Goal: Task Accomplishment & Management: Manage account settings

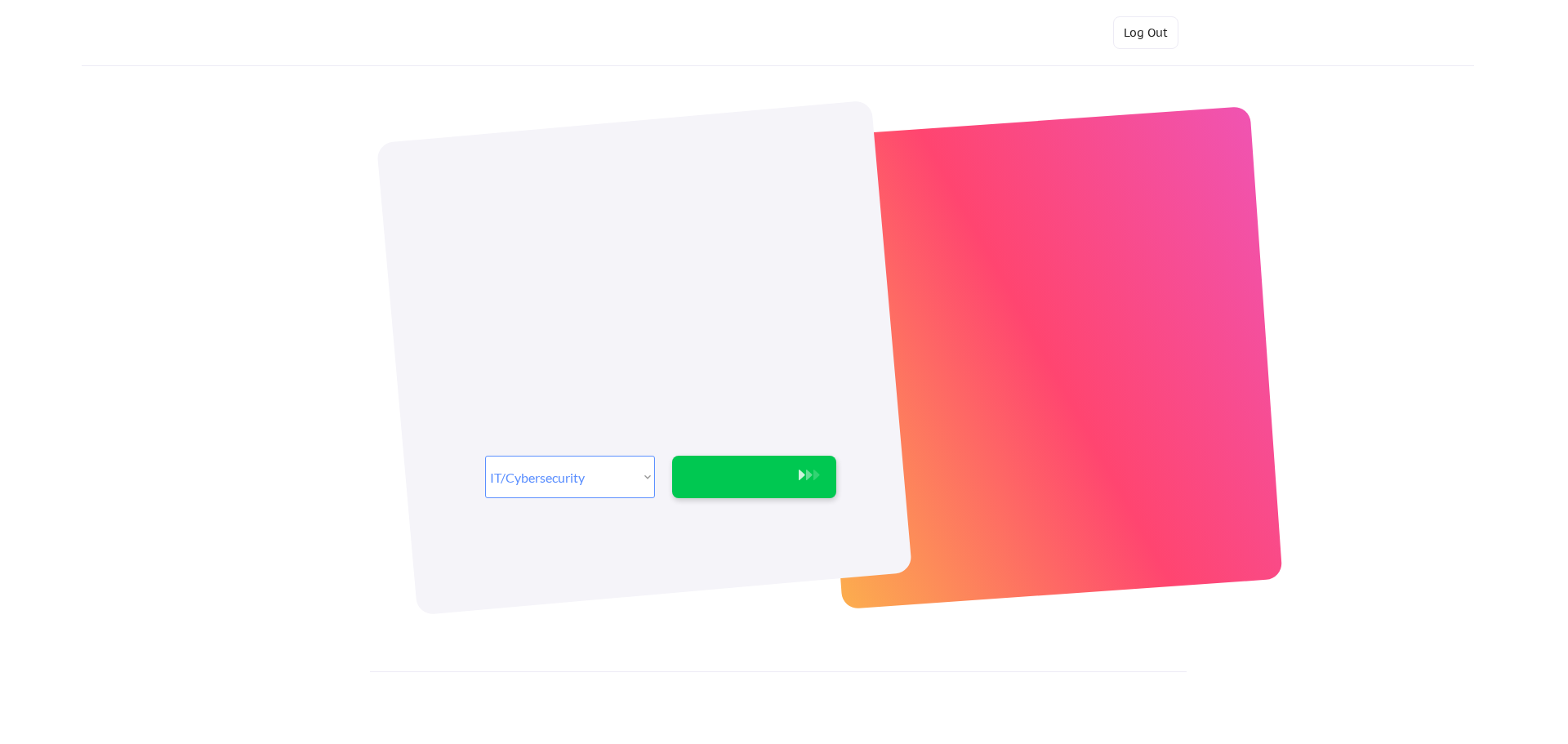
select select ""it_security""
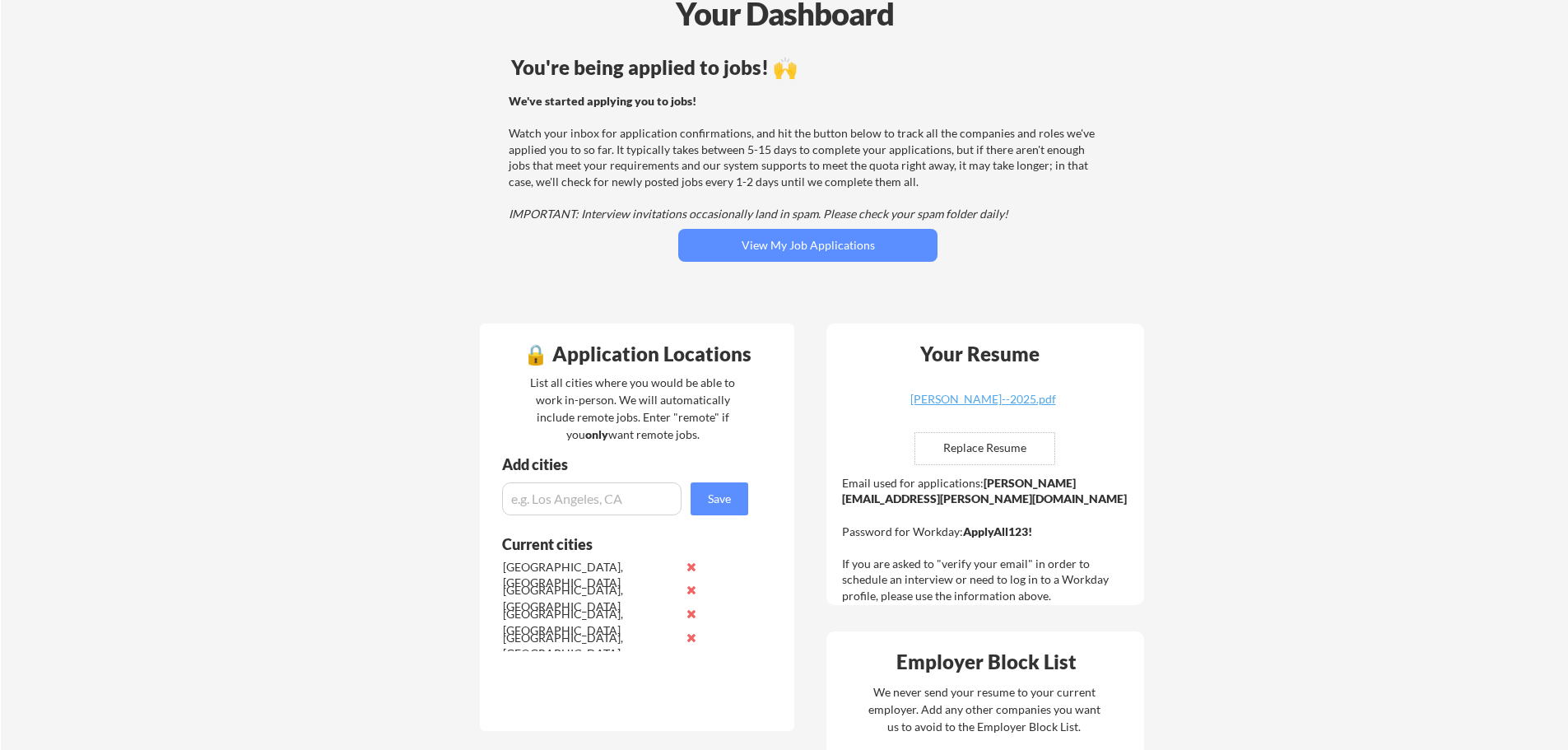
scroll to position [109, 0]
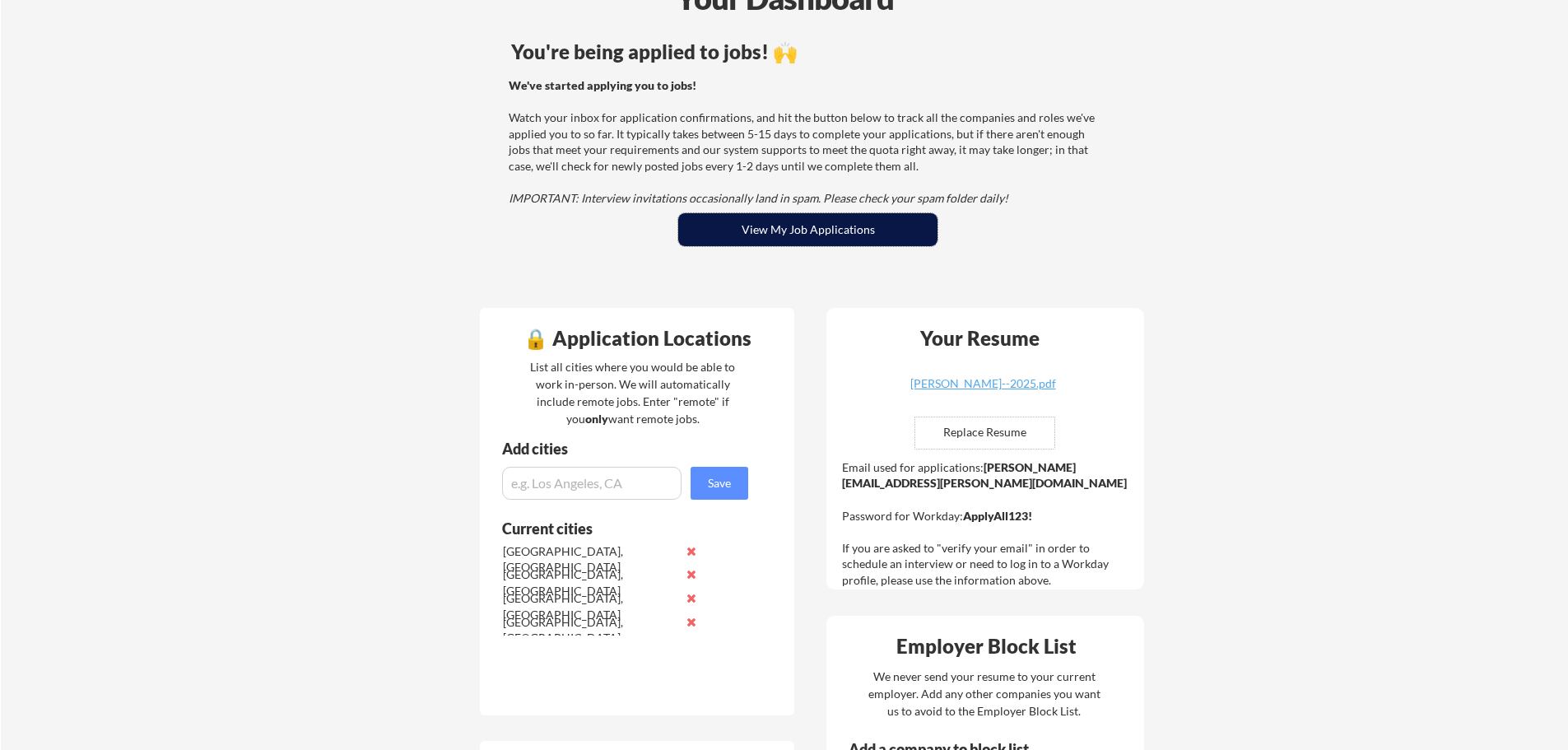
click at [740, 229] on button "View My Job Applications" at bounding box center [807, 229] width 259 height 33
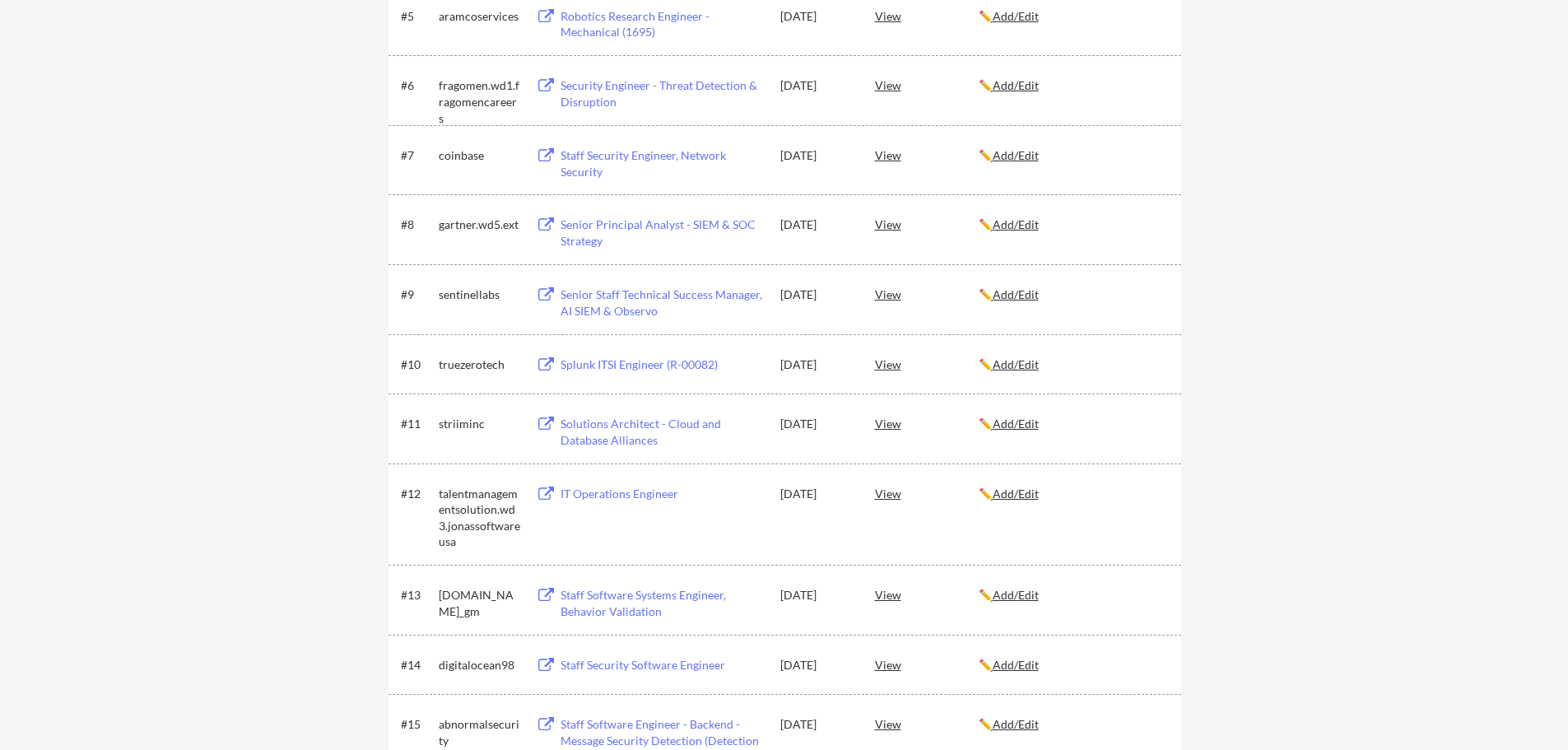
scroll to position [3828, 0]
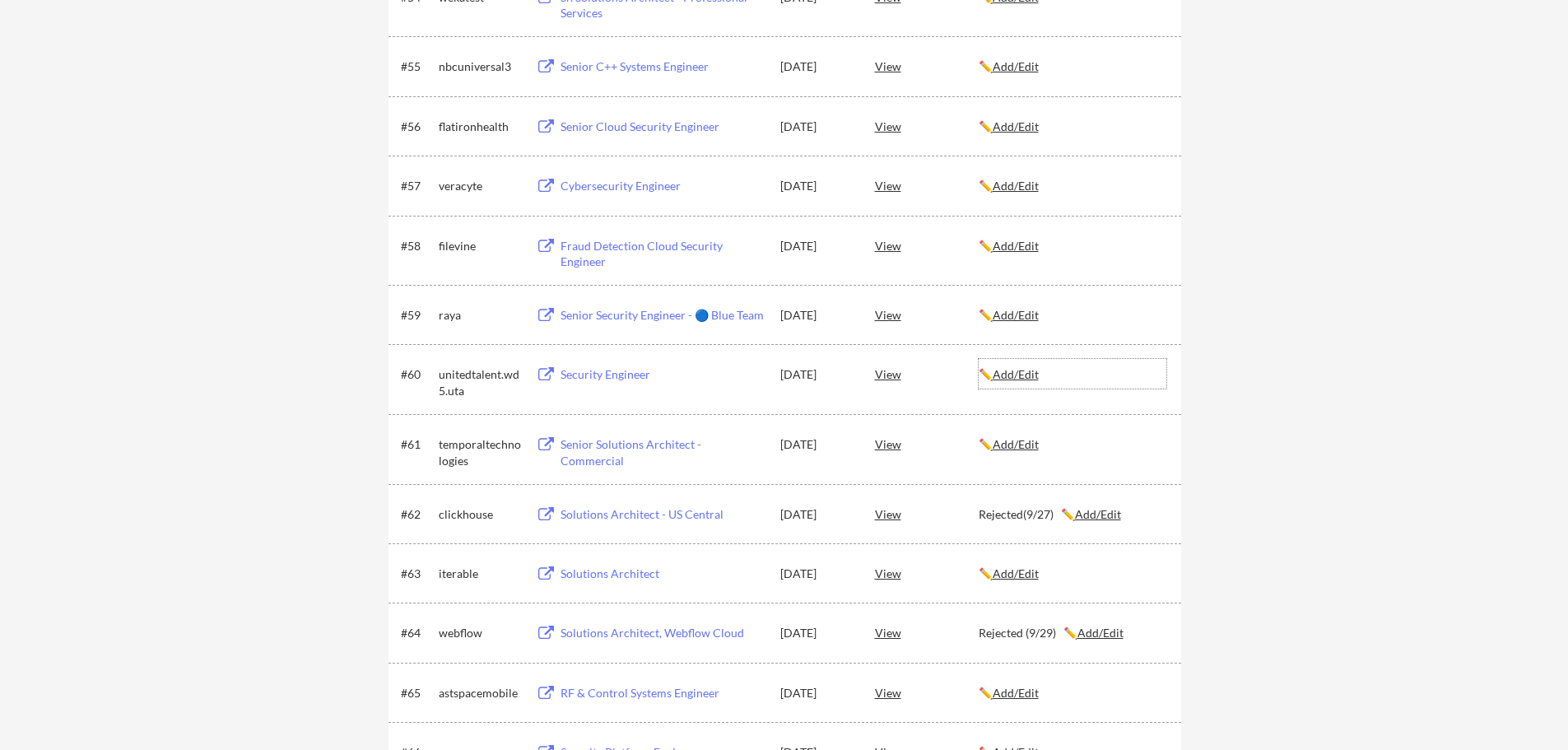
click at [1023, 378] on u "Add/Edit" at bounding box center [1015, 374] width 46 height 14
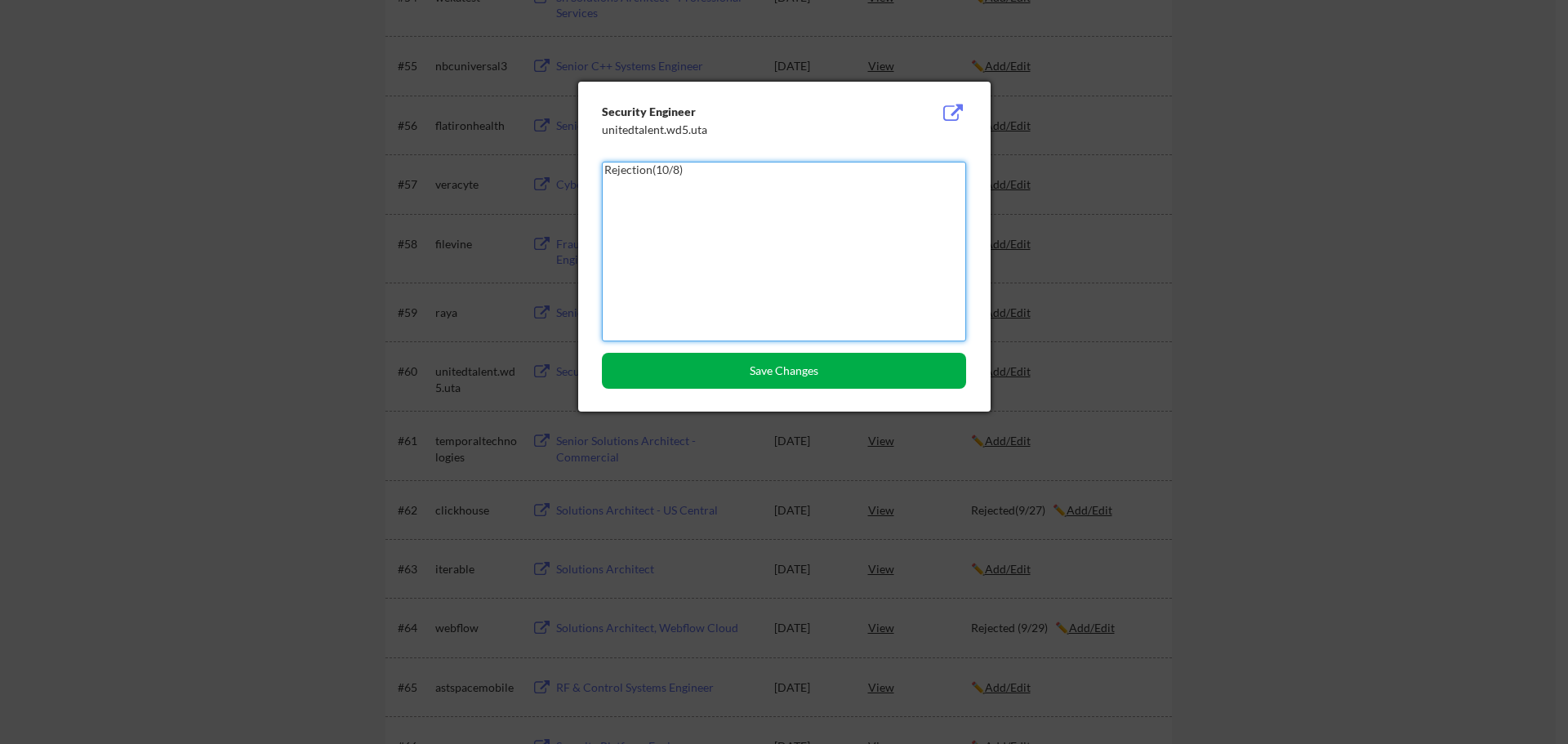
type textarea "Rejection(10/8)"
click at [777, 368] on button "Save Changes" at bounding box center [784, 371] width 364 height 36
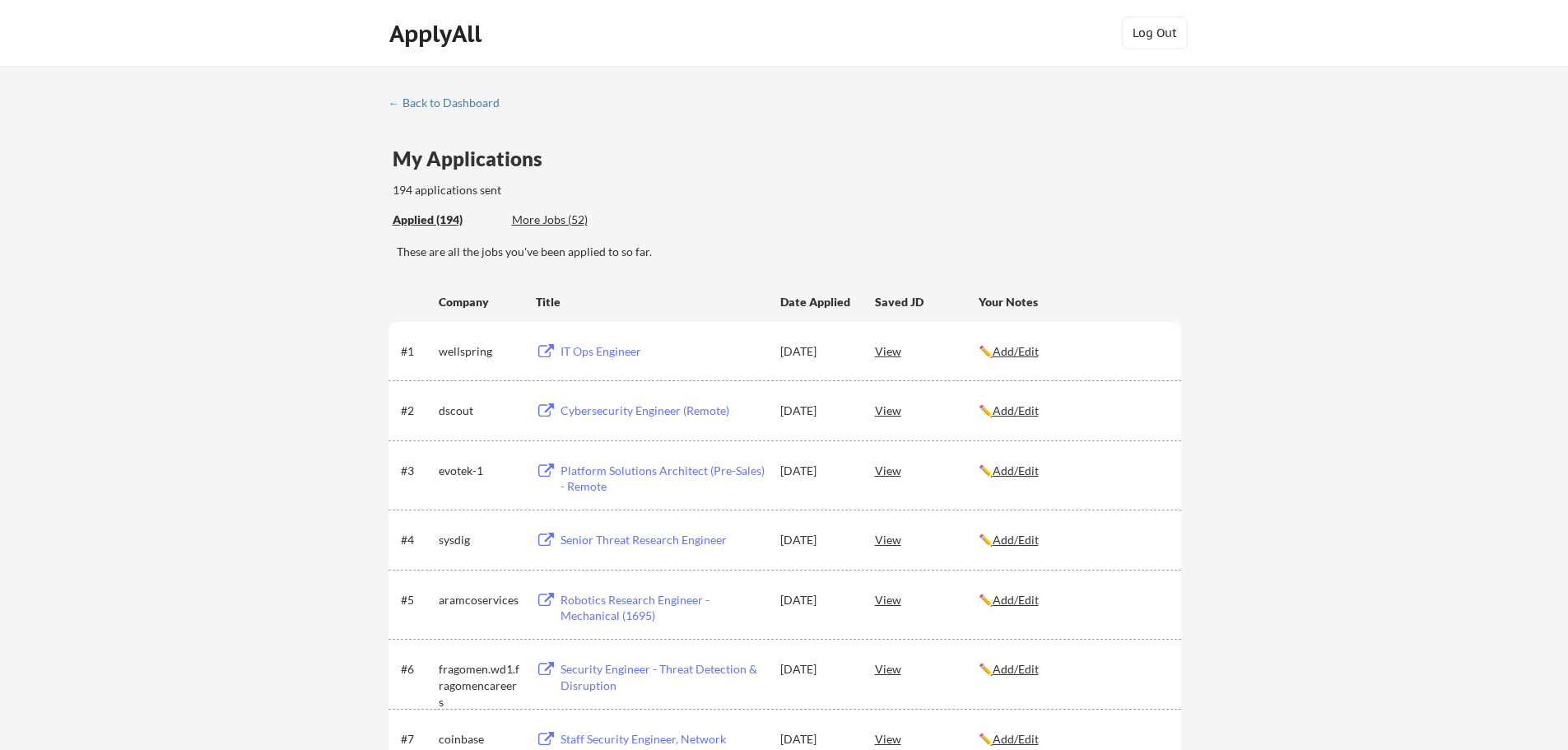
scroll to position [1870, 0]
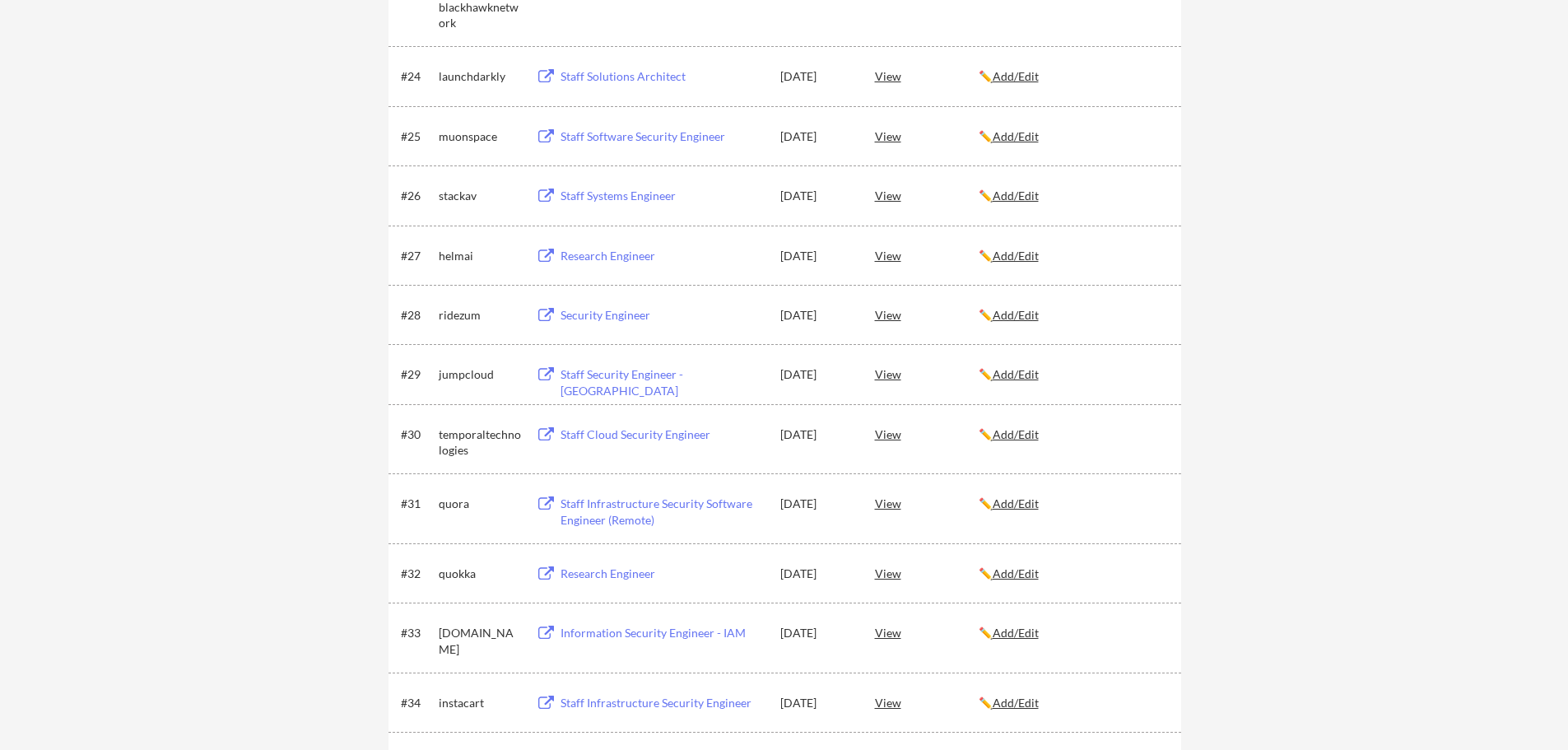
click at [1014, 374] on u "Add/Edit" at bounding box center [1015, 374] width 46 height 14
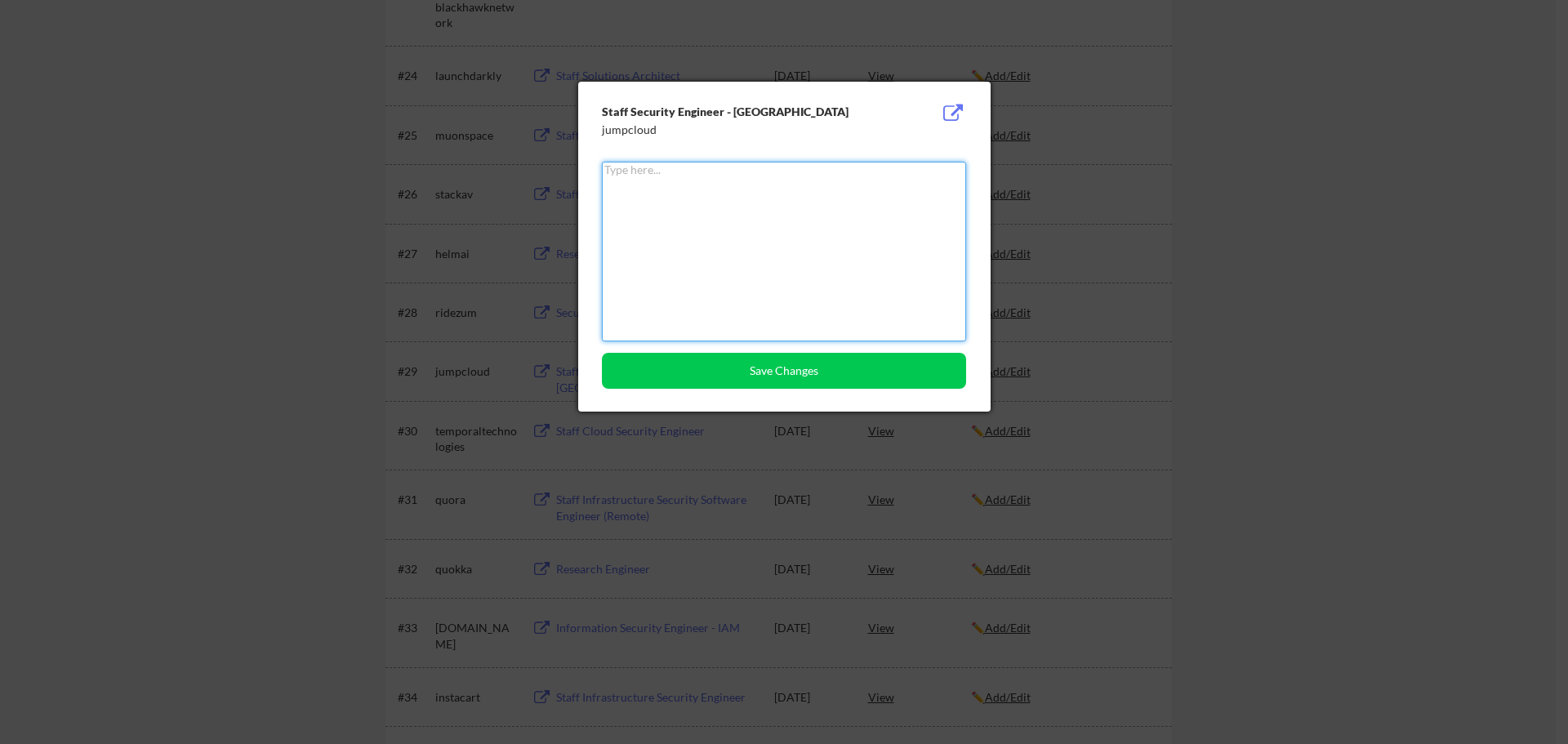
click at [704, 220] on textarea at bounding box center [784, 251] width 364 height 180
click at [651, 220] on textarea "Rejection(" at bounding box center [784, 251] width 364 height 180
type textarea "Rejection(10/8)"
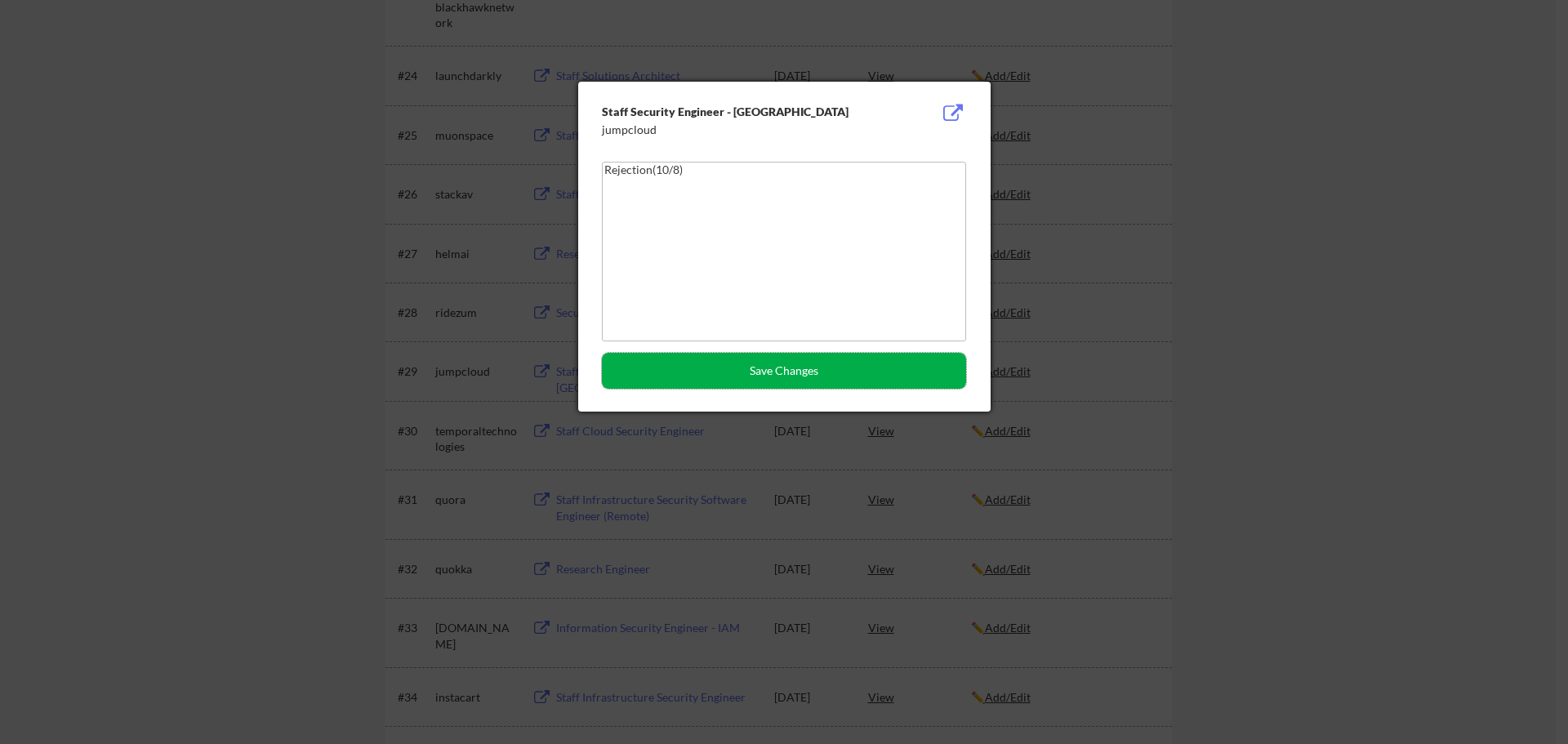
click at [768, 369] on button "Save Changes" at bounding box center [784, 371] width 364 height 36
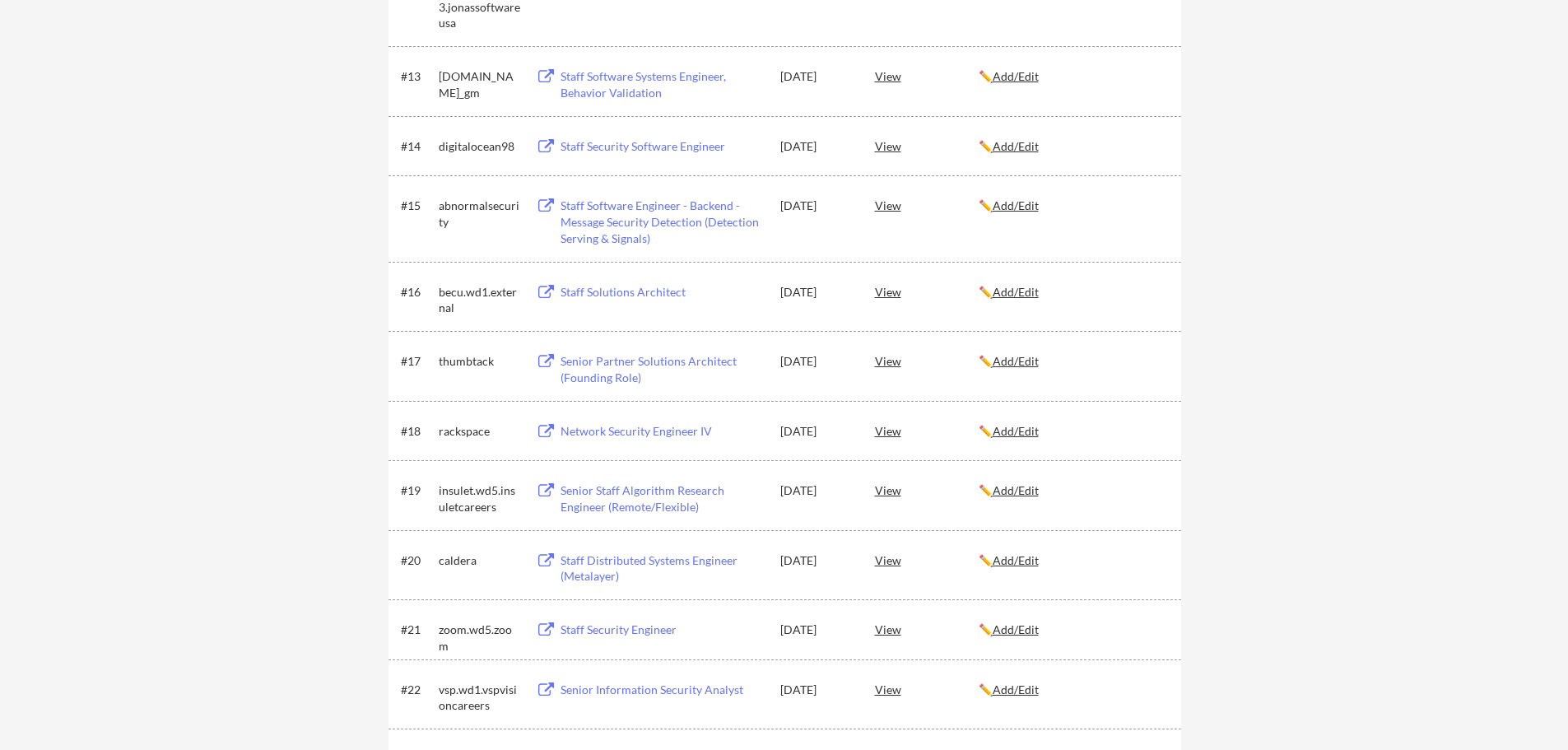
scroll to position [3191, 0]
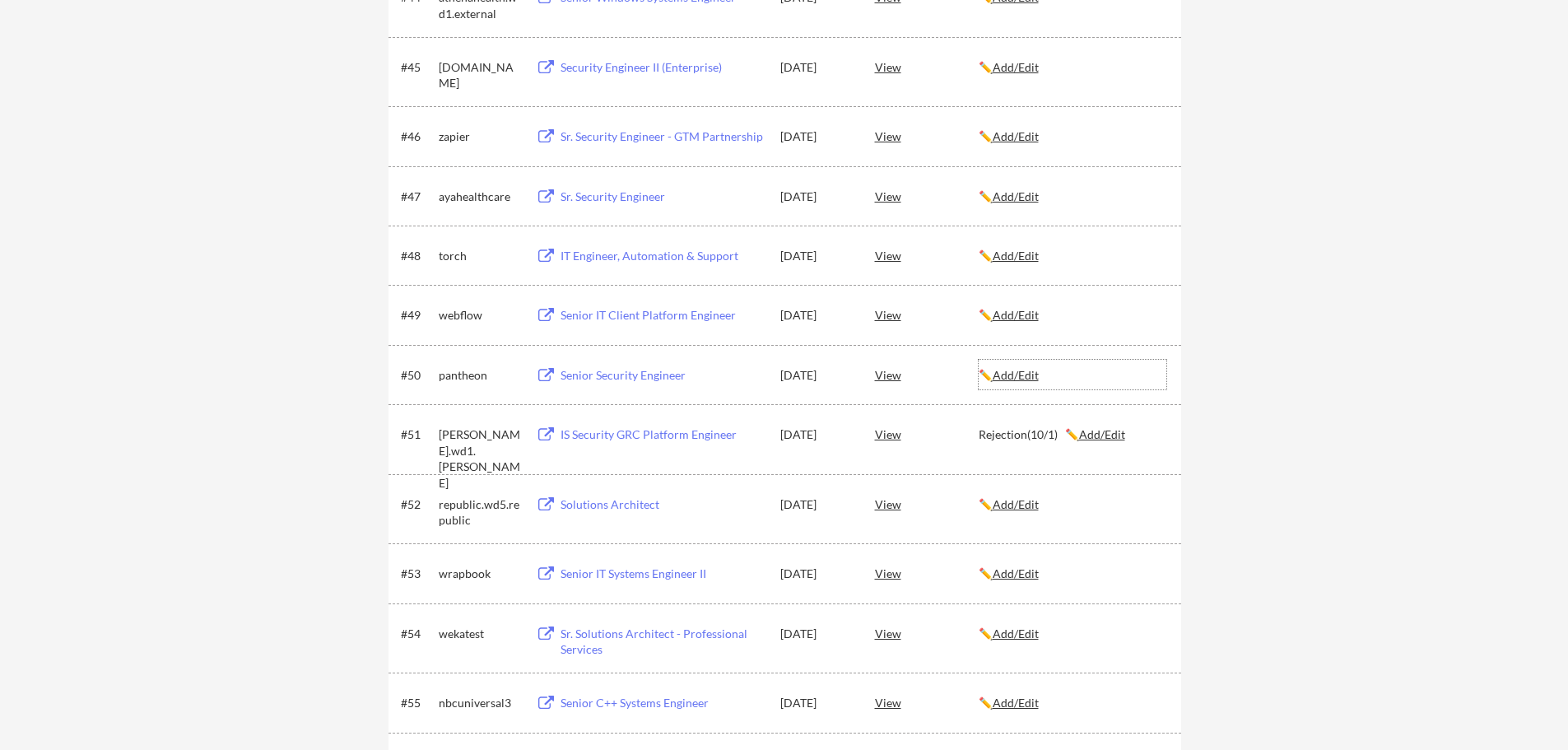
click at [1025, 374] on u "Add/Edit" at bounding box center [1015, 375] width 46 height 14
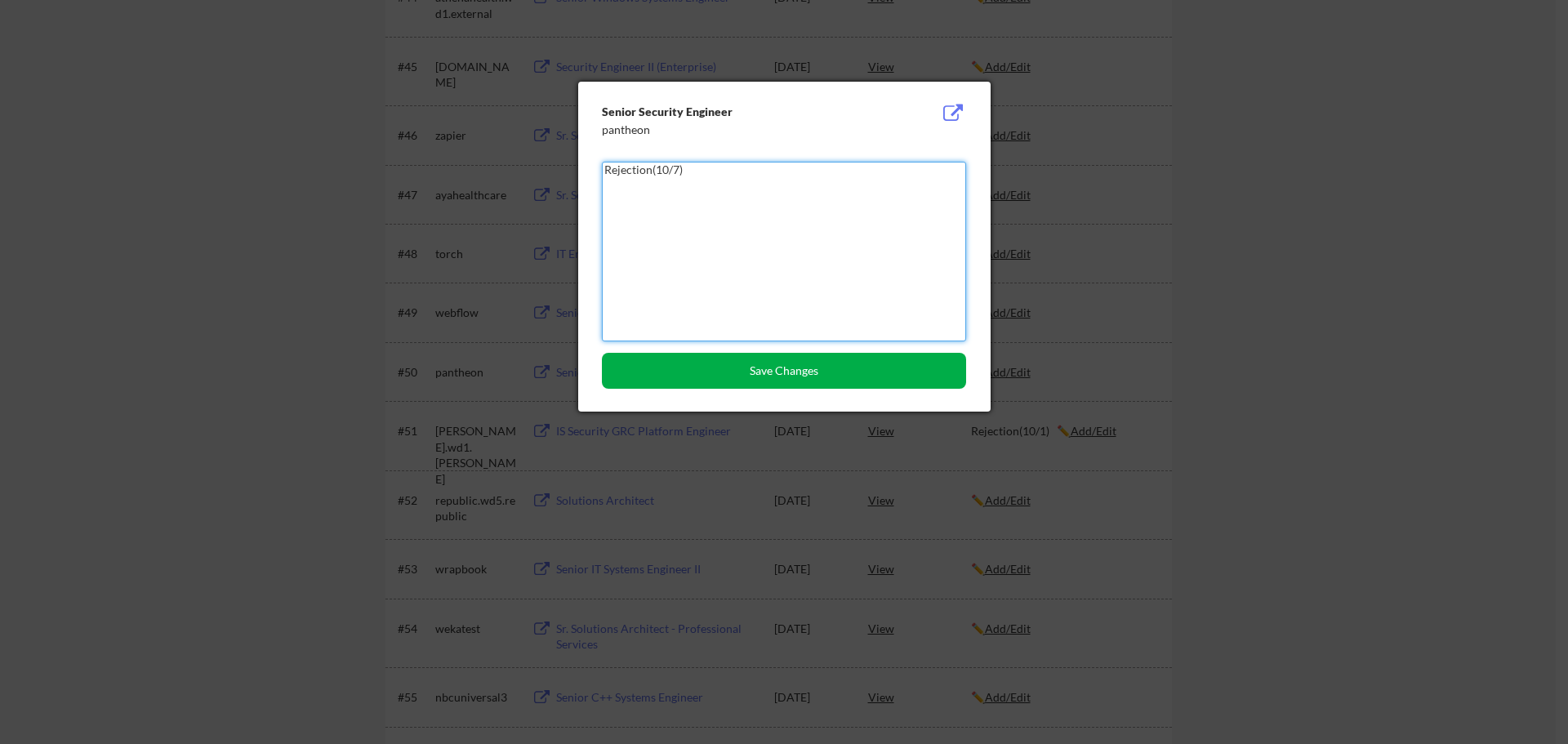
type textarea "Rejection(10/7)"
click at [765, 380] on button "Save Changes" at bounding box center [784, 371] width 364 height 36
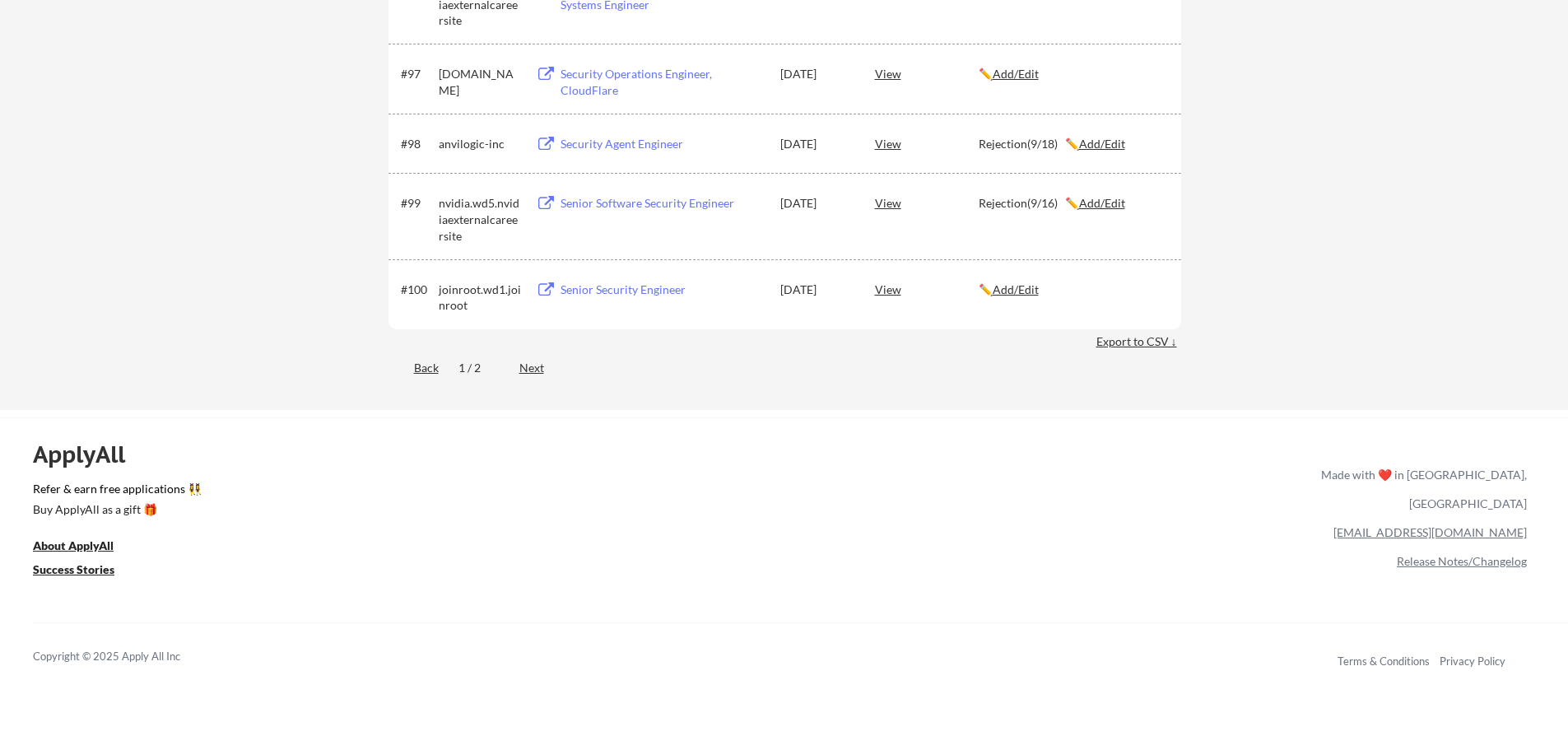
scroll to position [6640, 0]
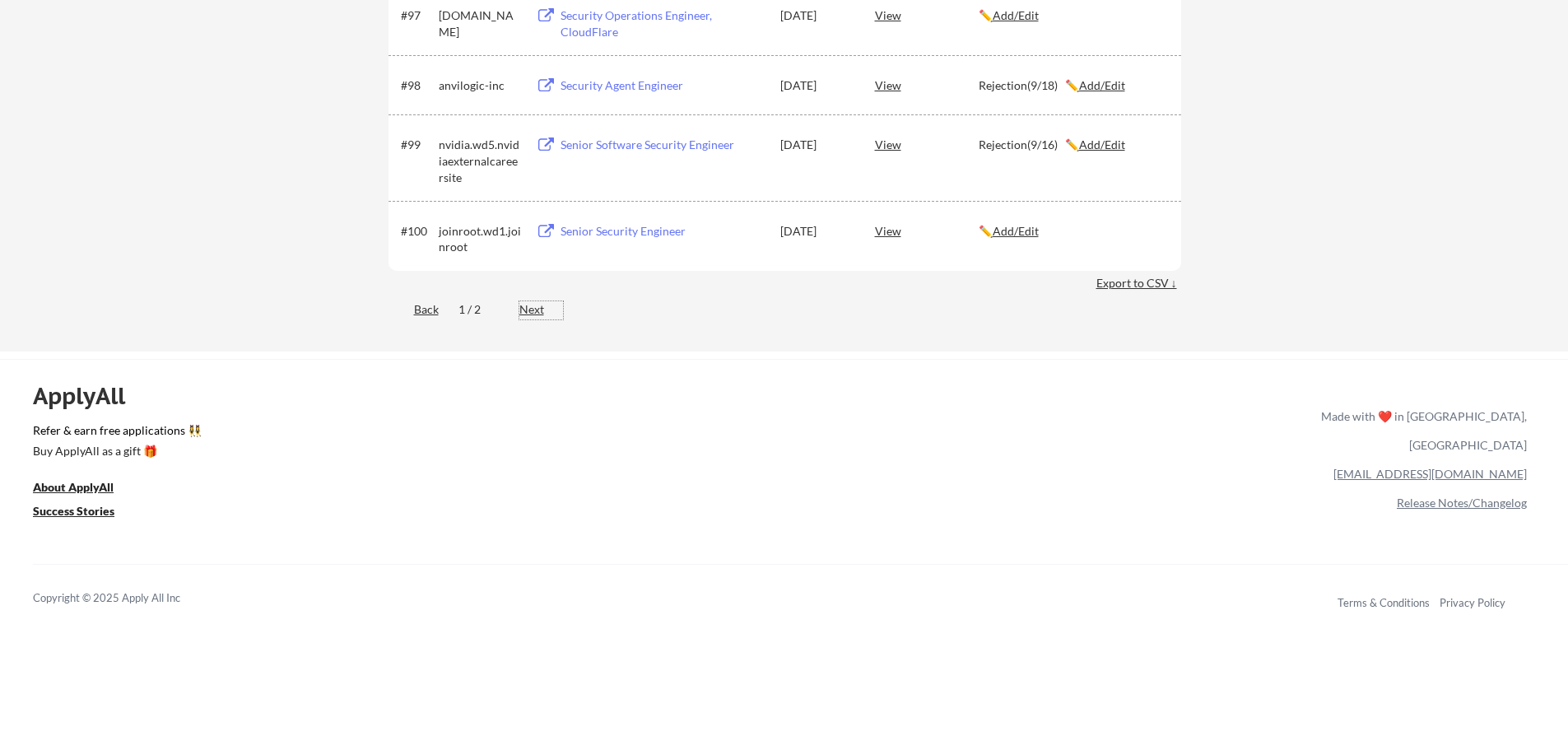
click at [535, 307] on div "Next" at bounding box center [541, 309] width 44 height 16
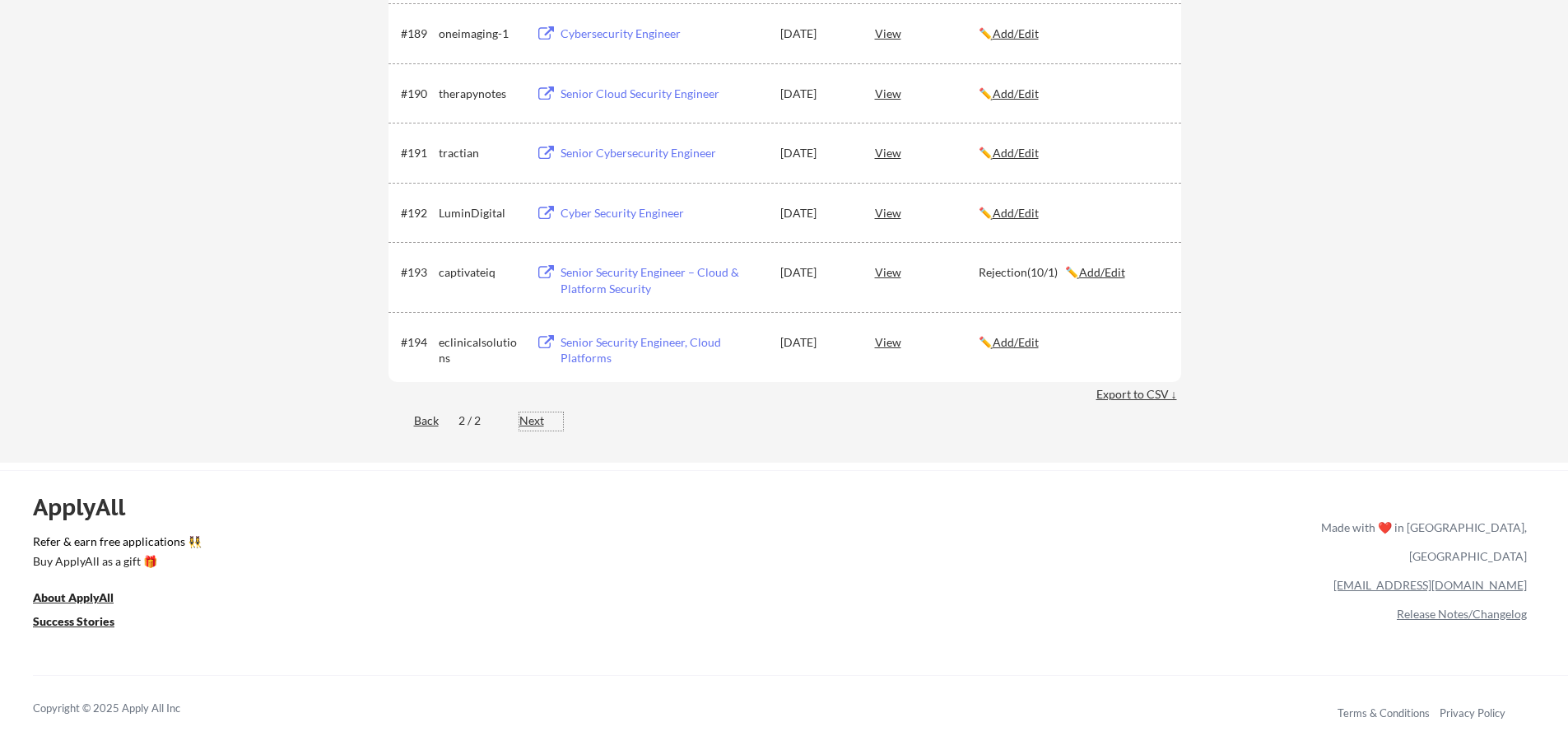
scroll to position [6091, 0]
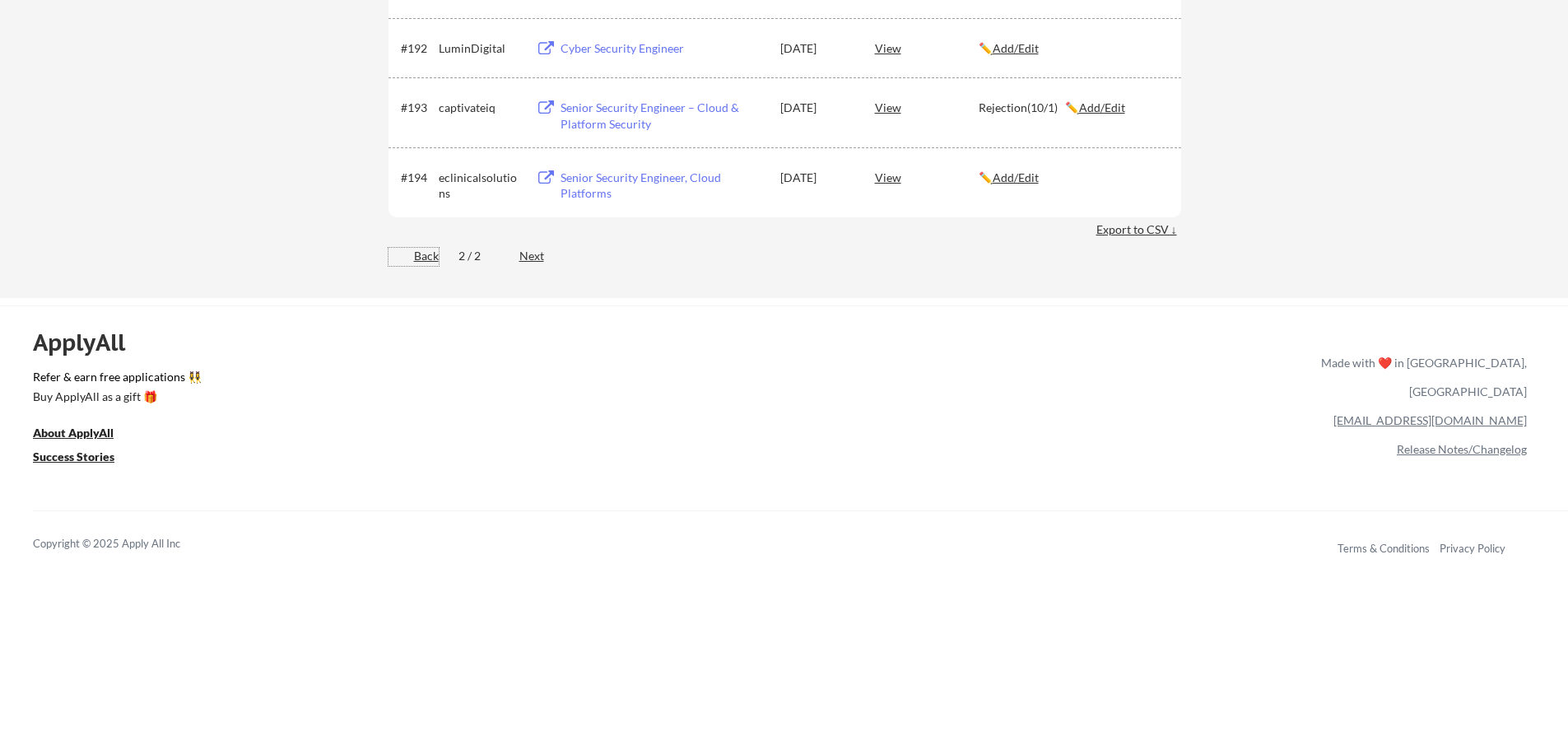
click at [425, 263] on div "Back" at bounding box center [413, 255] width 50 height 16
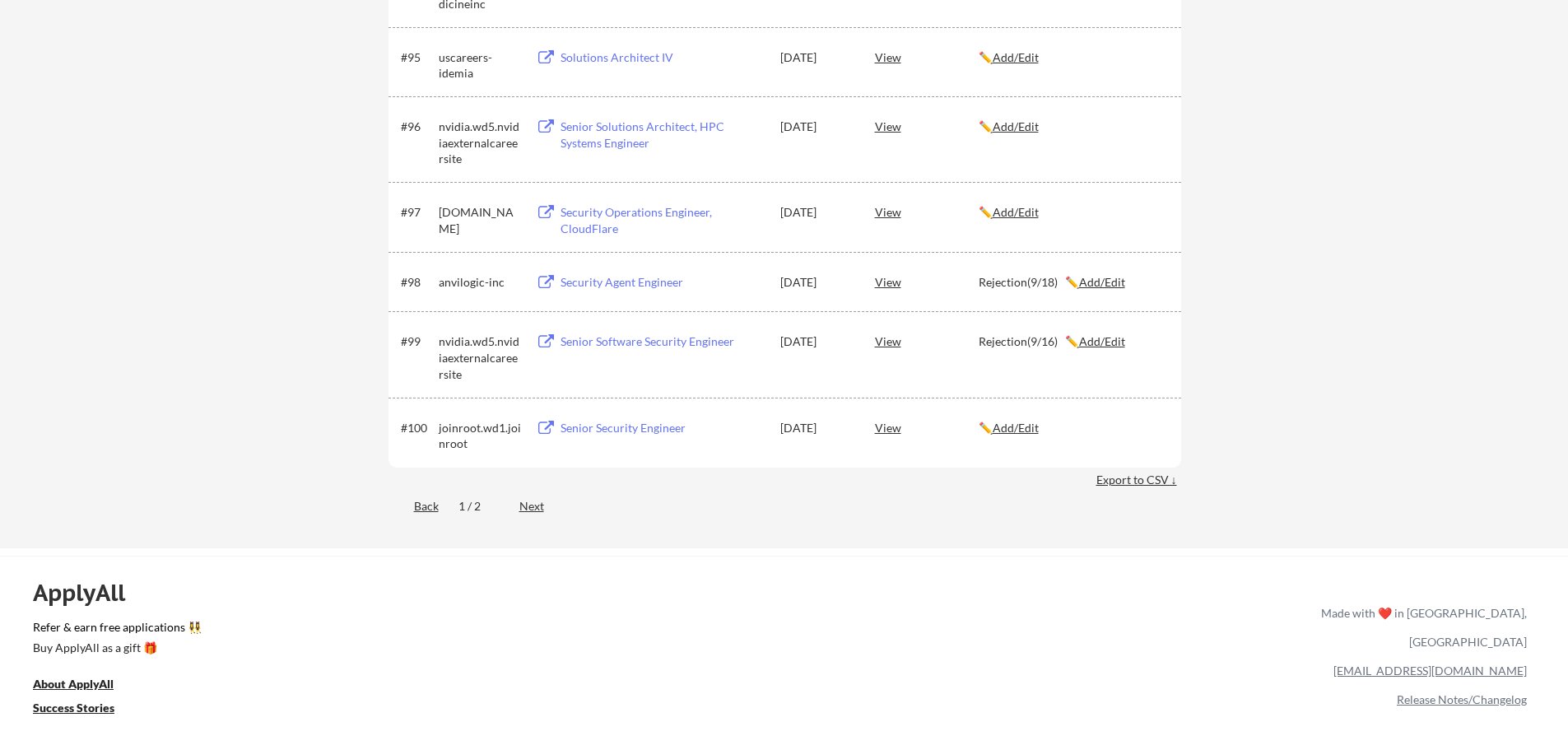
scroll to position [6676, 0]
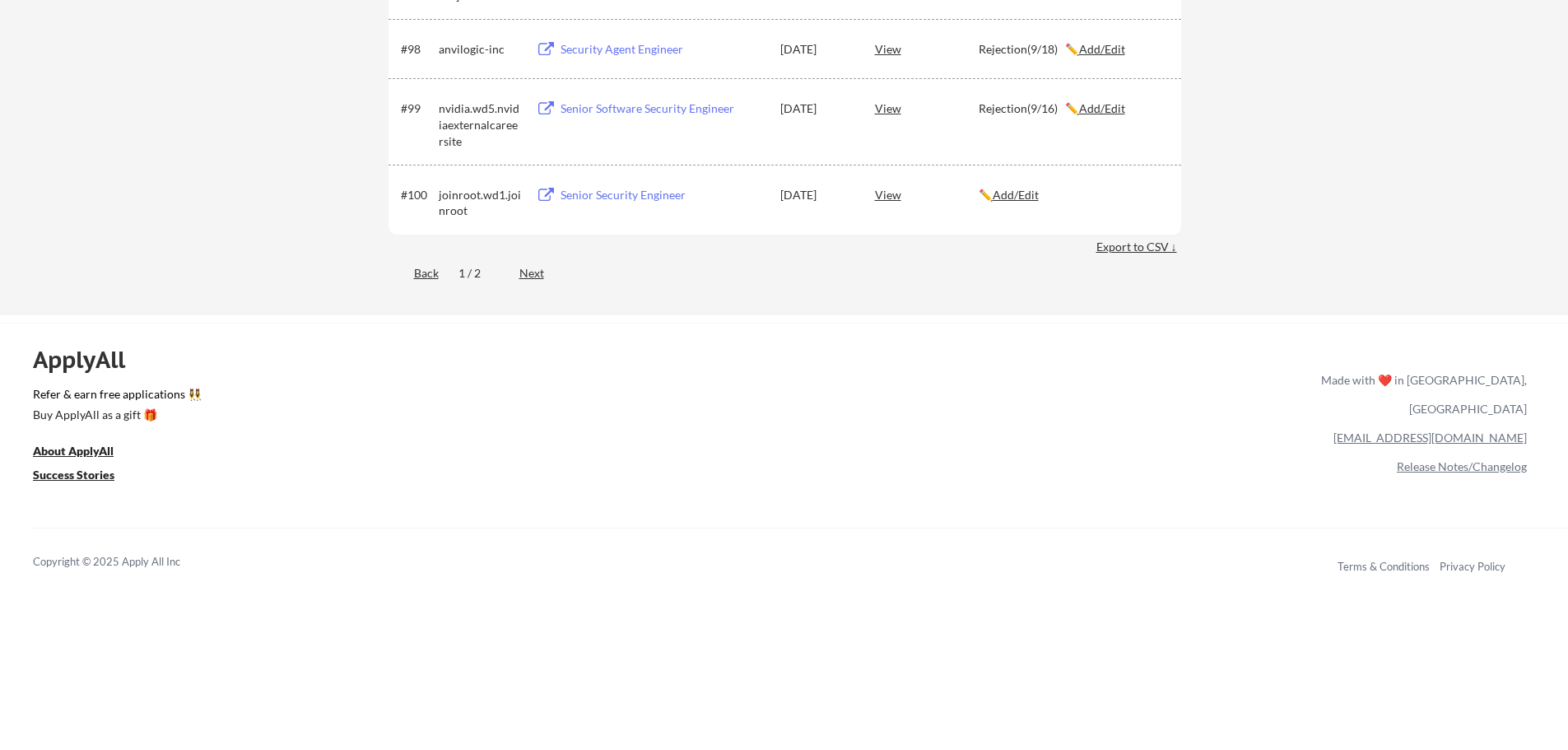
click at [534, 274] on div "Next" at bounding box center [541, 273] width 44 height 16
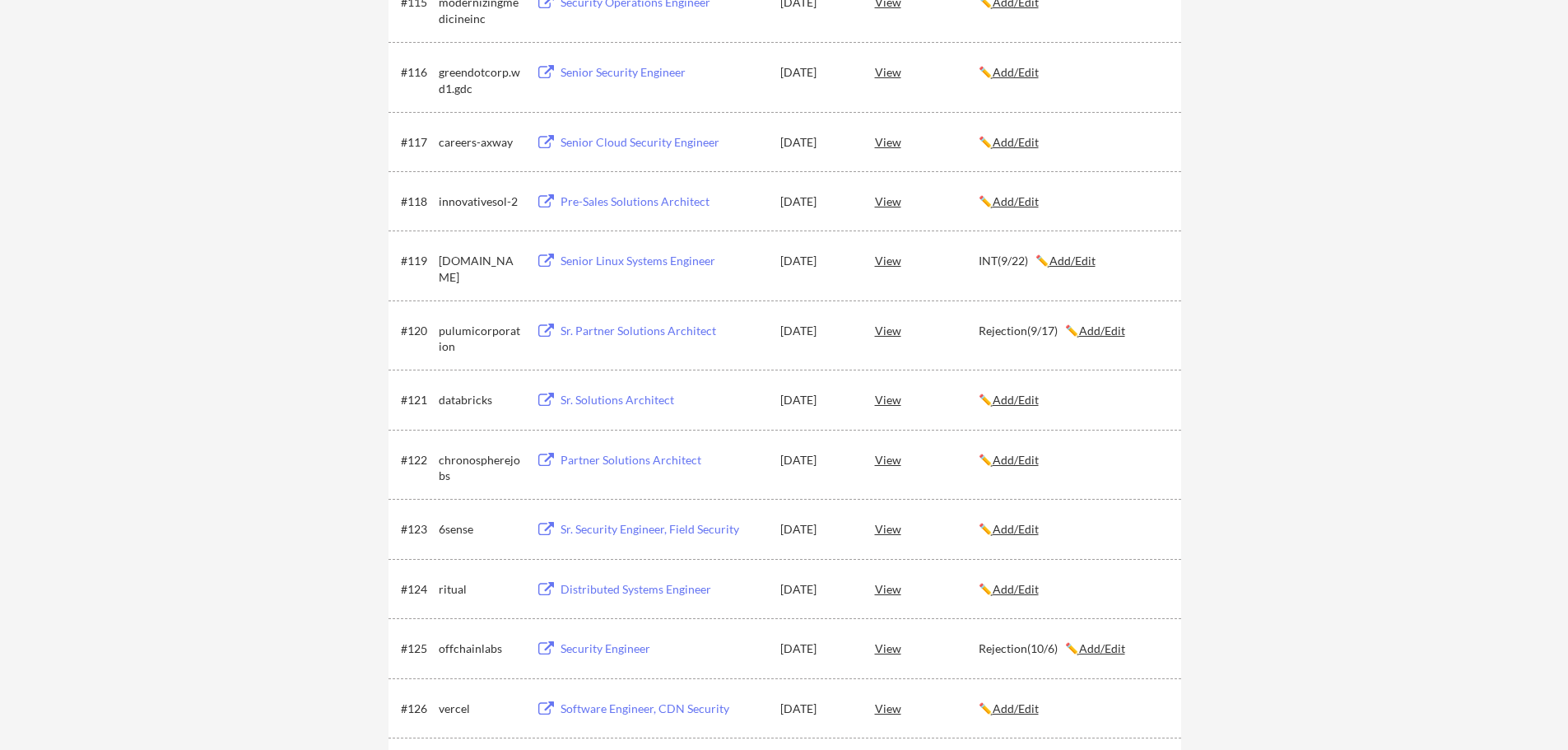
scroll to position [0, 0]
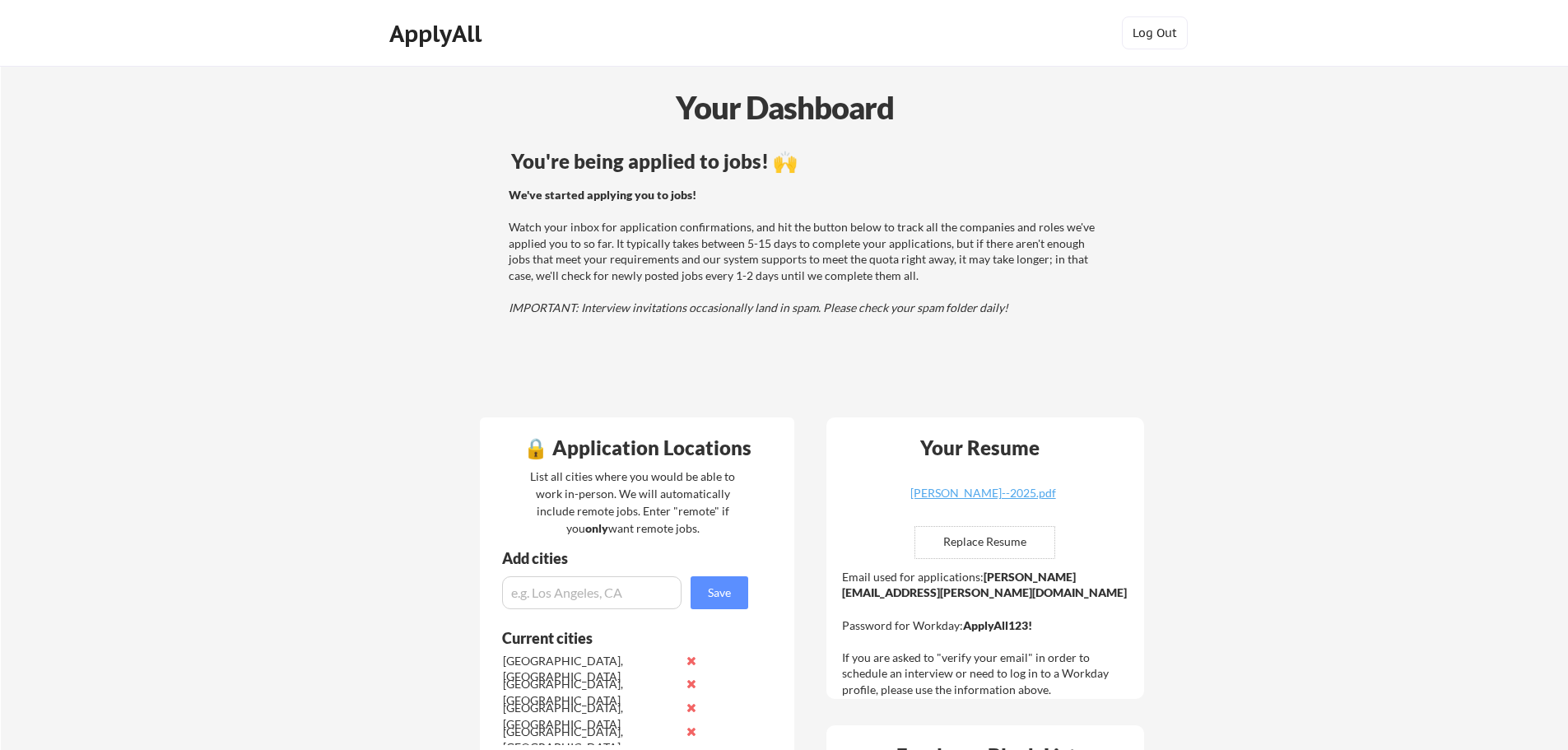
scroll to position [109, 0]
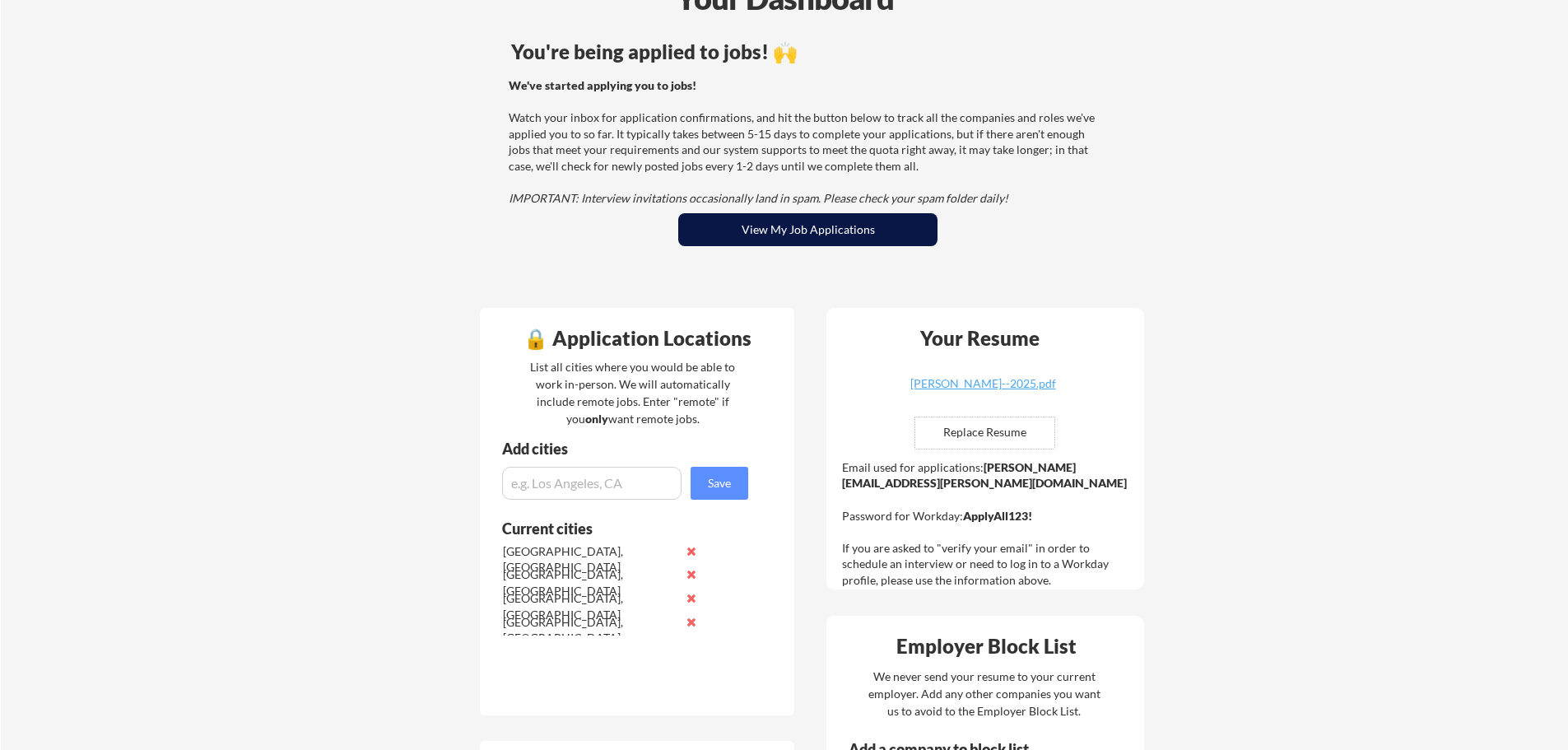
click at [757, 220] on button "View My Job Applications" at bounding box center [807, 229] width 259 height 33
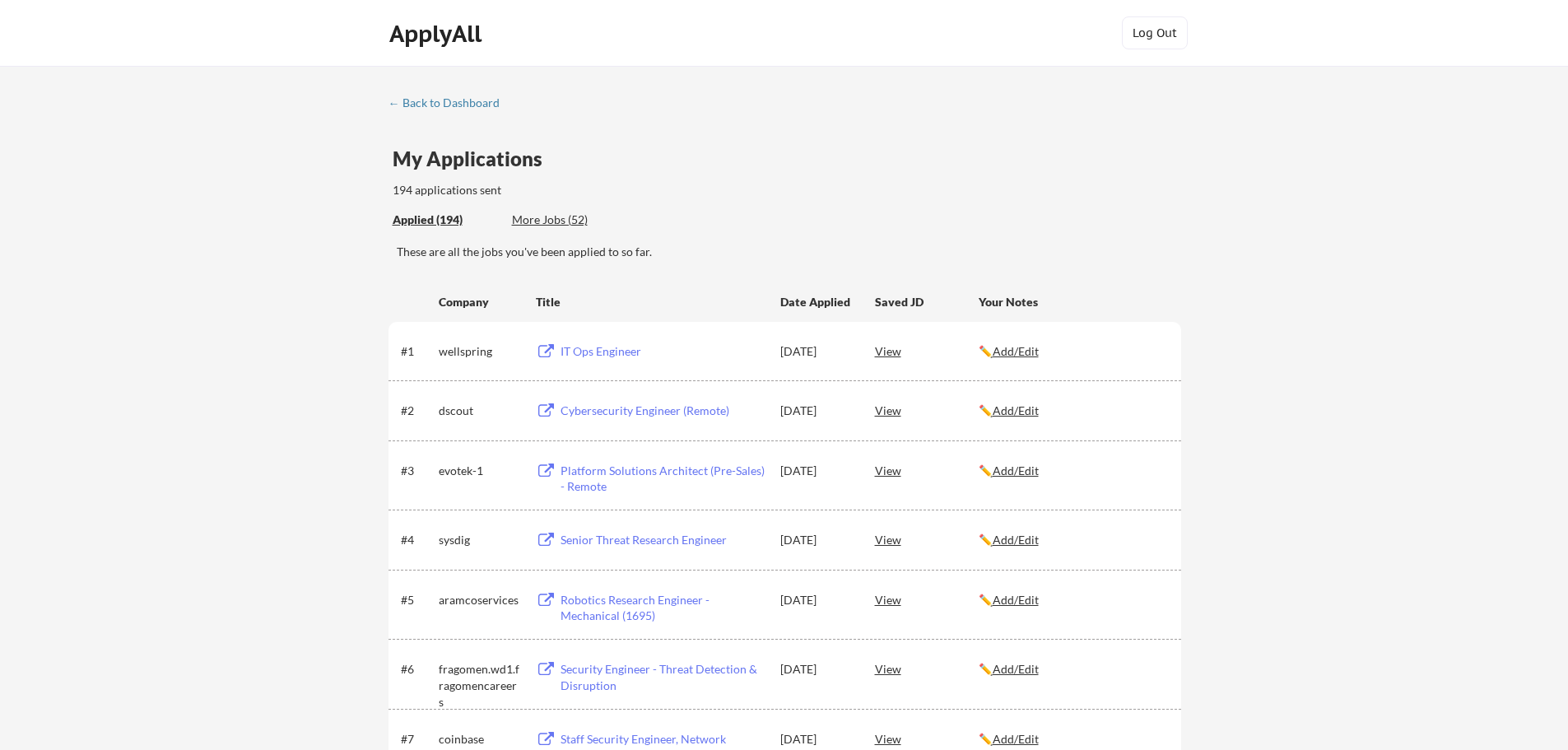
scroll to position [6056, 0]
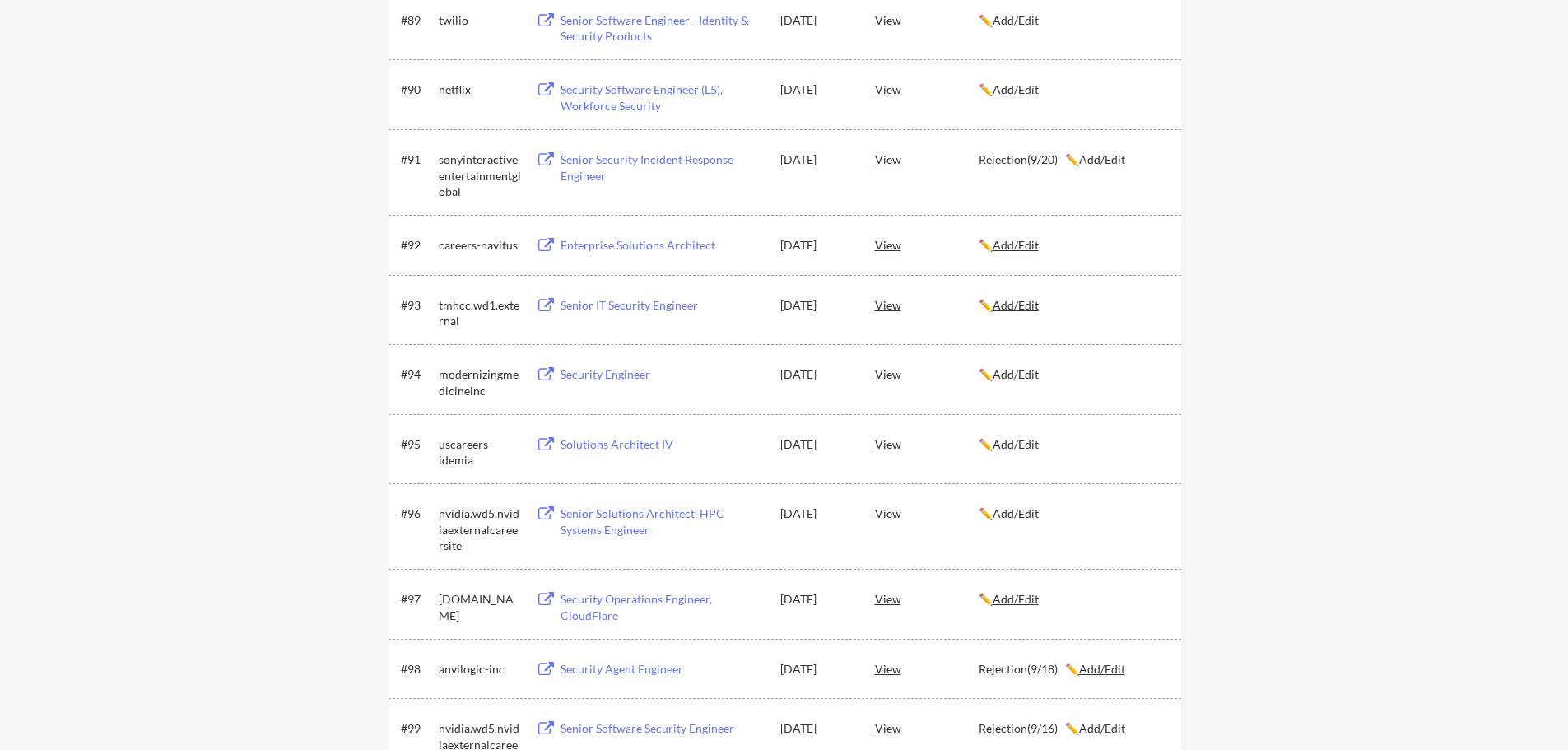
click at [1029, 375] on u "Add/Edit" at bounding box center [1015, 374] width 46 height 14
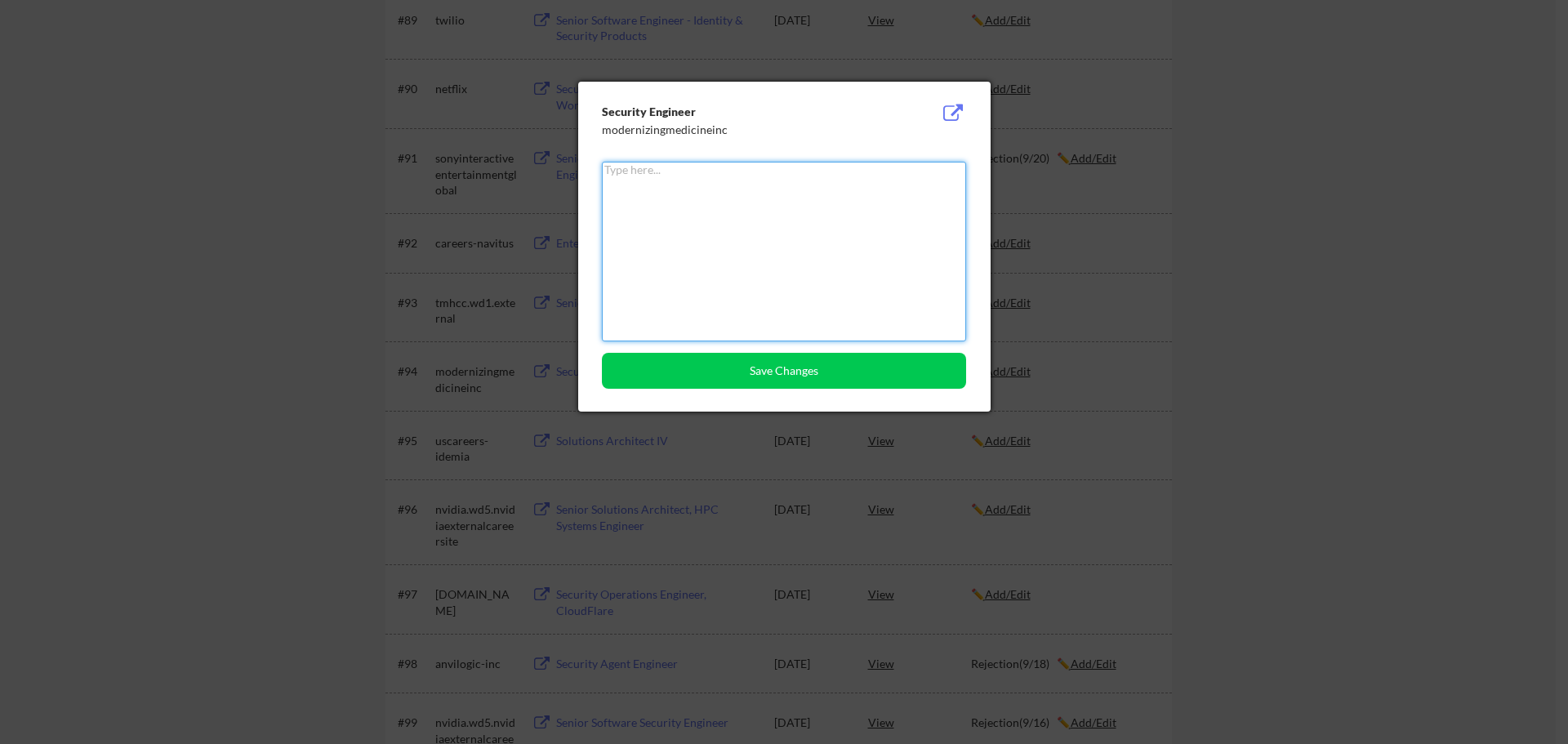
click at [797, 226] on textarea at bounding box center [784, 251] width 364 height 180
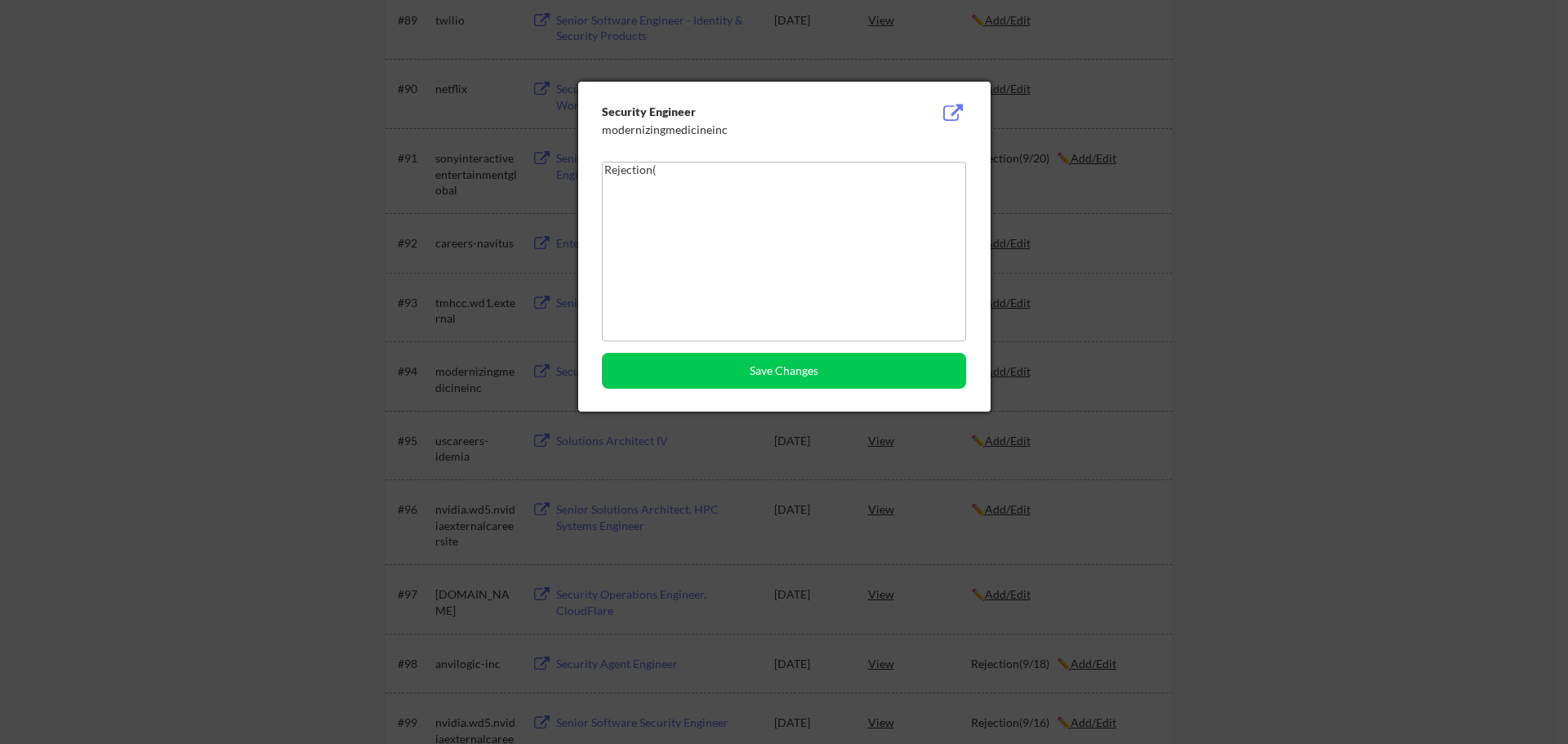
click at [673, 188] on textarea "Rejection(" at bounding box center [784, 251] width 364 height 180
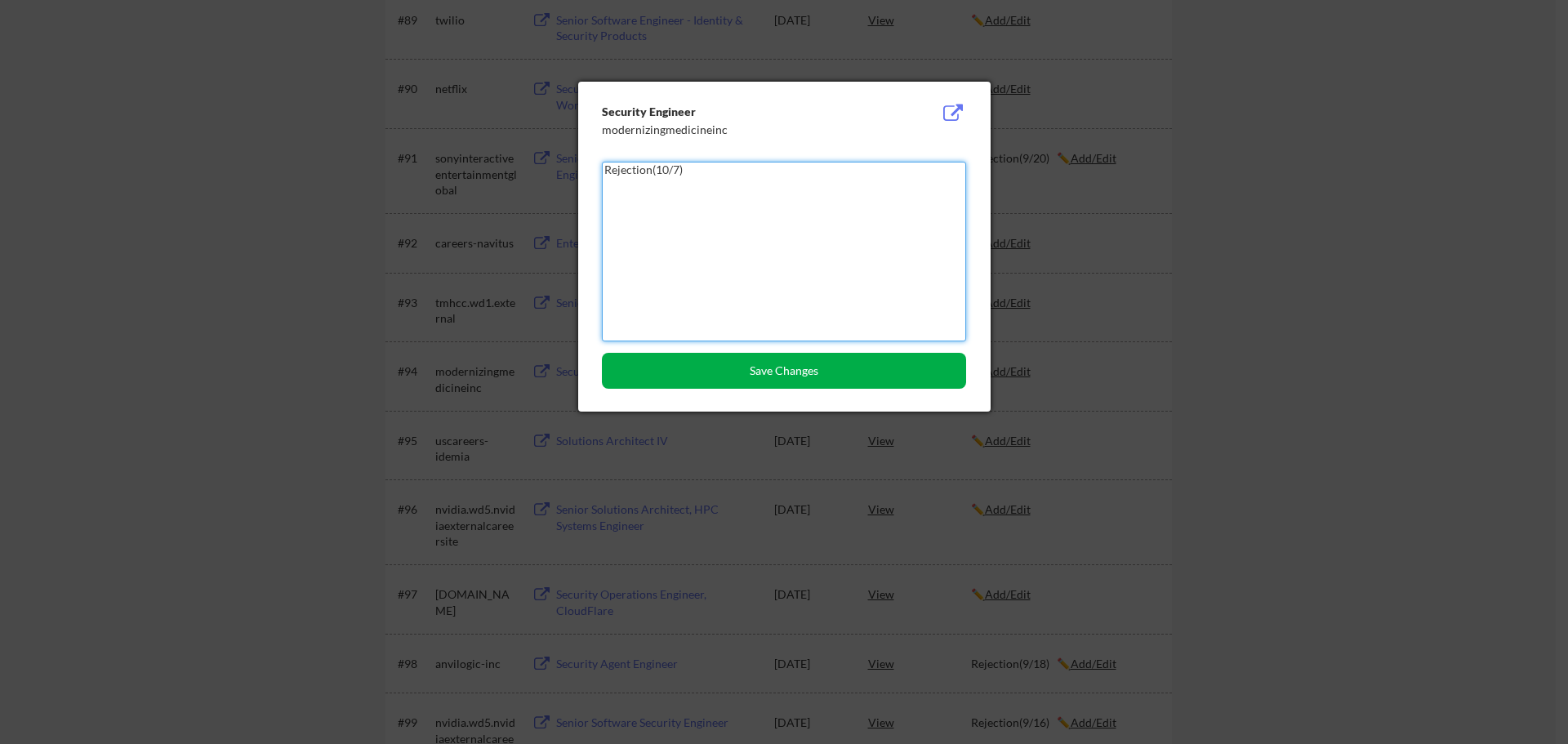
type textarea "Rejection(10/7)"
click at [787, 370] on button "Save Changes" at bounding box center [784, 371] width 364 height 36
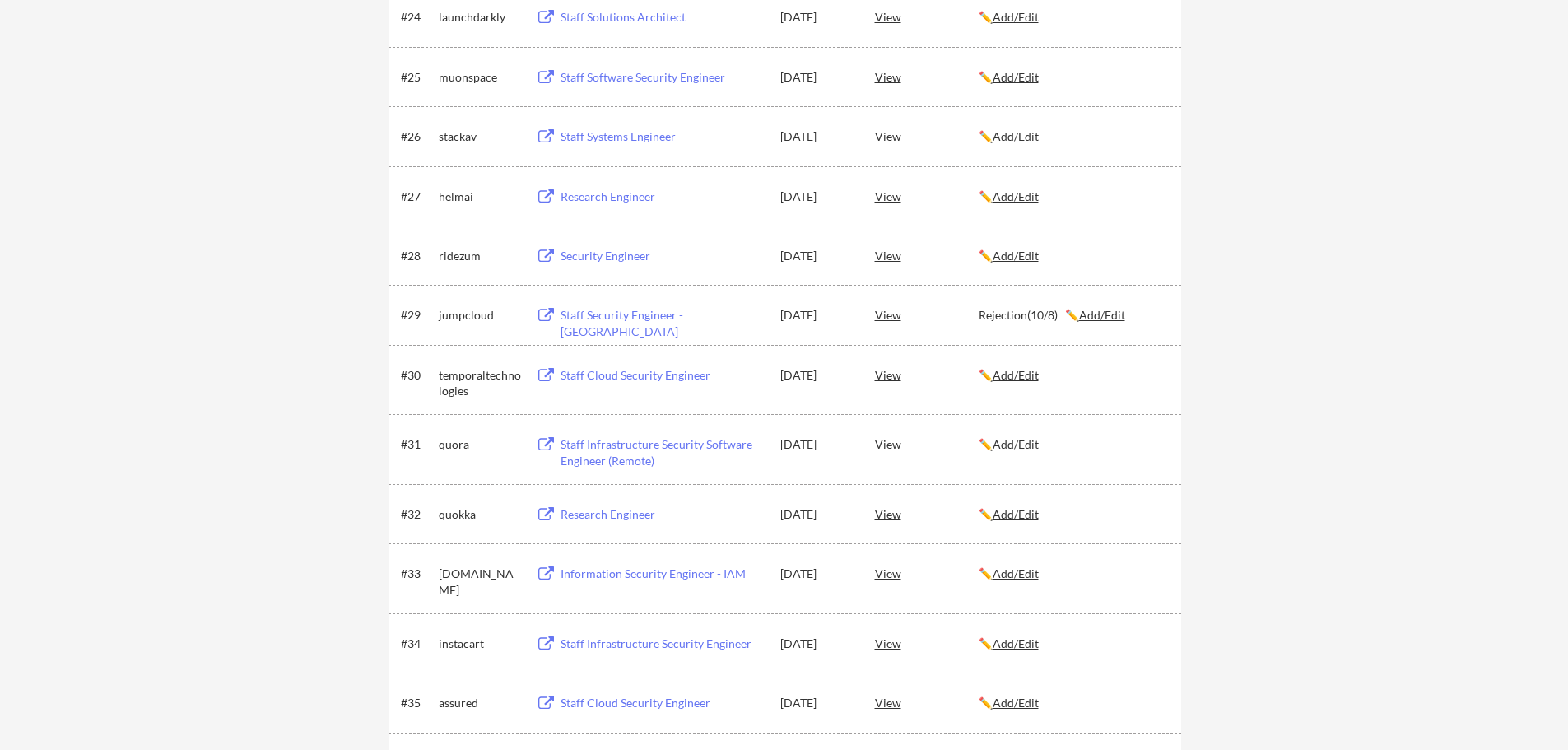
scroll to position [5986, 0]
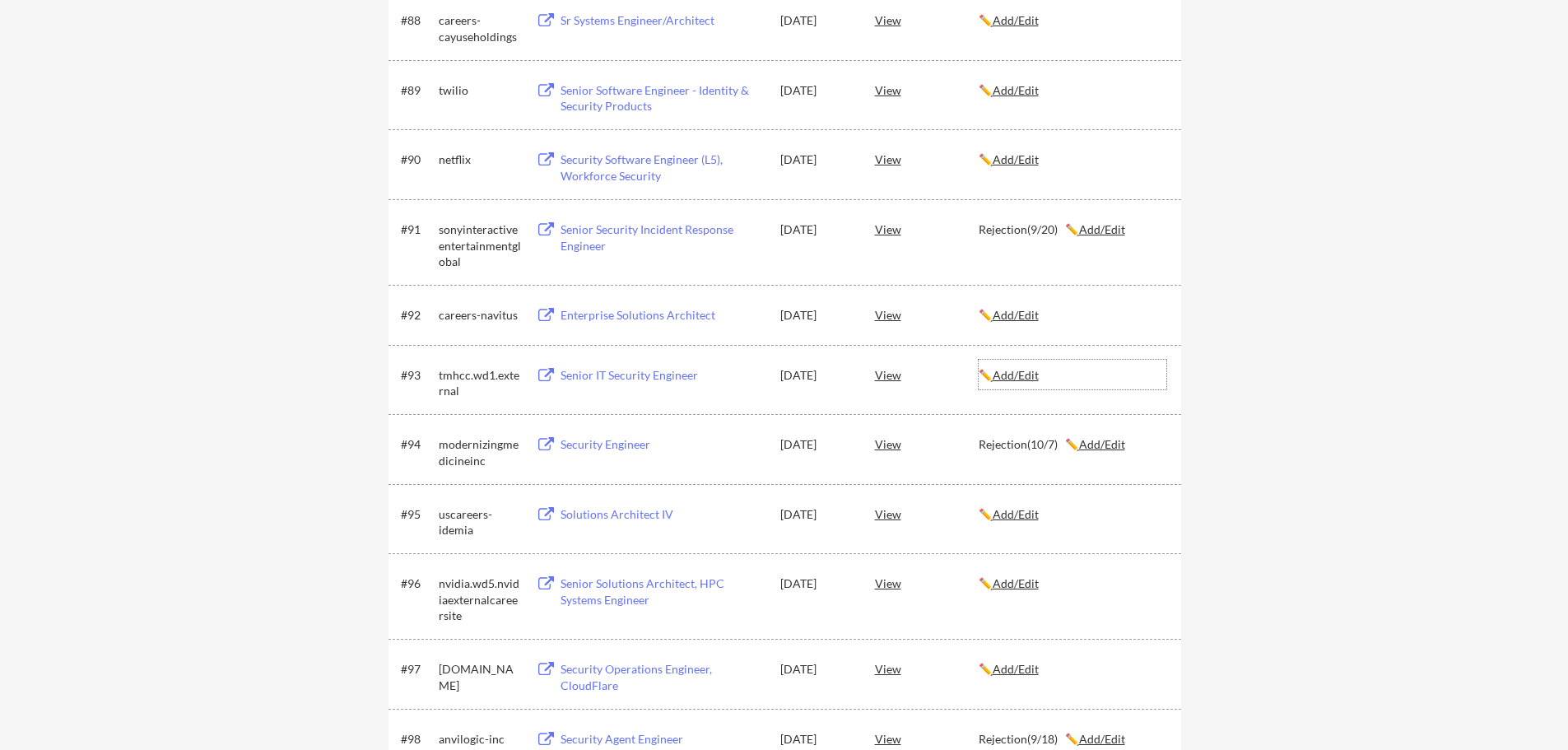
click at [1024, 382] on div "✏️ Add/Edit" at bounding box center [1072, 375] width 188 height 16
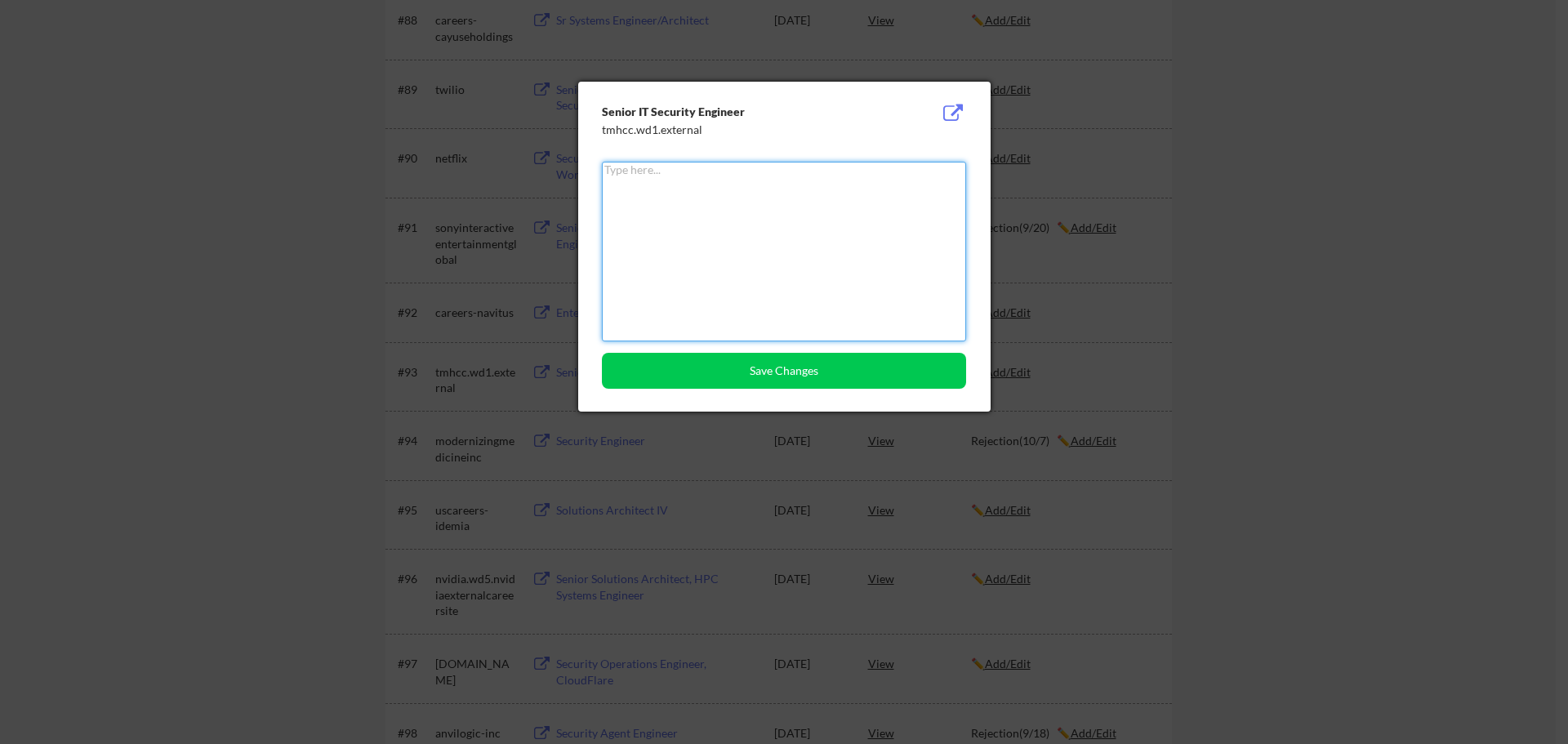
click at [712, 233] on textarea at bounding box center [784, 251] width 364 height 180
click at [692, 181] on textarea "Rejection(" at bounding box center [784, 251] width 364 height 180
type textarea "Rejection(10/8)"
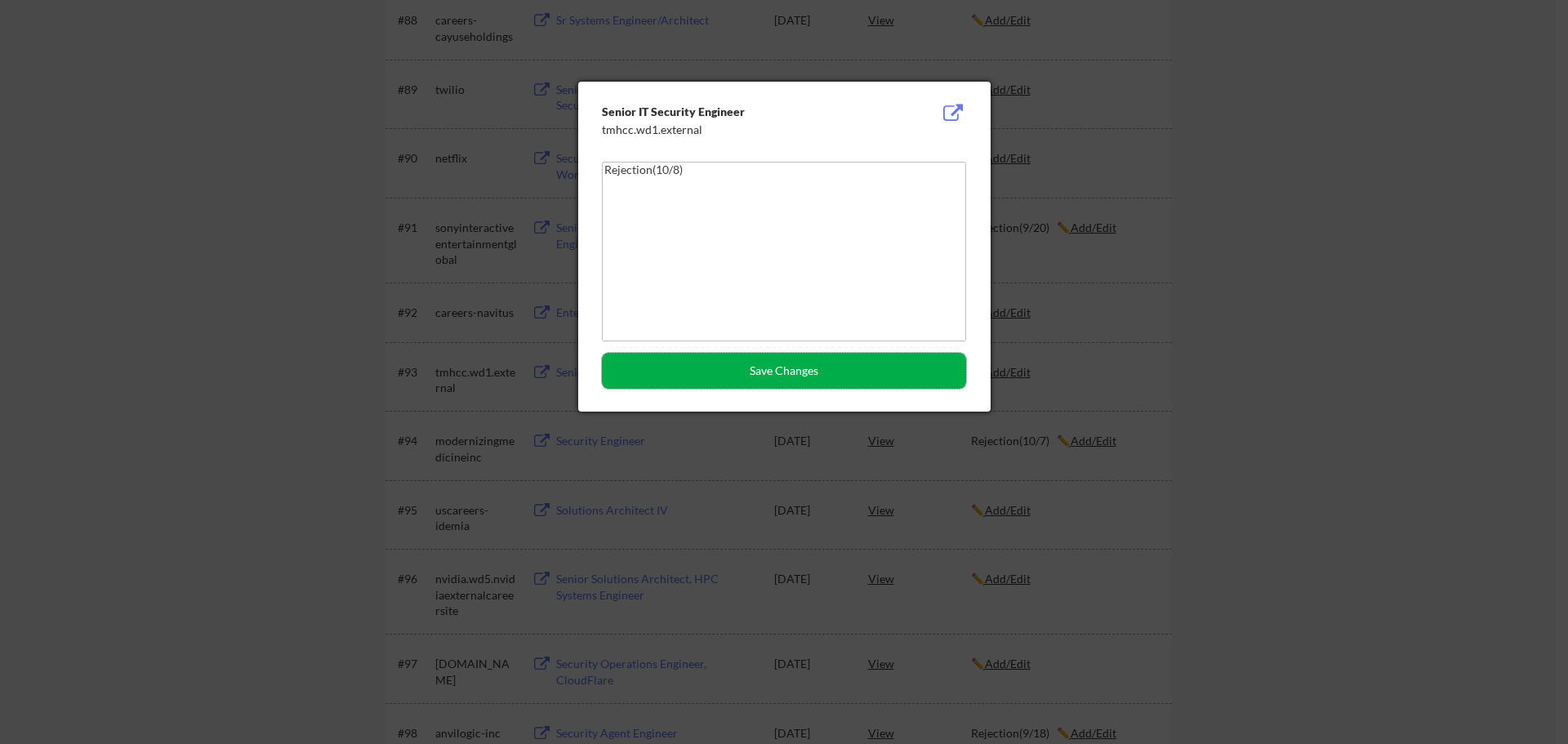
click at [734, 366] on button "Save Changes" at bounding box center [784, 371] width 364 height 36
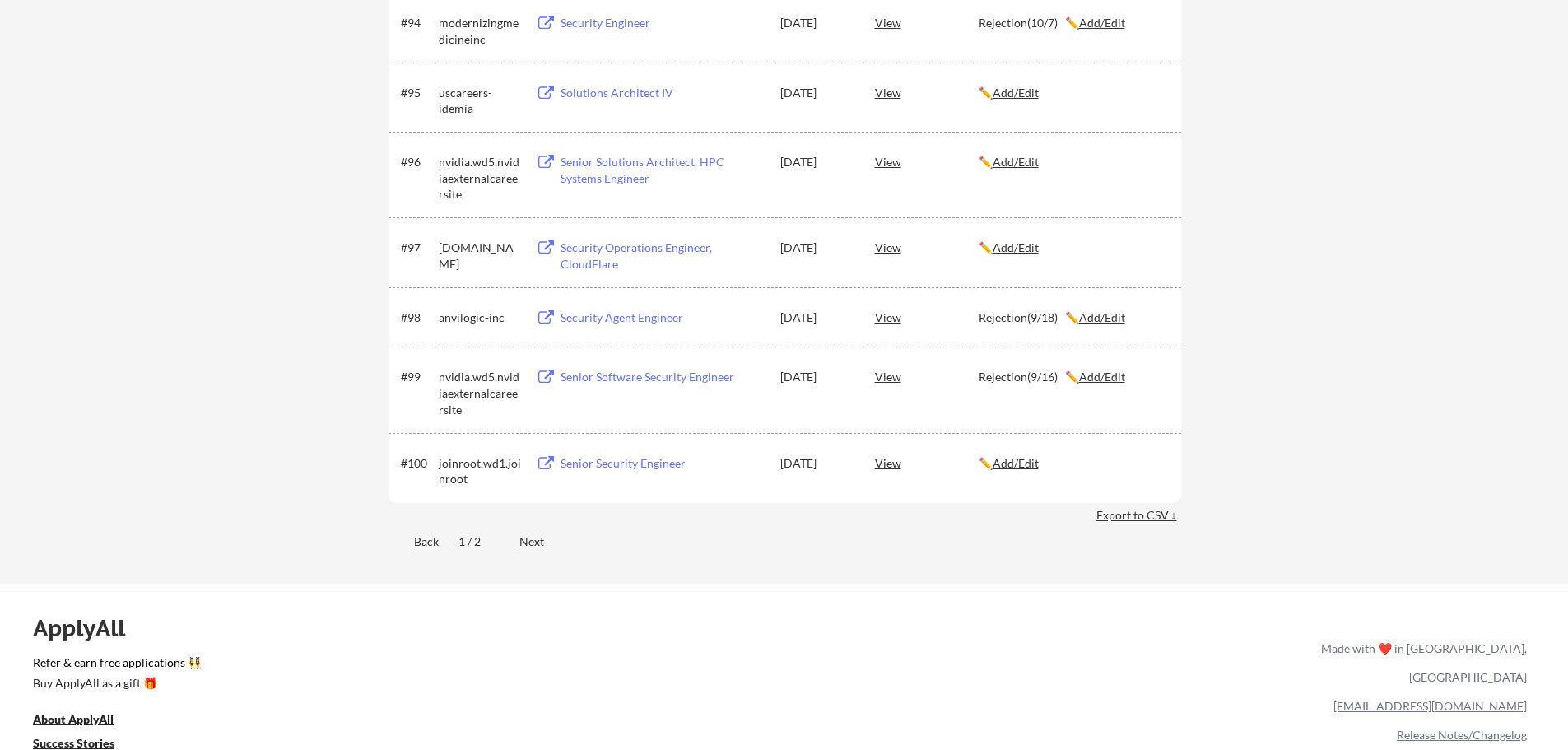
scroll to position [6626, 0]
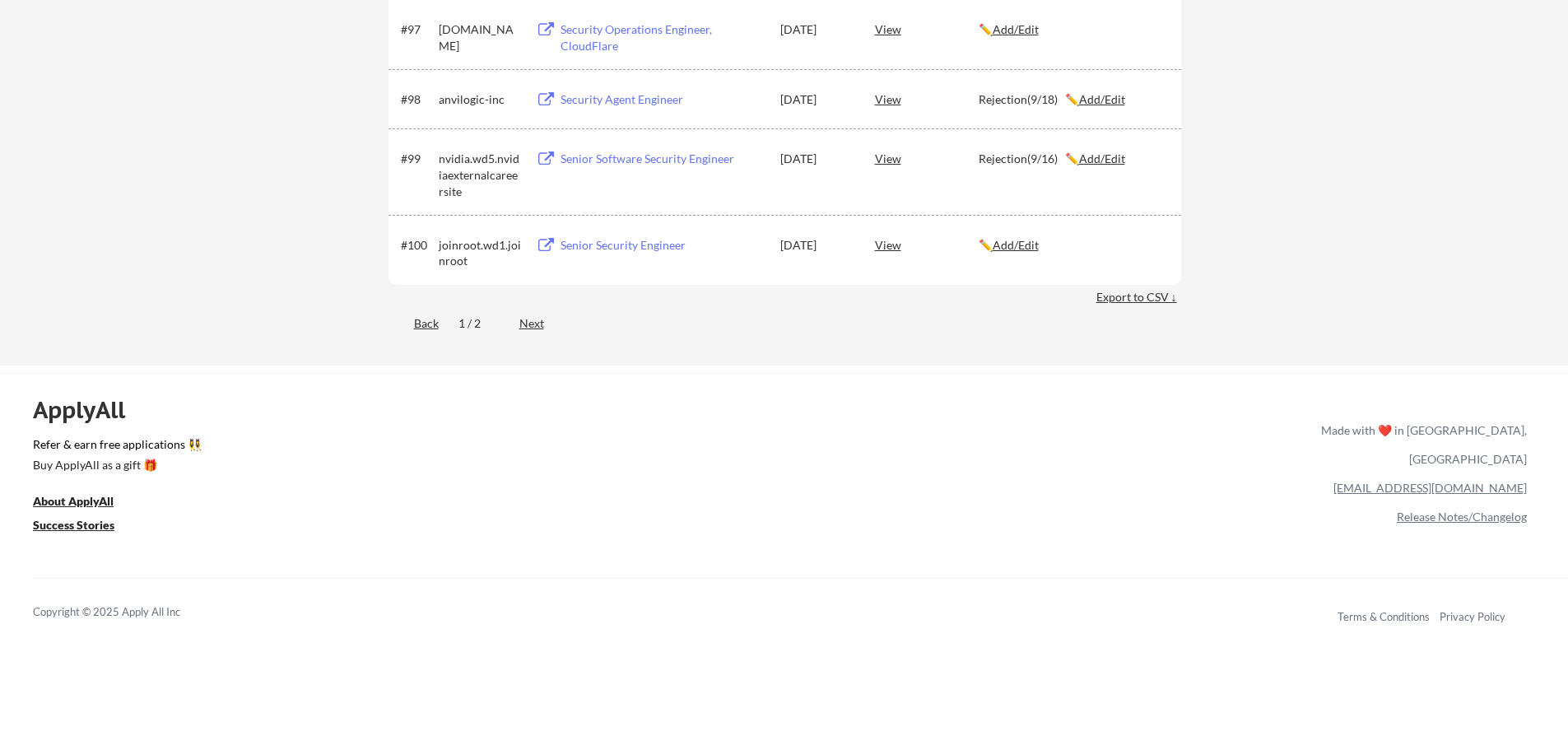
click at [529, 324] on div "Next" at bounding box center [541, 322] width 44 height 16
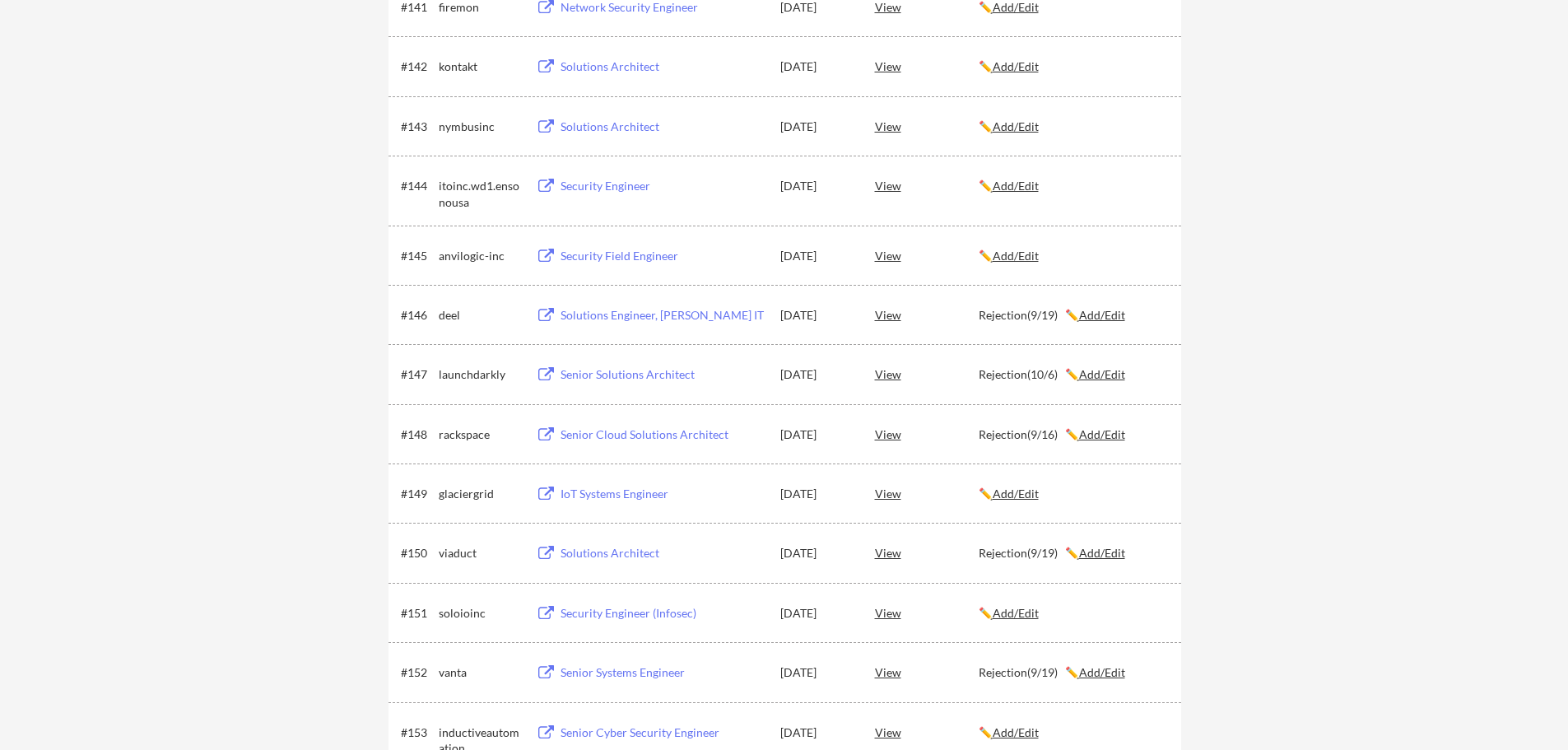
scroll to position [3539, 0]
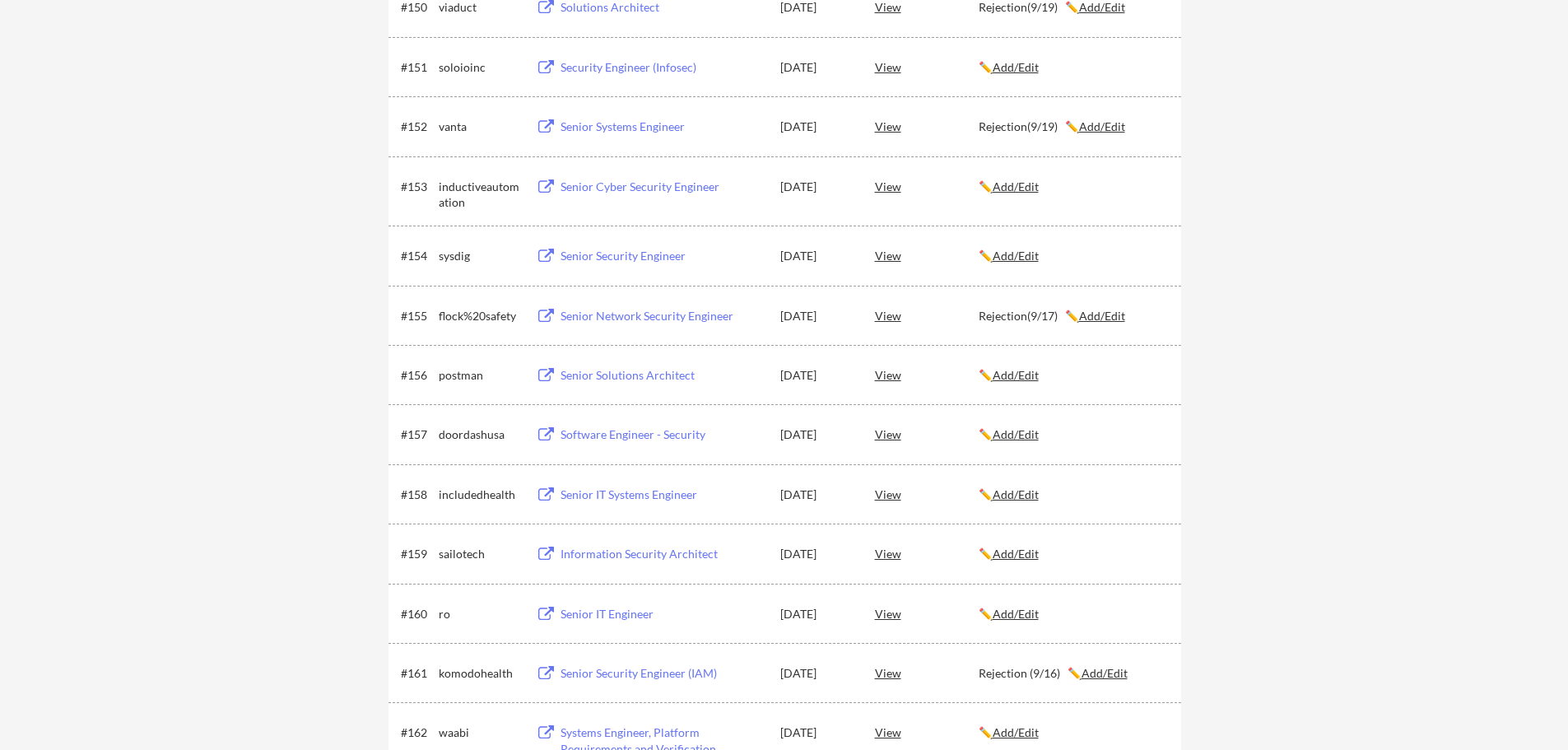
drag, startPoint x: 542, startPoint y: 371, endPoint x: 105, endPoint y: 336, distance: 438.4
click at [542, 377] on button at bounding box center [546, 375] width 21 height 15
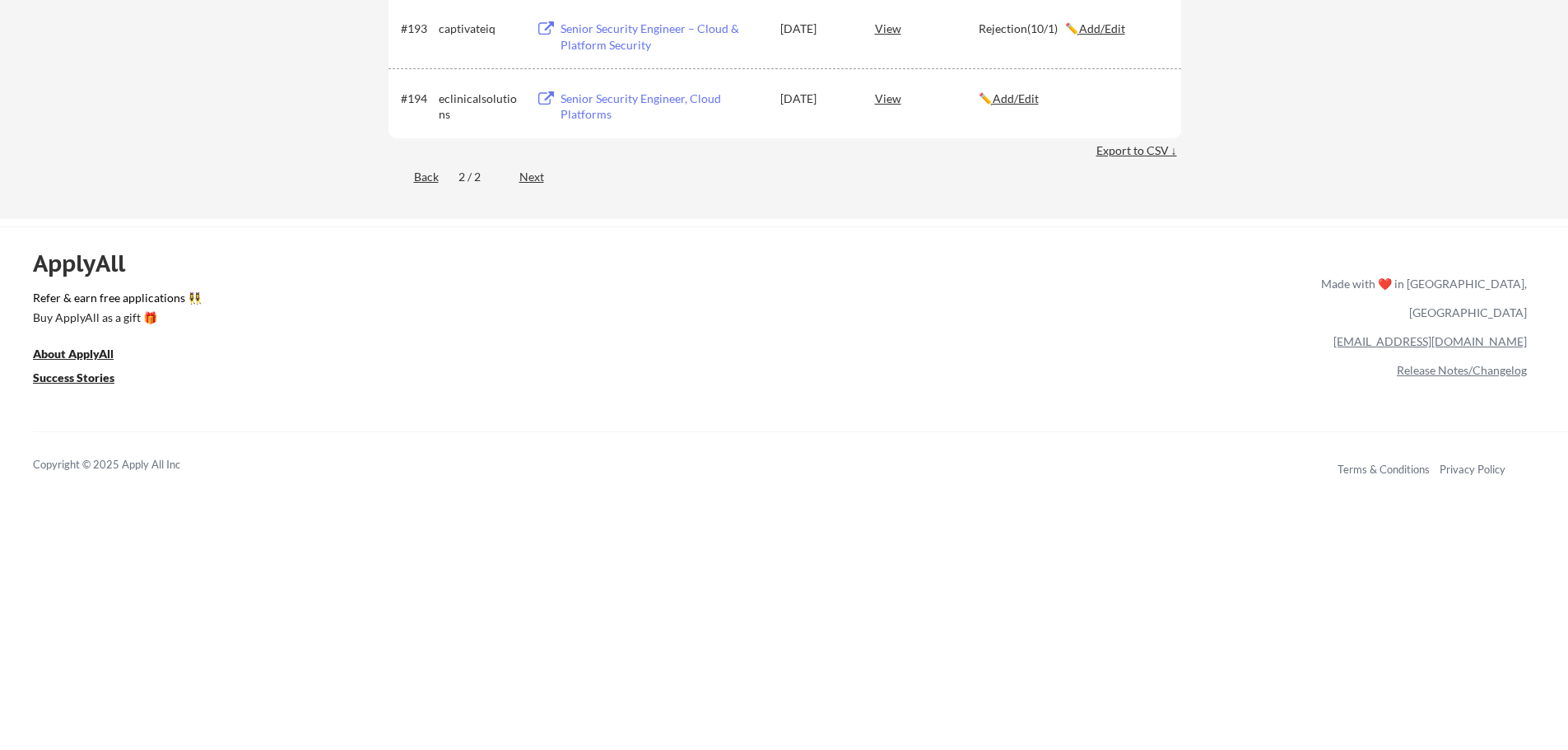
scroll to position [6008, 0]
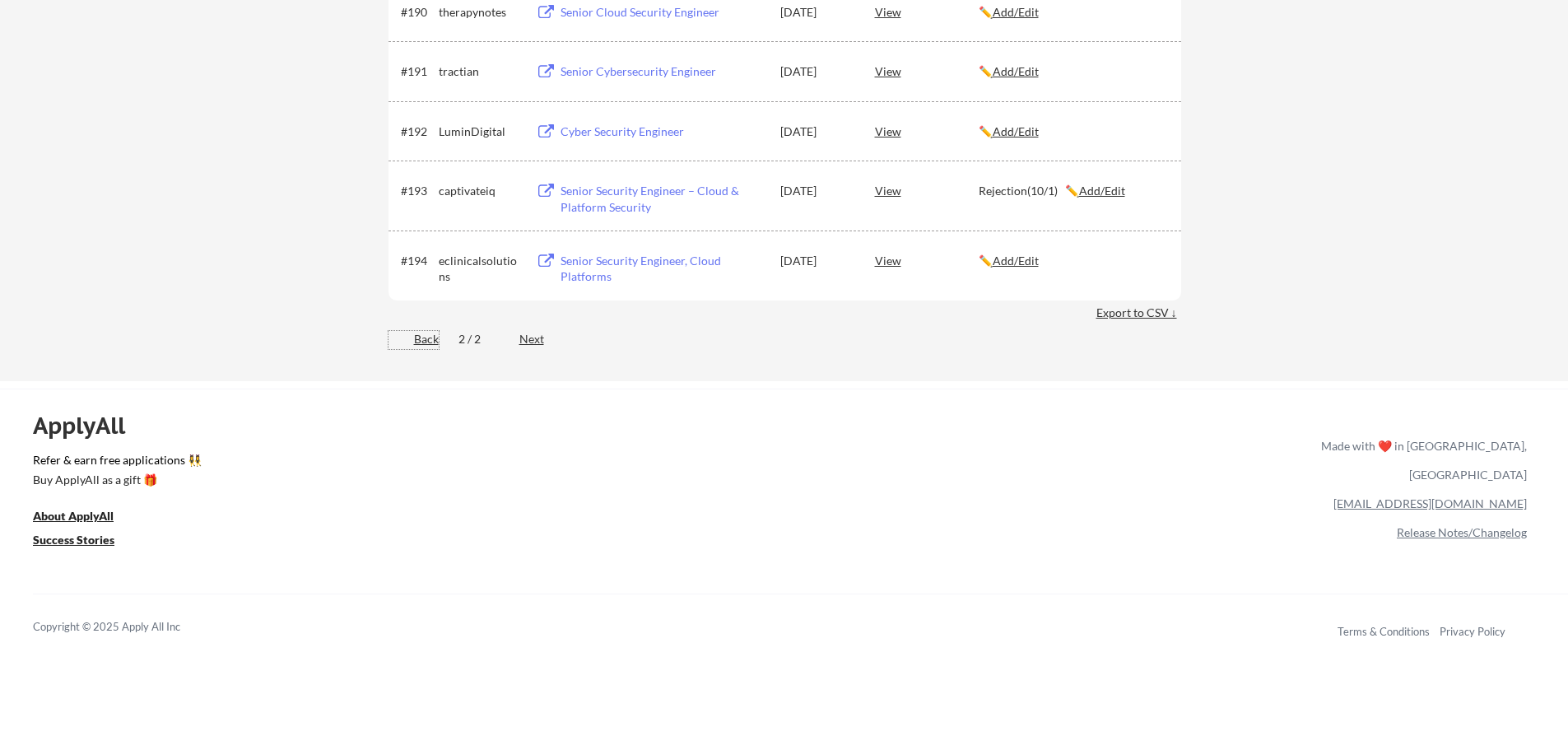
drag, startPoint x: 424, startPoint y: 338, endPoint x: 641, endPoint y: 311, distance: 218.7
click at [424, 338] on div "Back" at bounding box center [413, 338] width 50 height 16
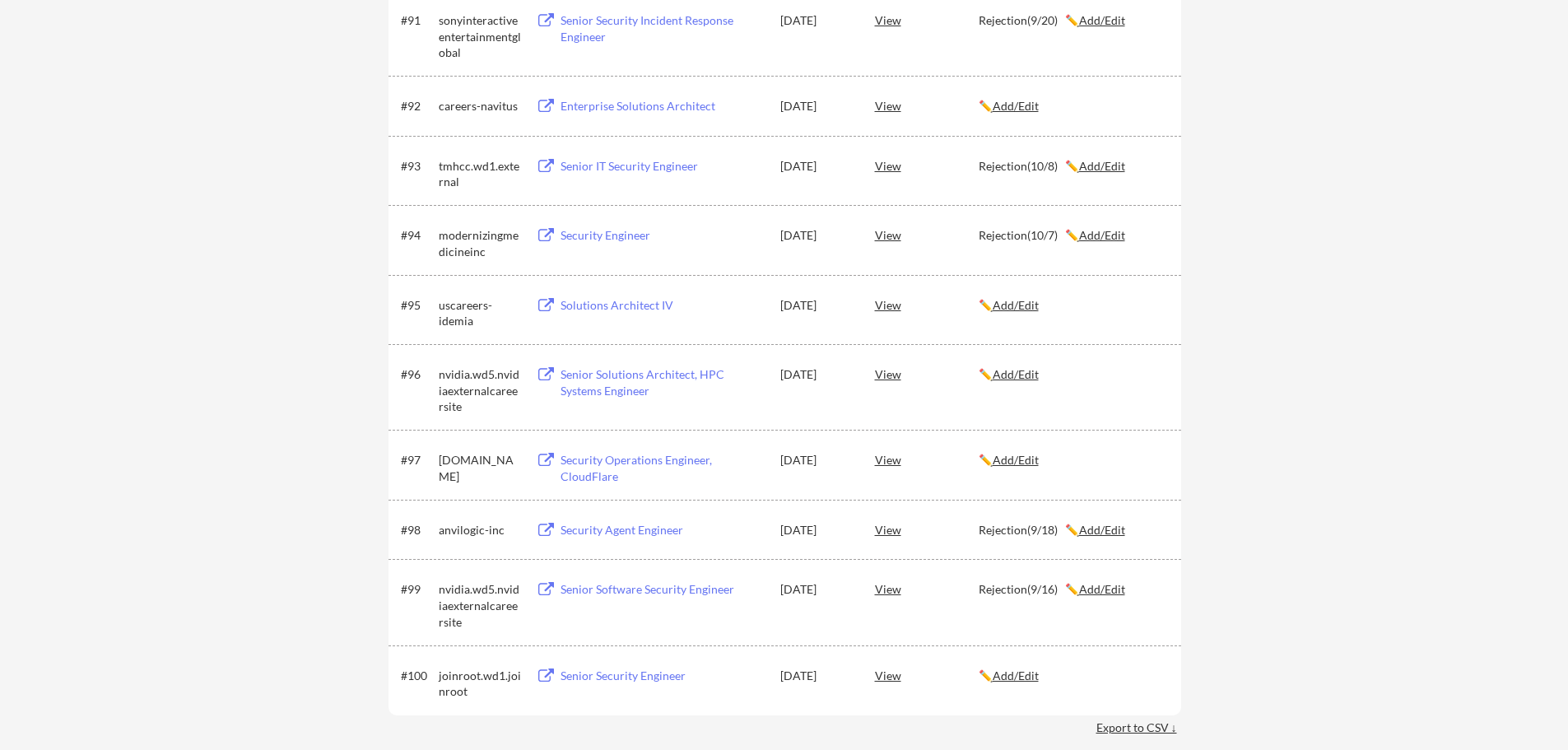
scroll to position [3897, 0]
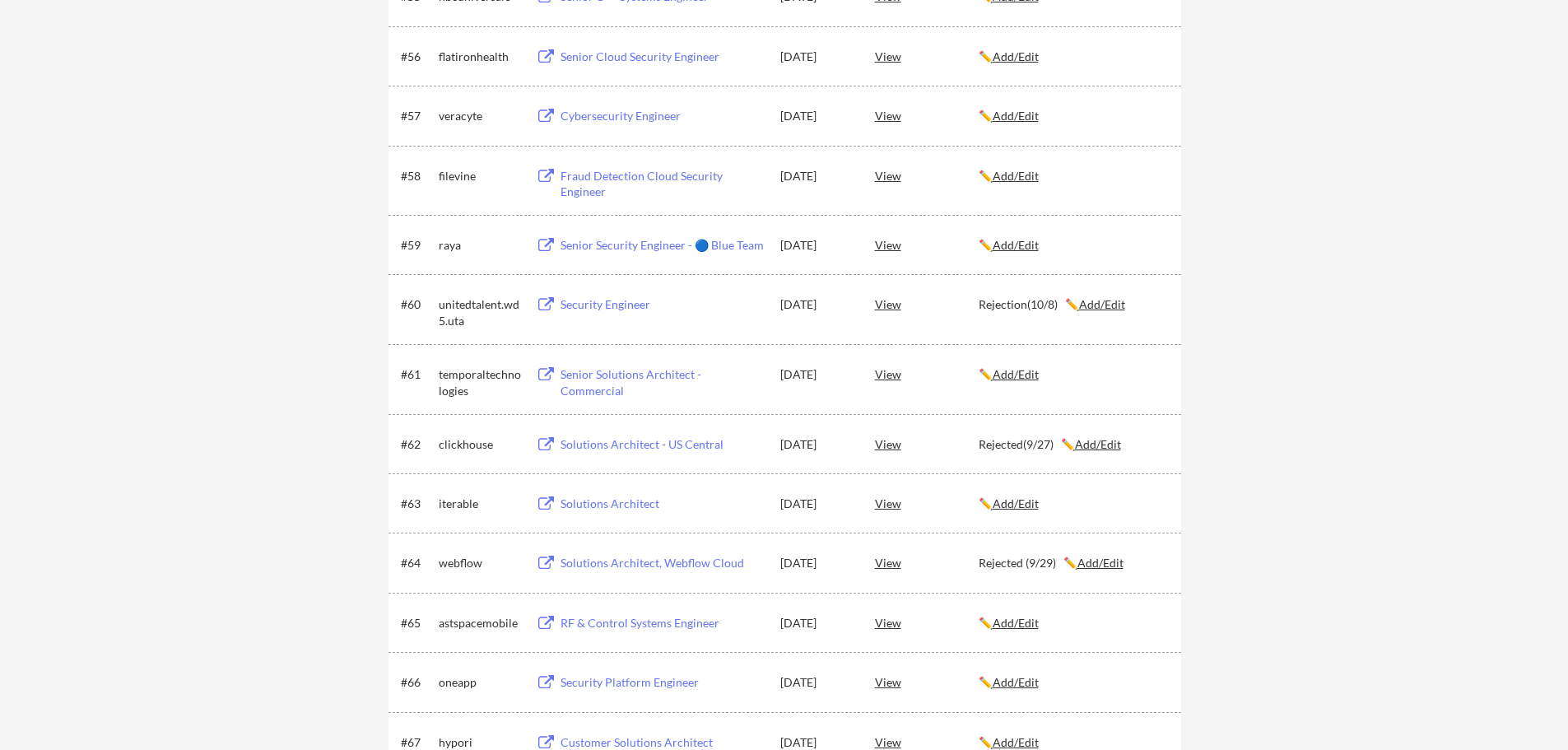
click at [545, 375] on button at bounding box center [546, 375] width 21 height 15
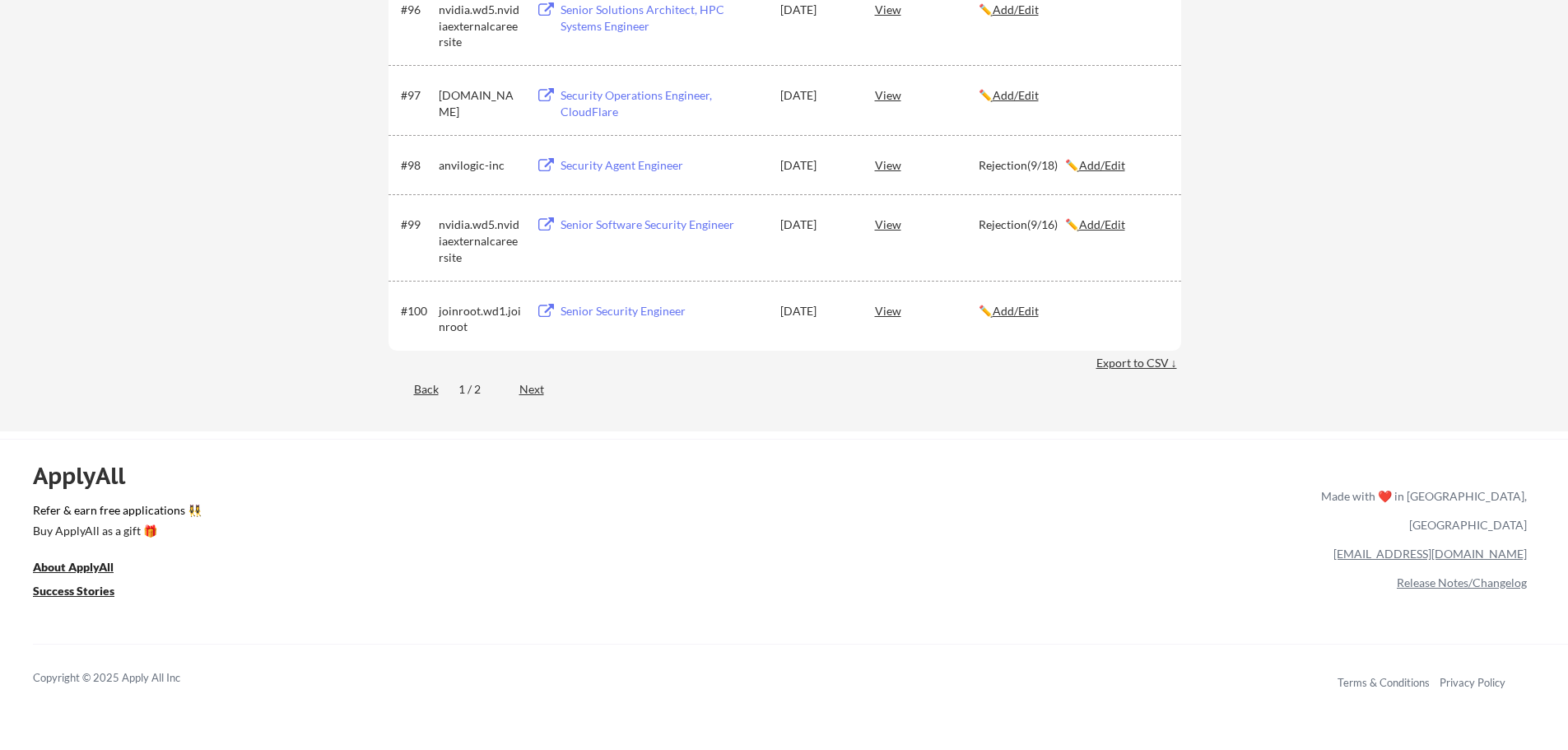
scroll to position [6579, 0]
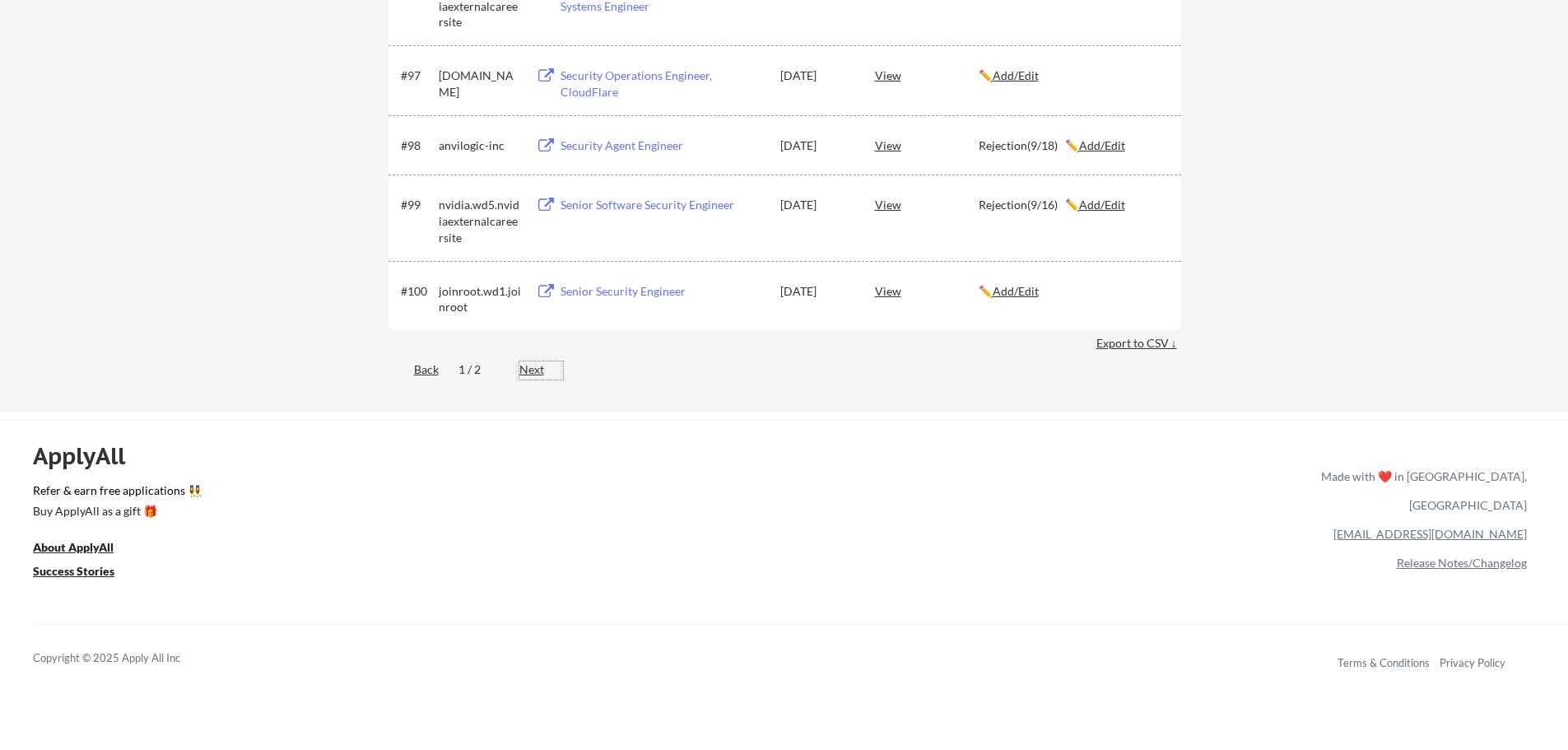
click at [533, 370] on div "Next" at bounding box center [541, 369] width 44 height 16
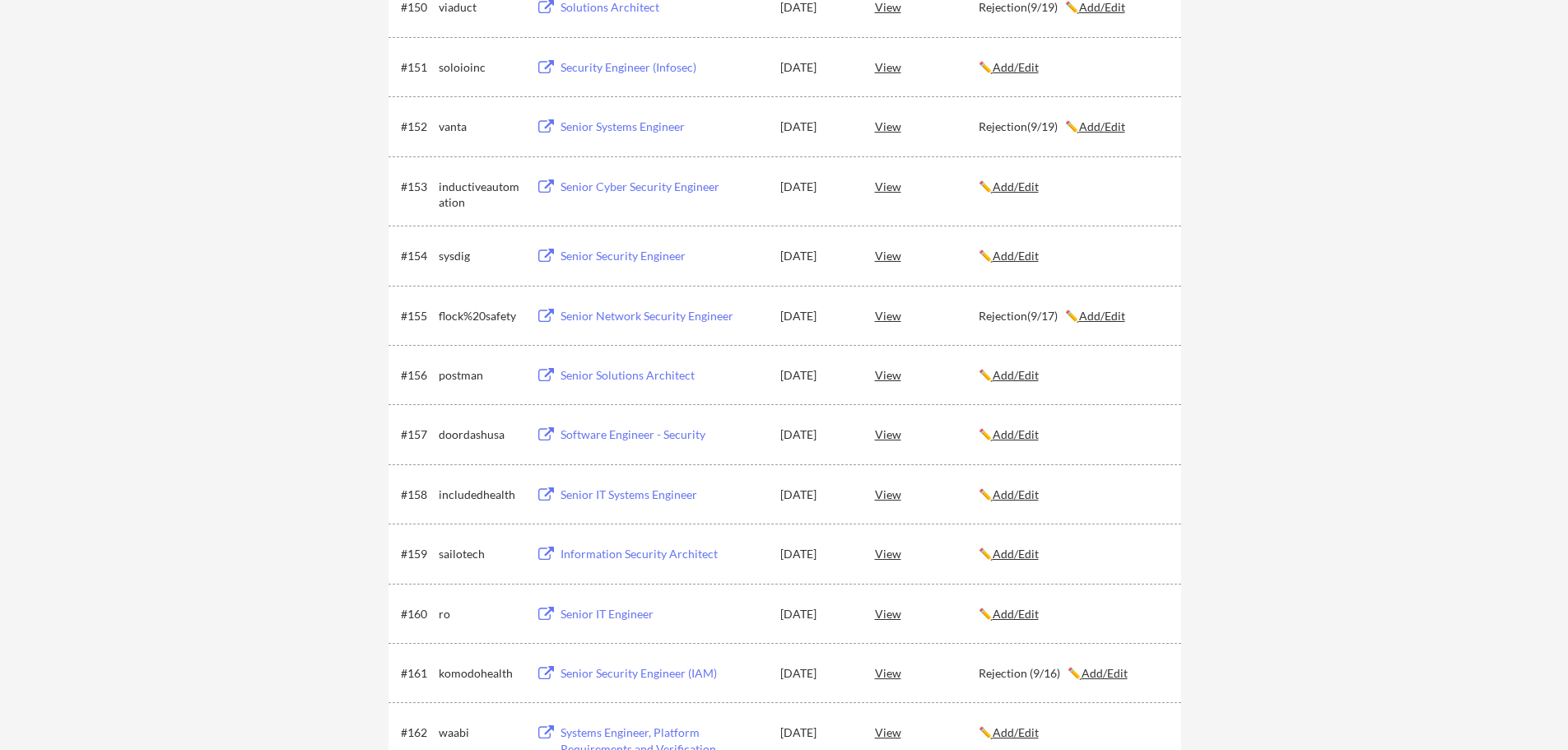
scroll to position [0, 0]
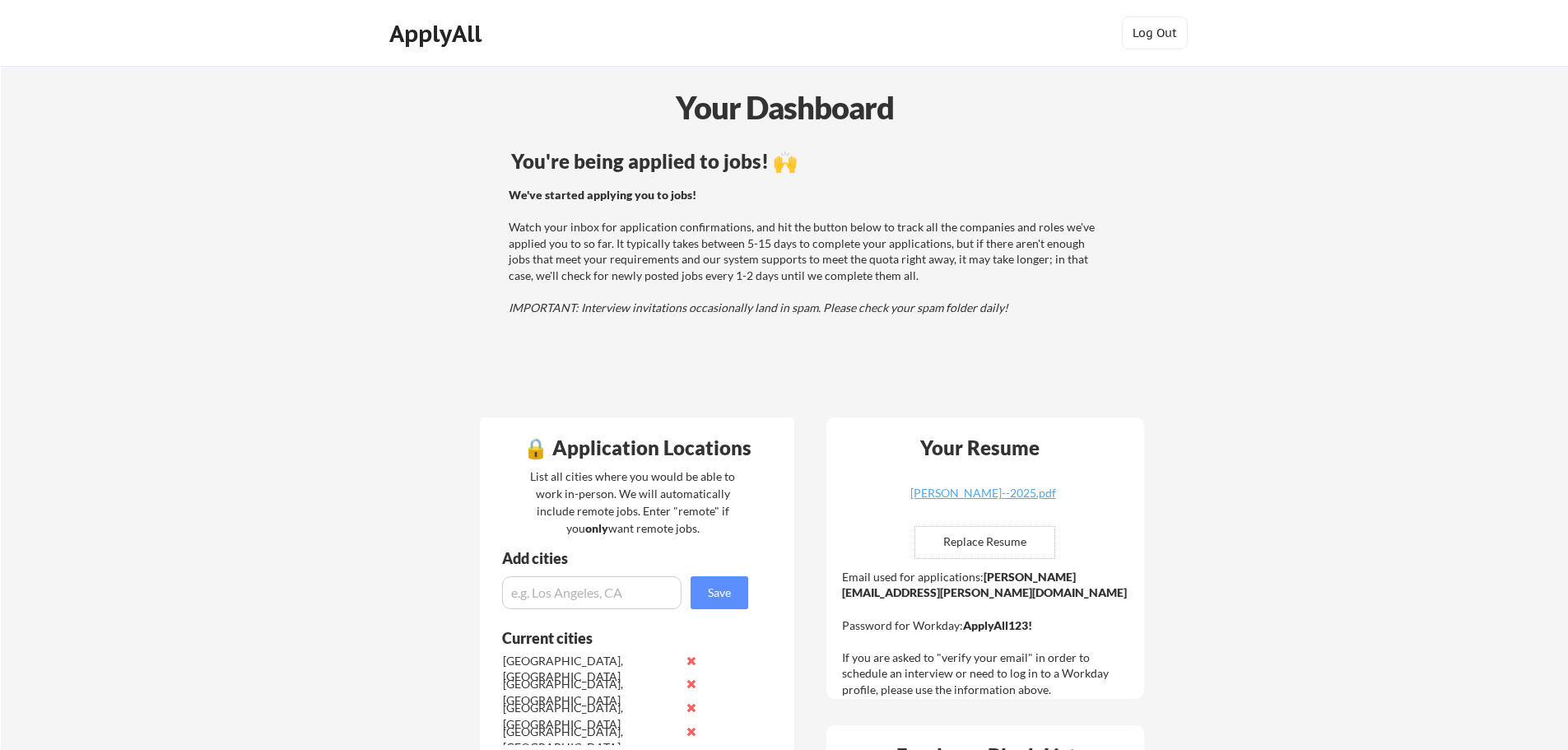
scroll to position [109, 0]
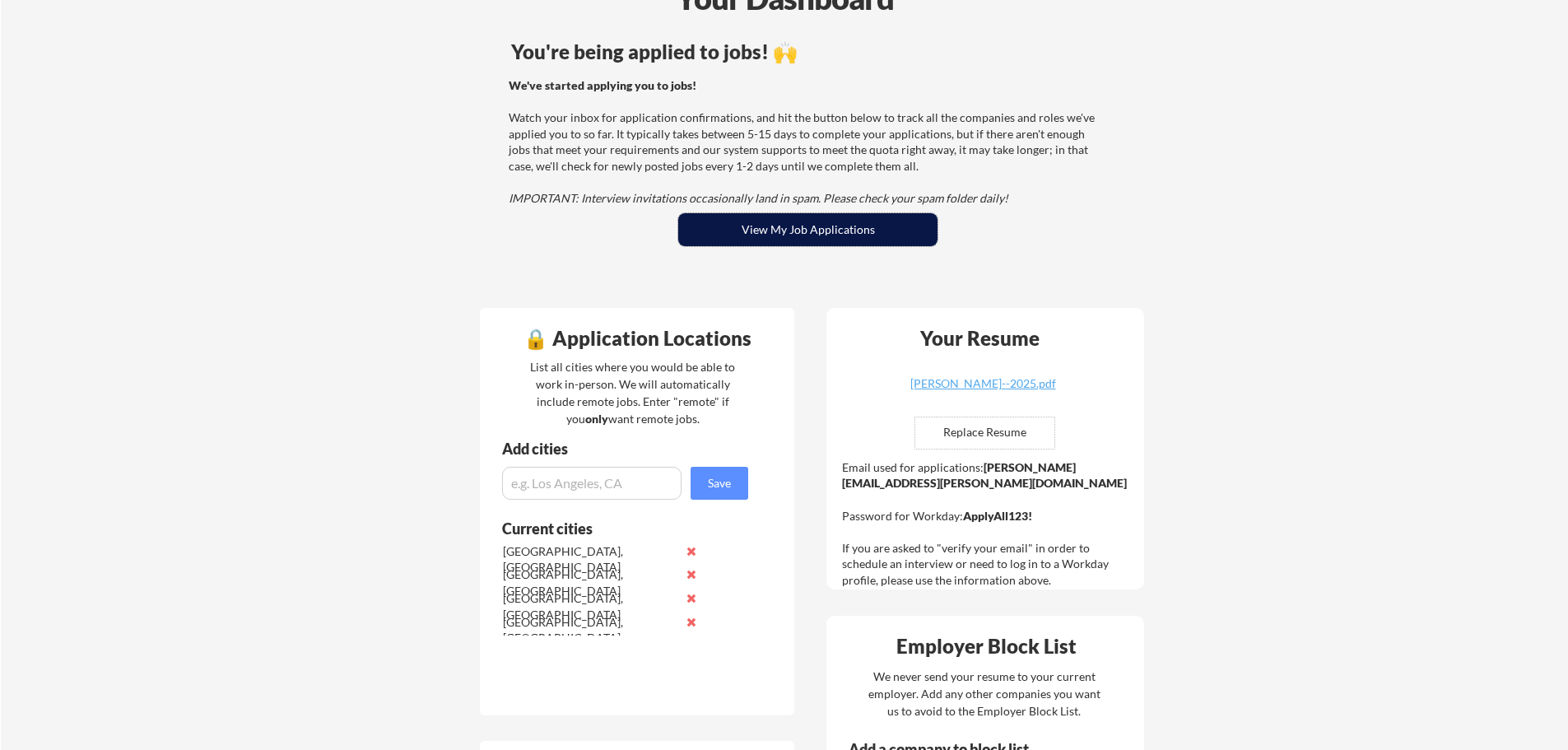
click at [820, 239] on button "View My Job Applications" at bounding box center [807, 229] width 259 height 33
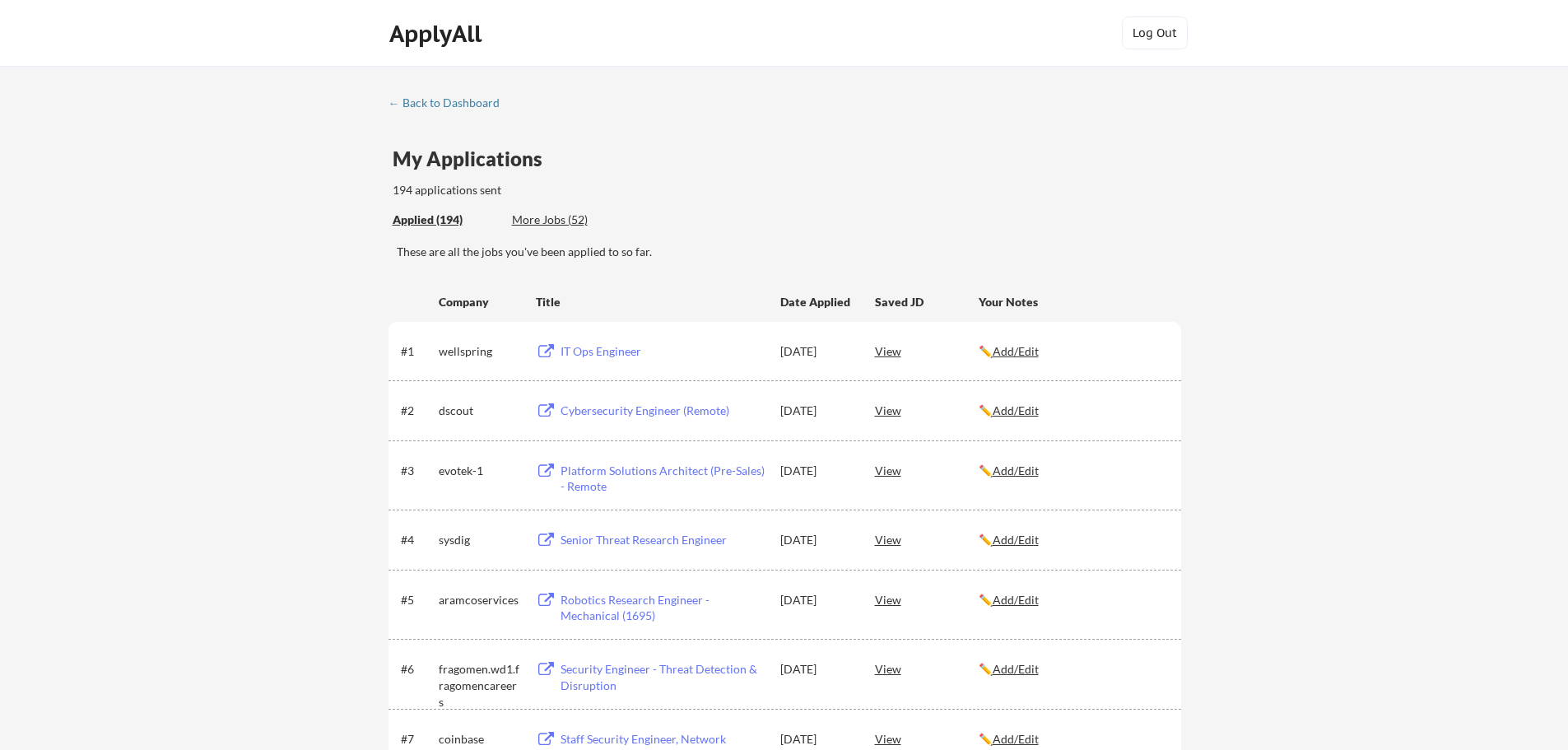
scroll to position [1357, 0]
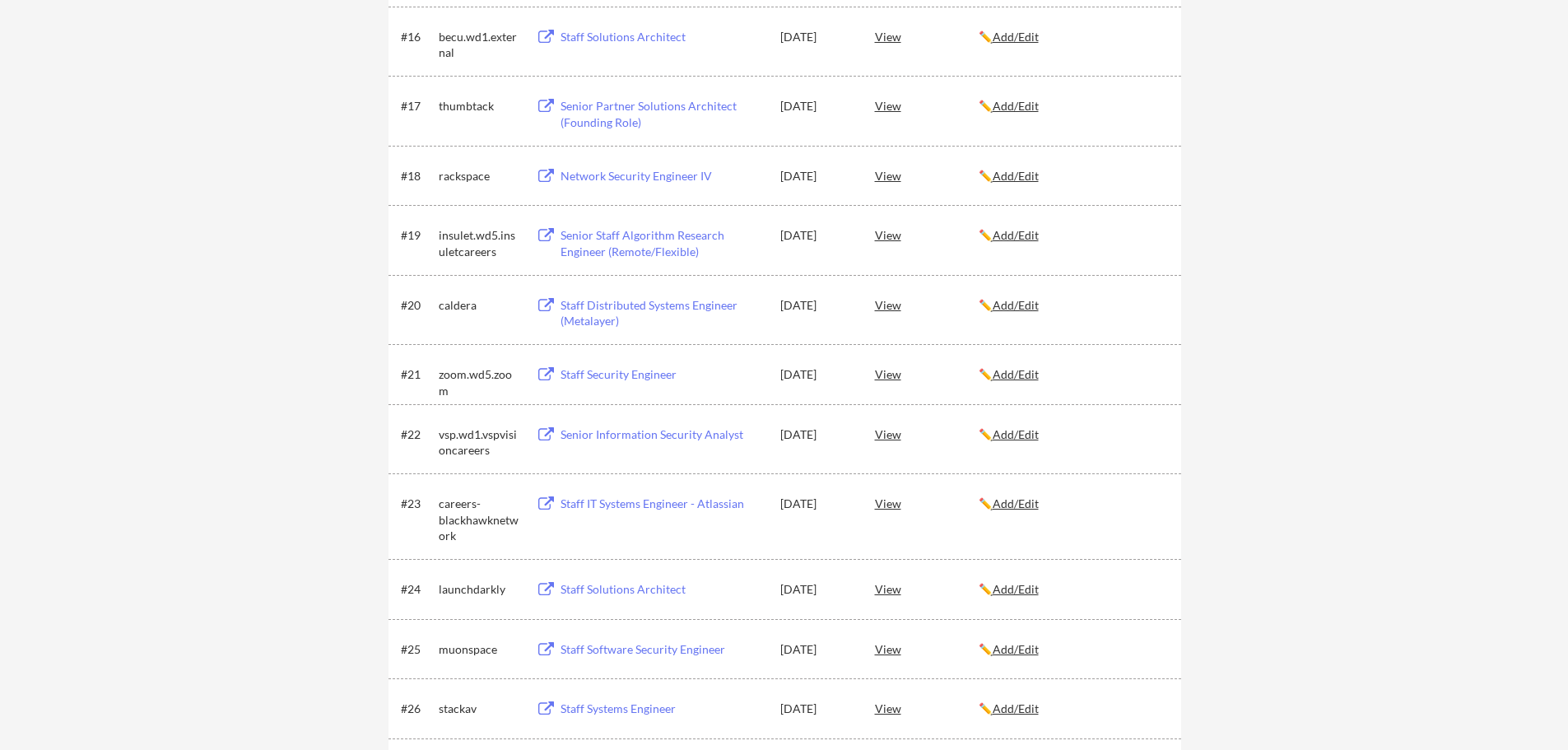
click at [1012, 376] on u "Add/Edit" at bounding box center [1015, 374] width 46 height 14
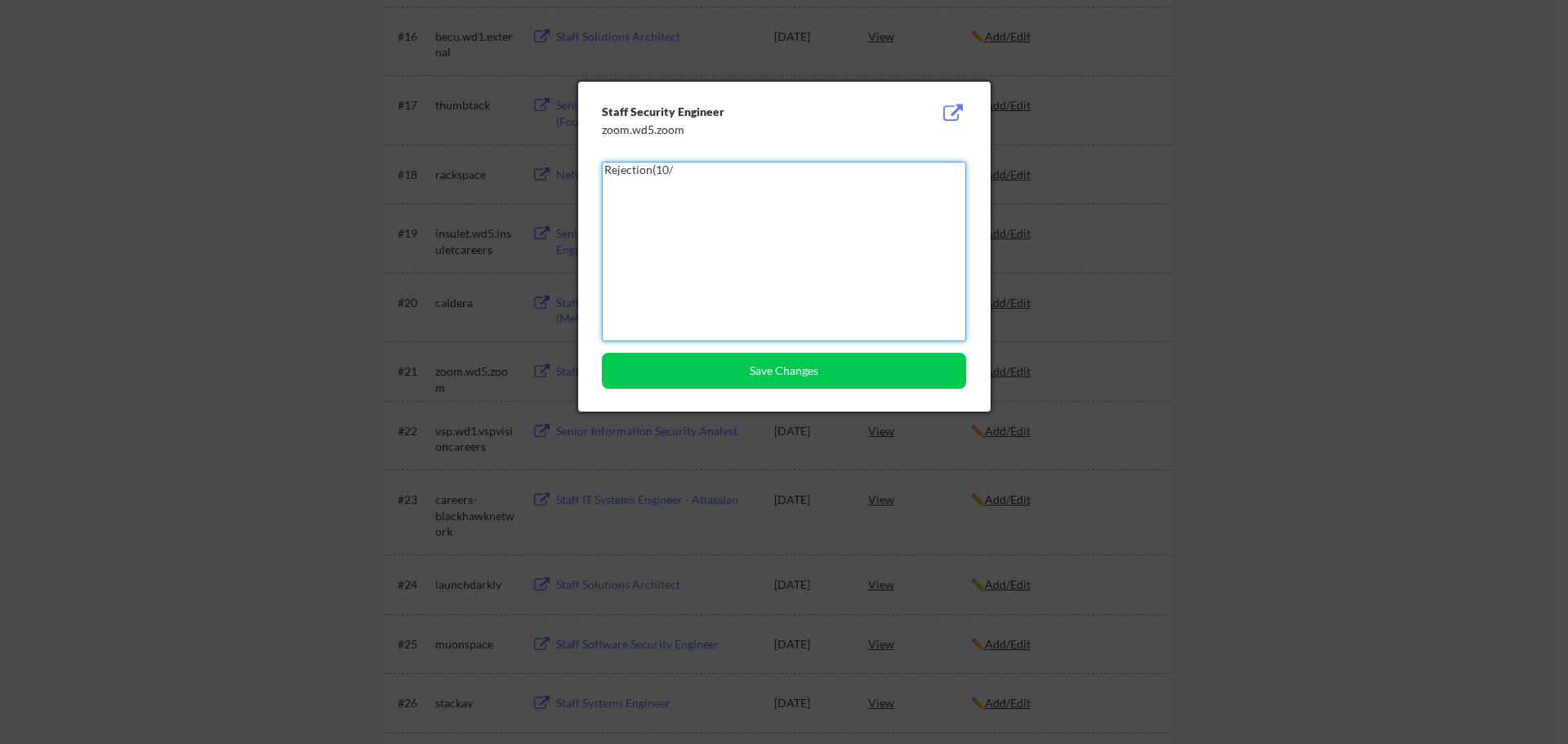
click at [746, 218] on textarea "Rejection(10/" at bounding box center [784, 251] width 364 height 180
type textarea "Rejection(10/10)"
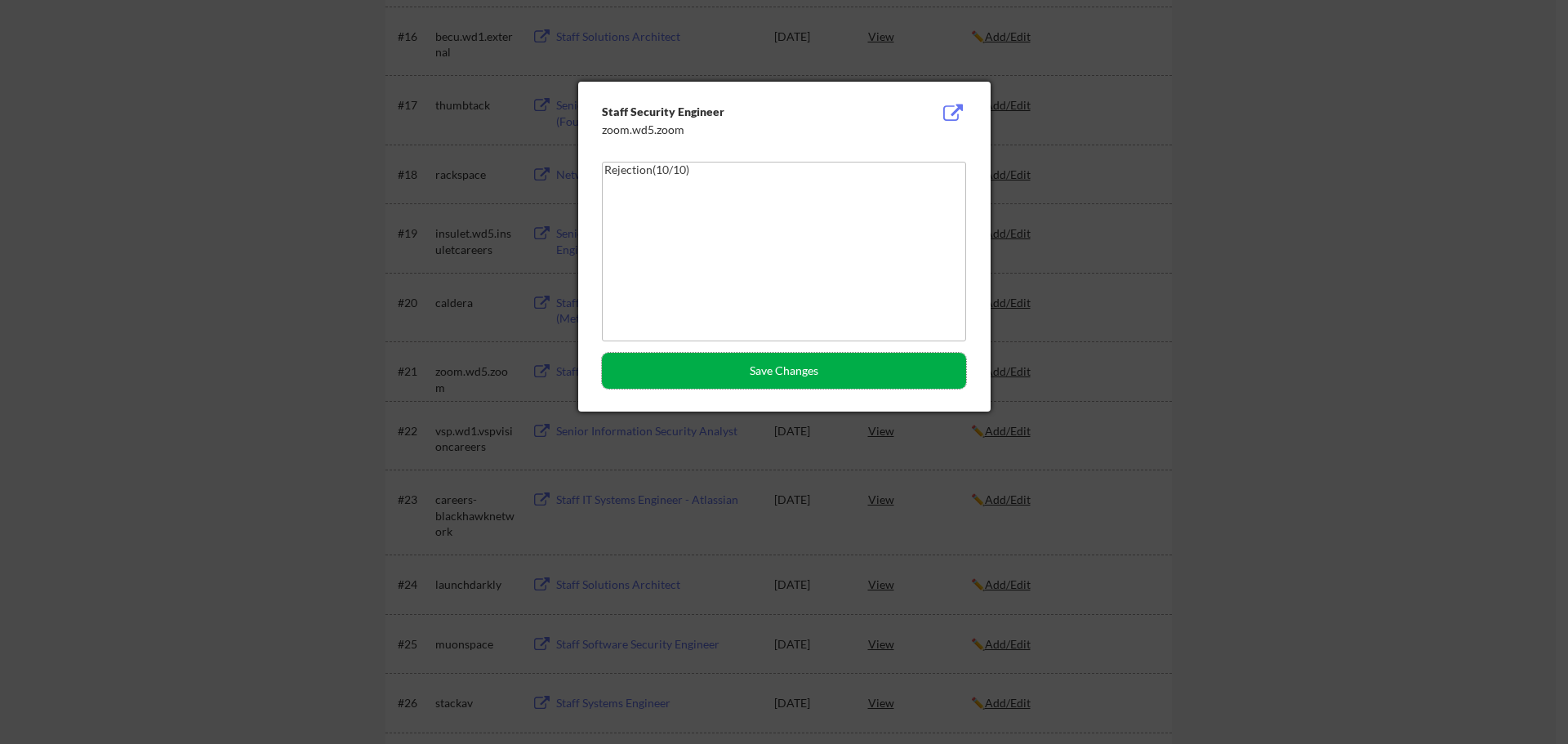
click at [761, 366] on button "Save Changes" at bounding box center [784, 371] width 364 height 36
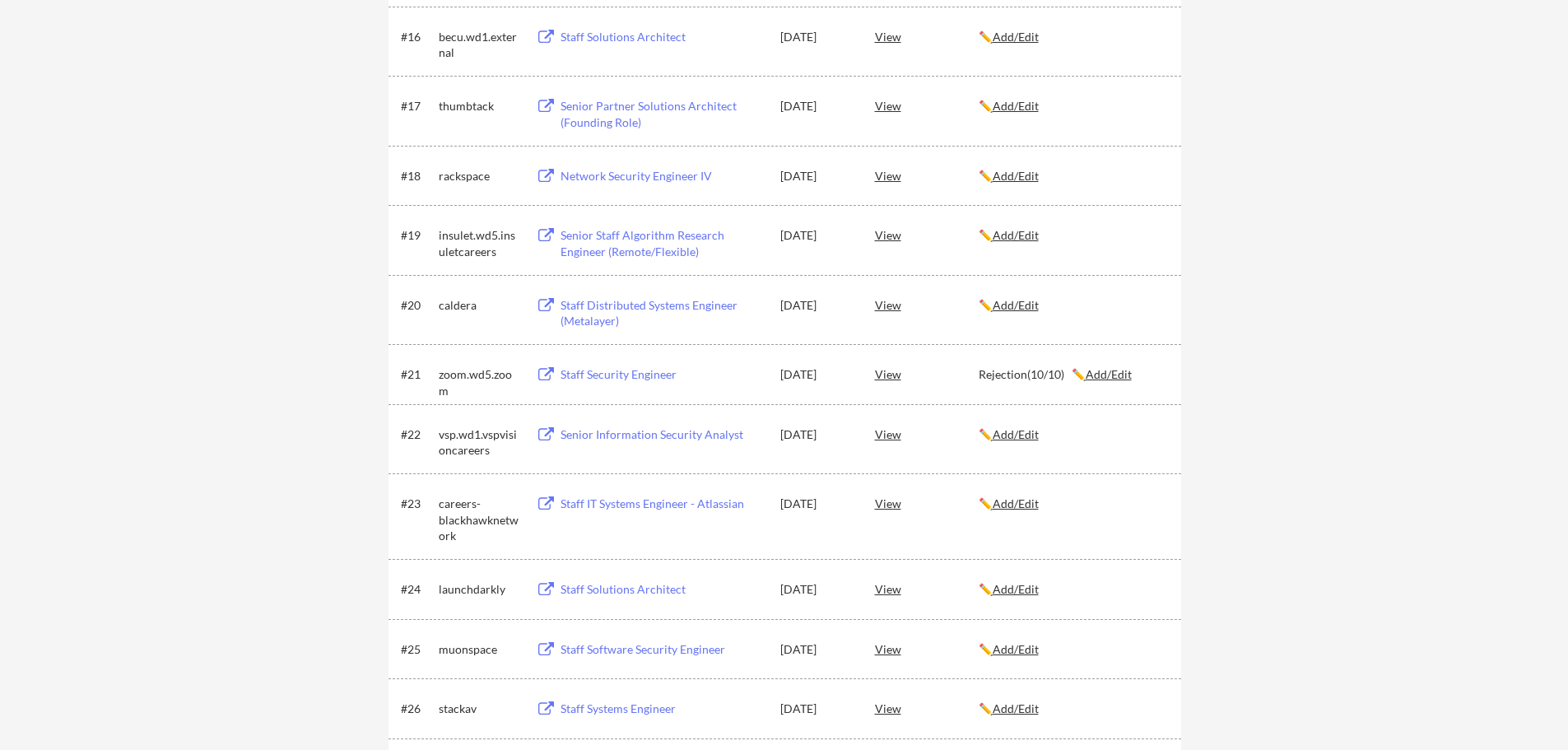
scroll to position [1750, 0]
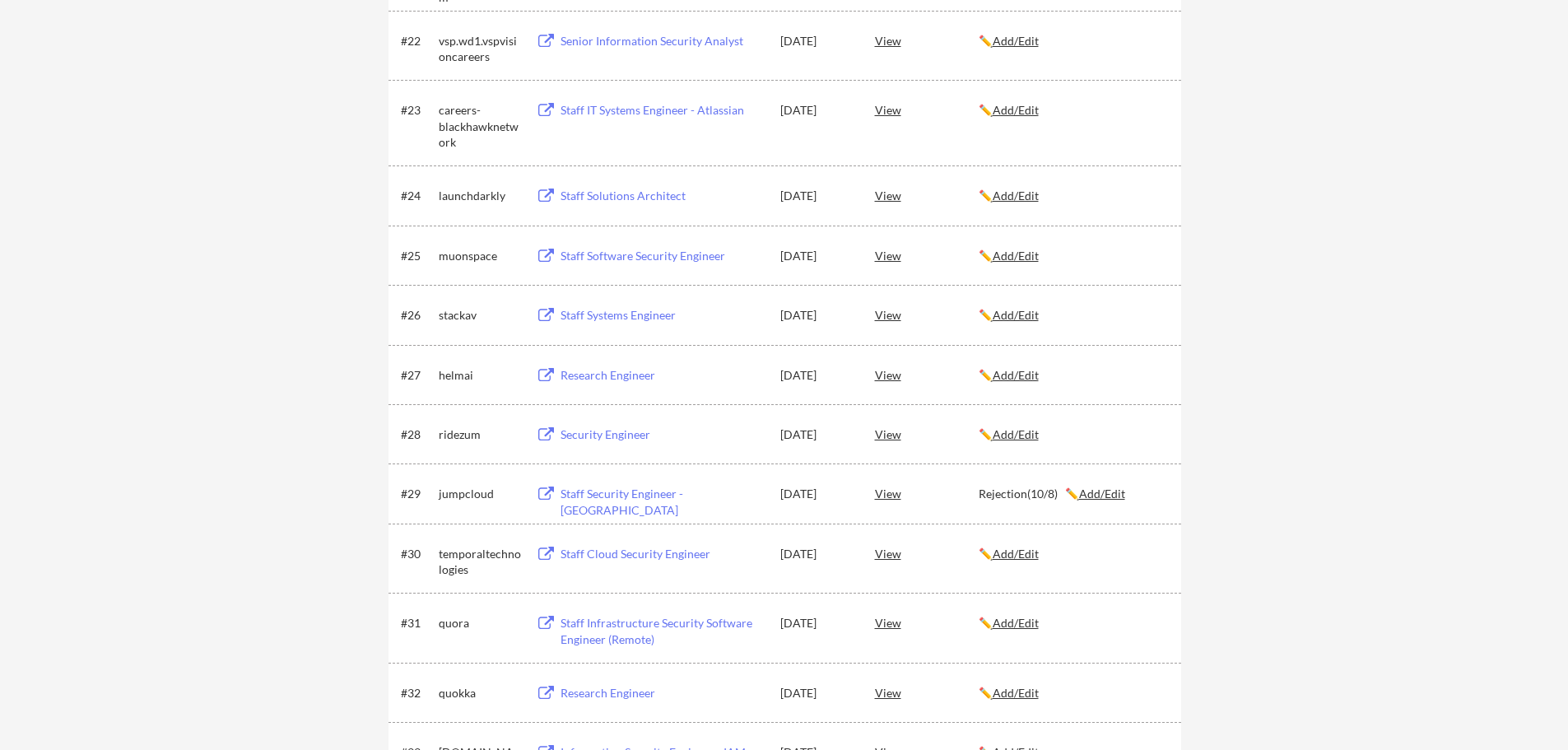
click at [1021, 377] on u "Add/Edit" at bounding box center [1015, 375] width 46 height 14
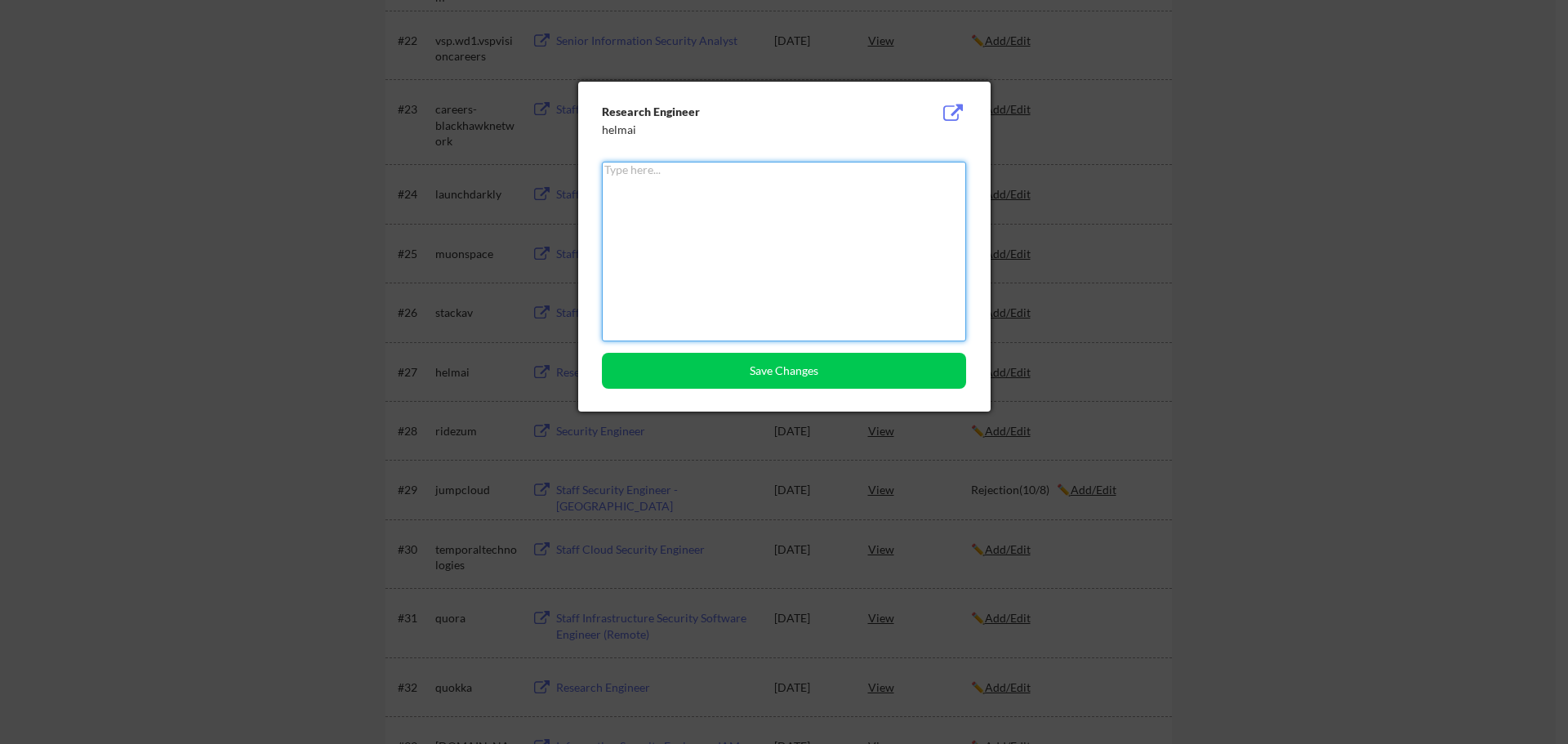
click at [725, 191] on textarea at bounding box center [784, 251] width 364 height 180
type textarea "Rejection(10/10)"
click at [703, 369] on button "Save Changes" at bounding box center [784, 371] width 364 height 36
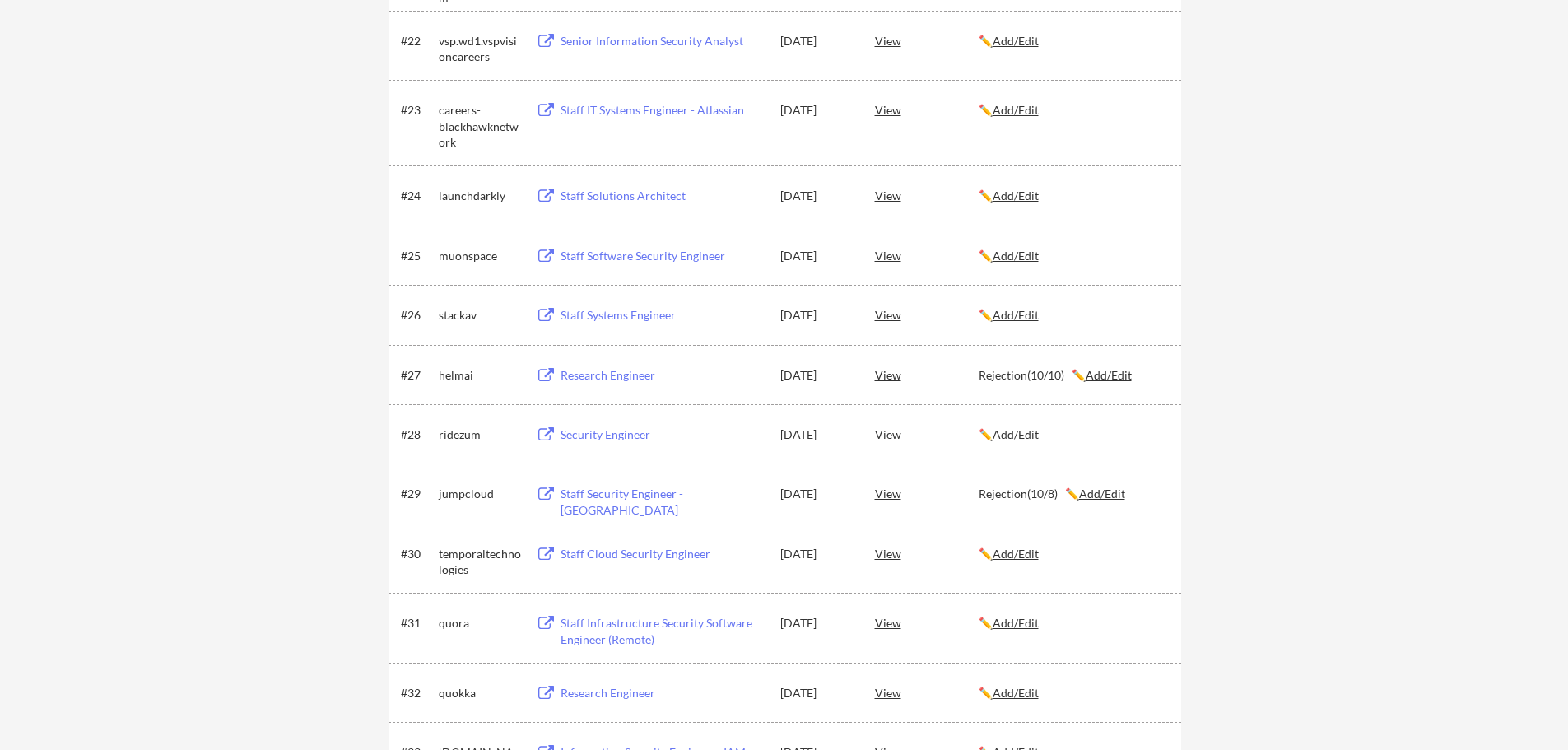
scroll to position [503, 0]
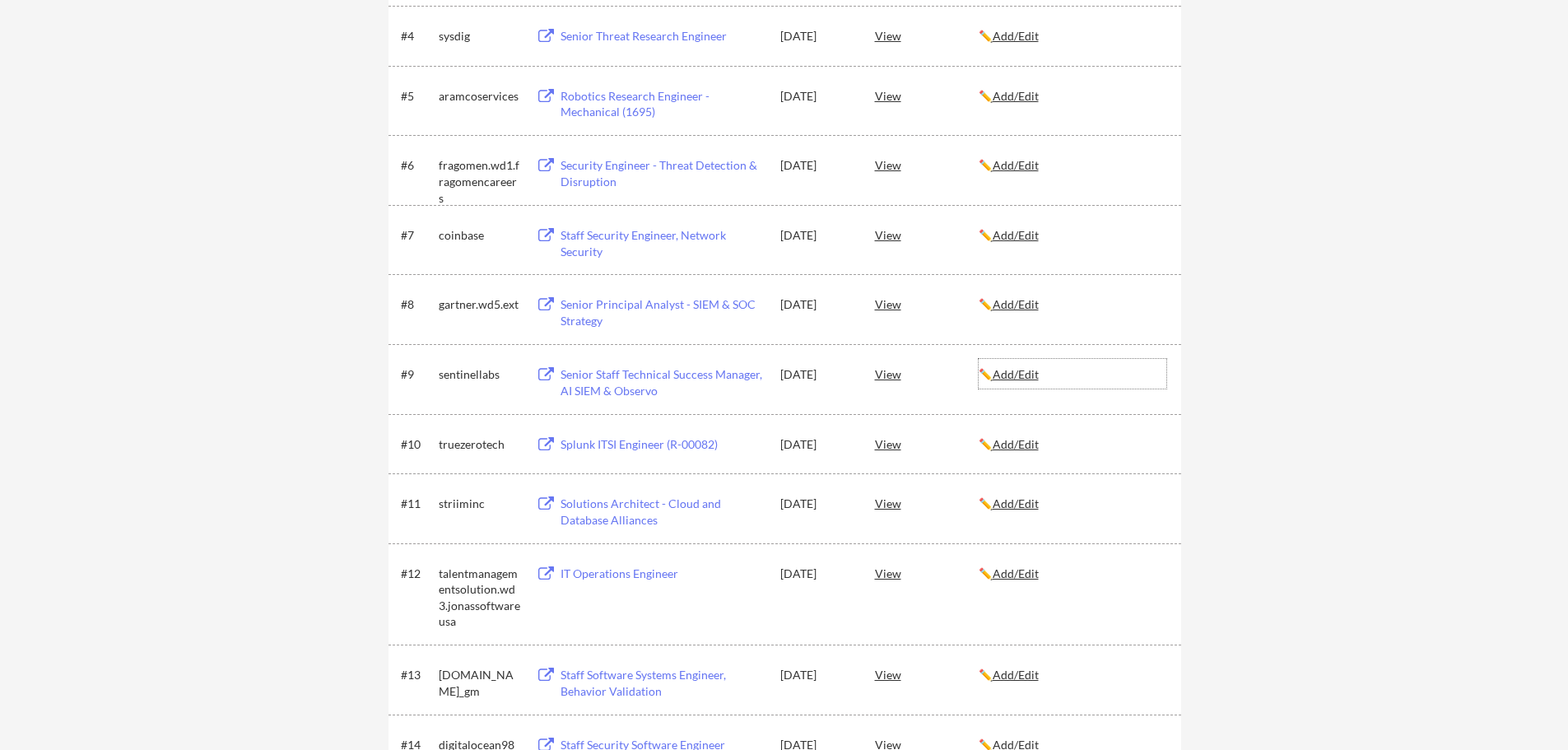
click at [1019, 376] on u "Add/Edit" at bounding box center [1015, 374] width 46 height 14
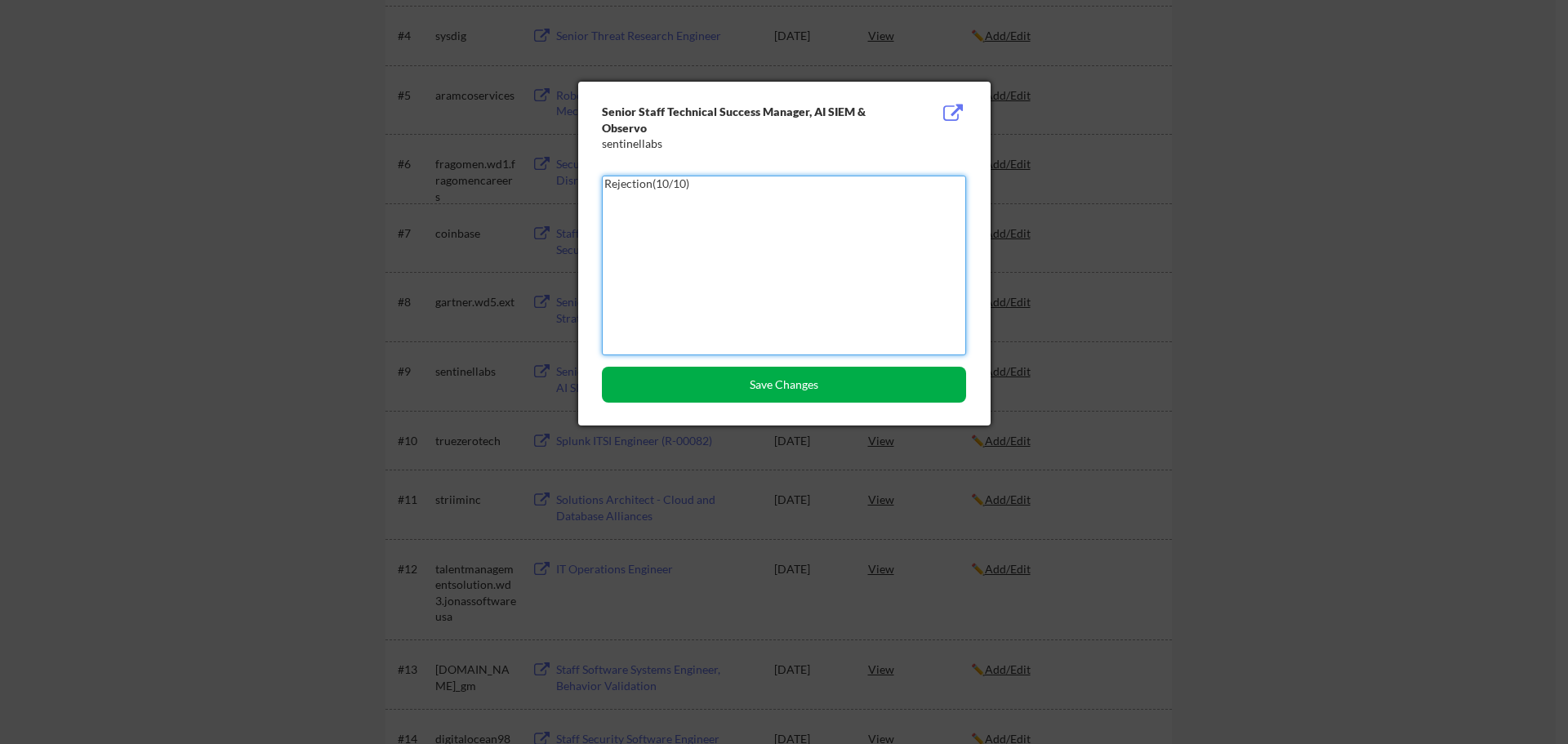
type textarea "Rejection(10/10)"
click at [813, 381] on button "Save Changes" at bounding box center [784, 385] width 364 height 36
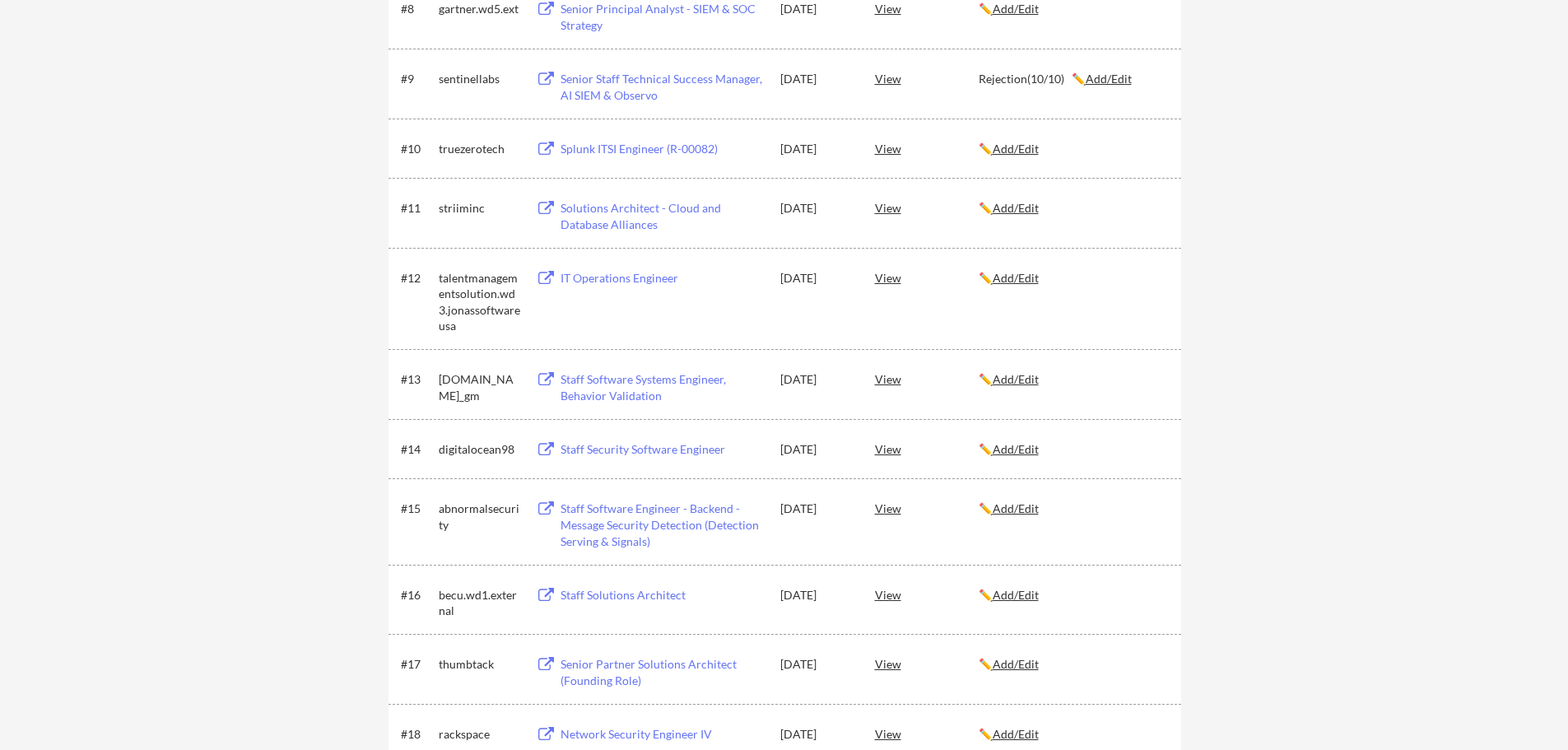
scroll to position [834, 0]
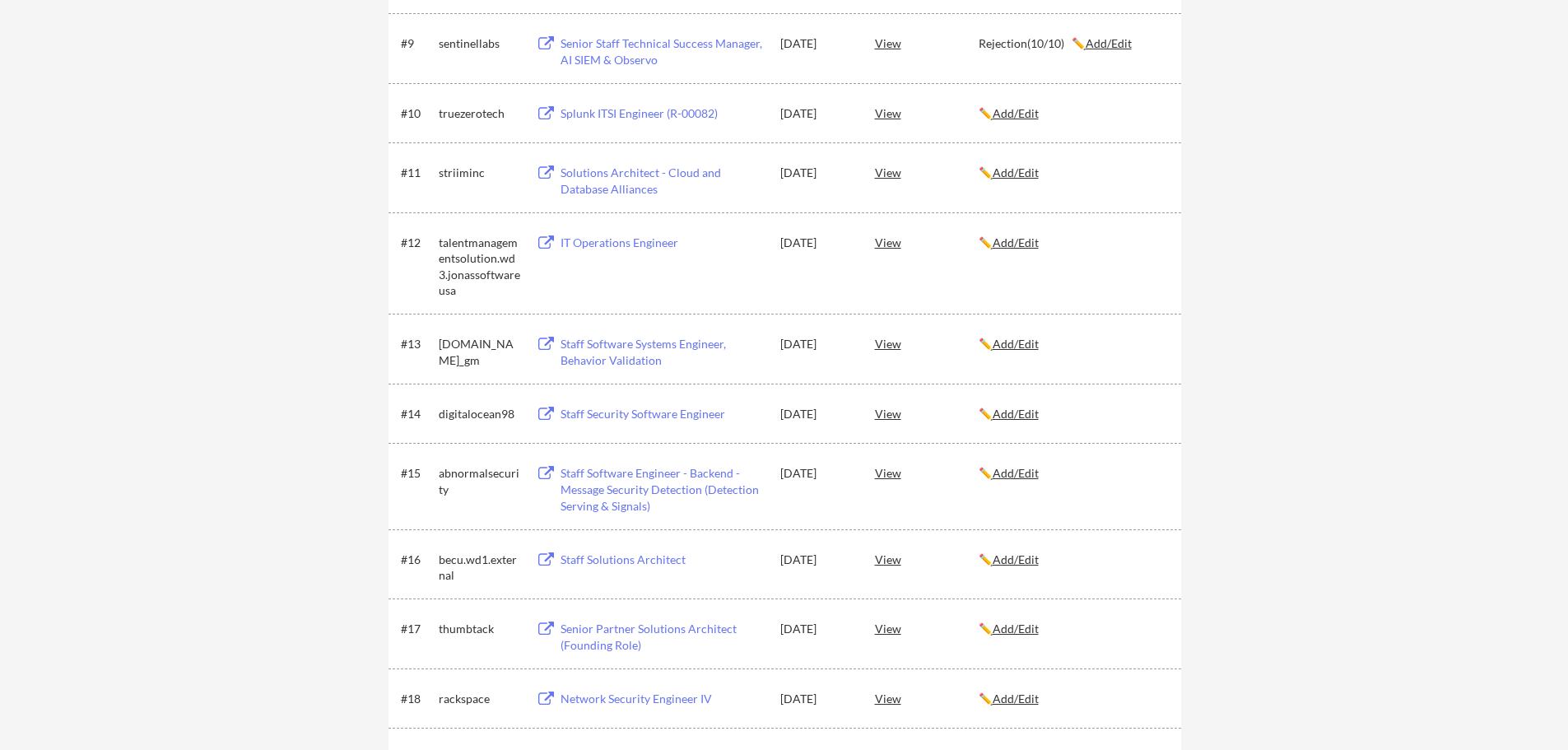
click at [1024, 413] on u "Add/Edit" at bounding box center [1015, 413] width 46 height 14
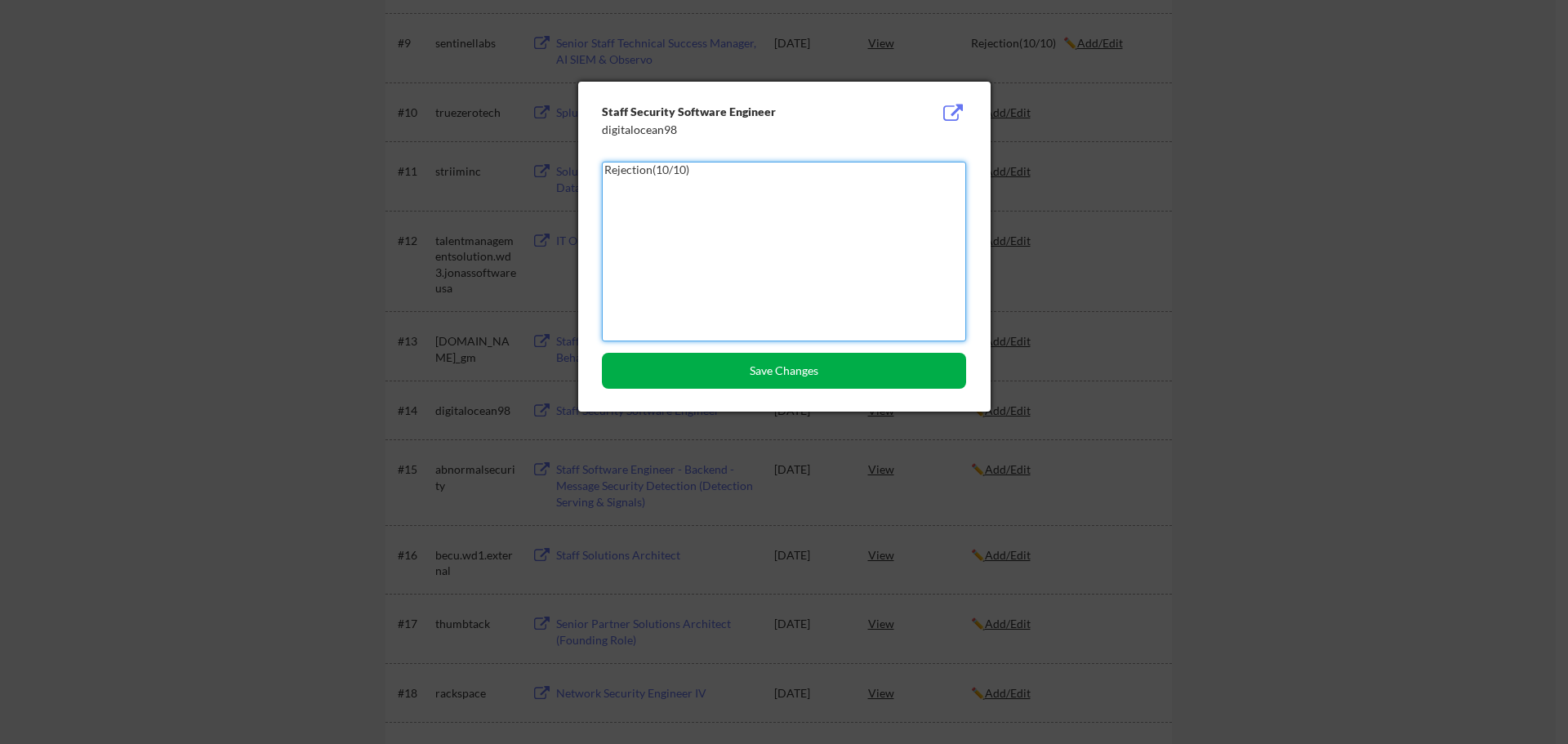
type textarea "Rejection(10/10)"
click at [784, 383] on button "Save Changes" at bounding box center [784, 371] width 364 height 36
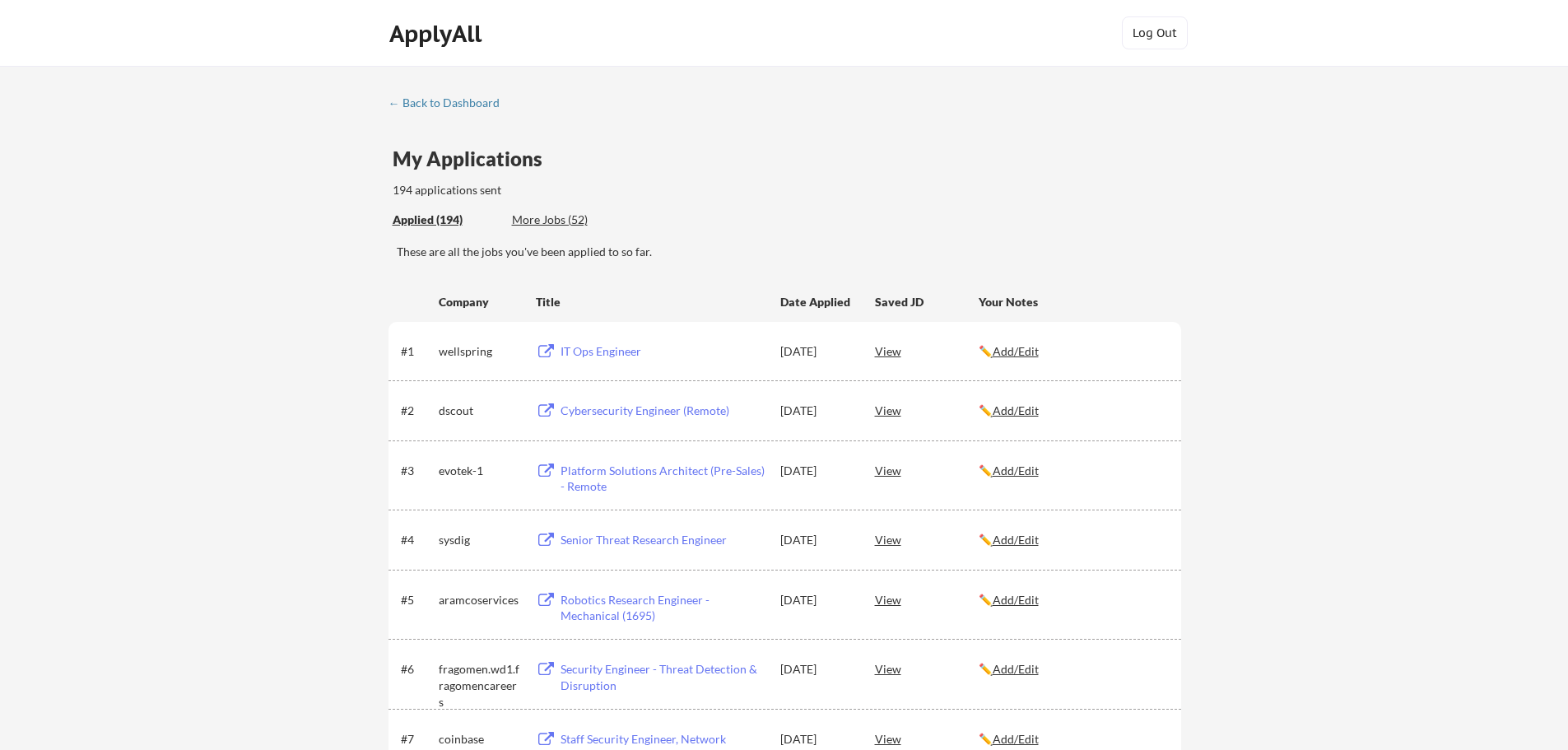
scroll to position [3320, 0]
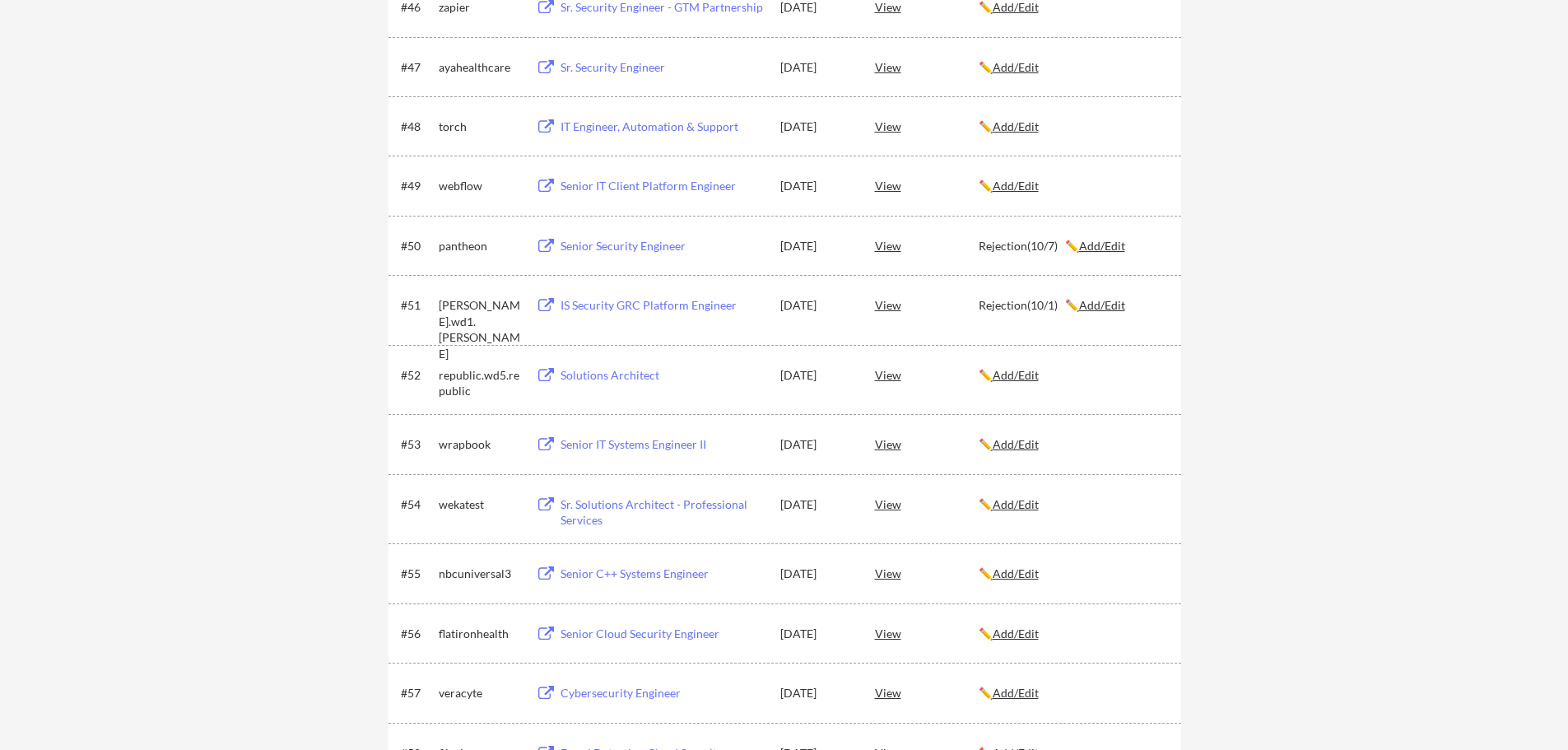
click at [1017, 370] on u "Add/Edit" at bounding box center [1015, 375] width 46 height 14
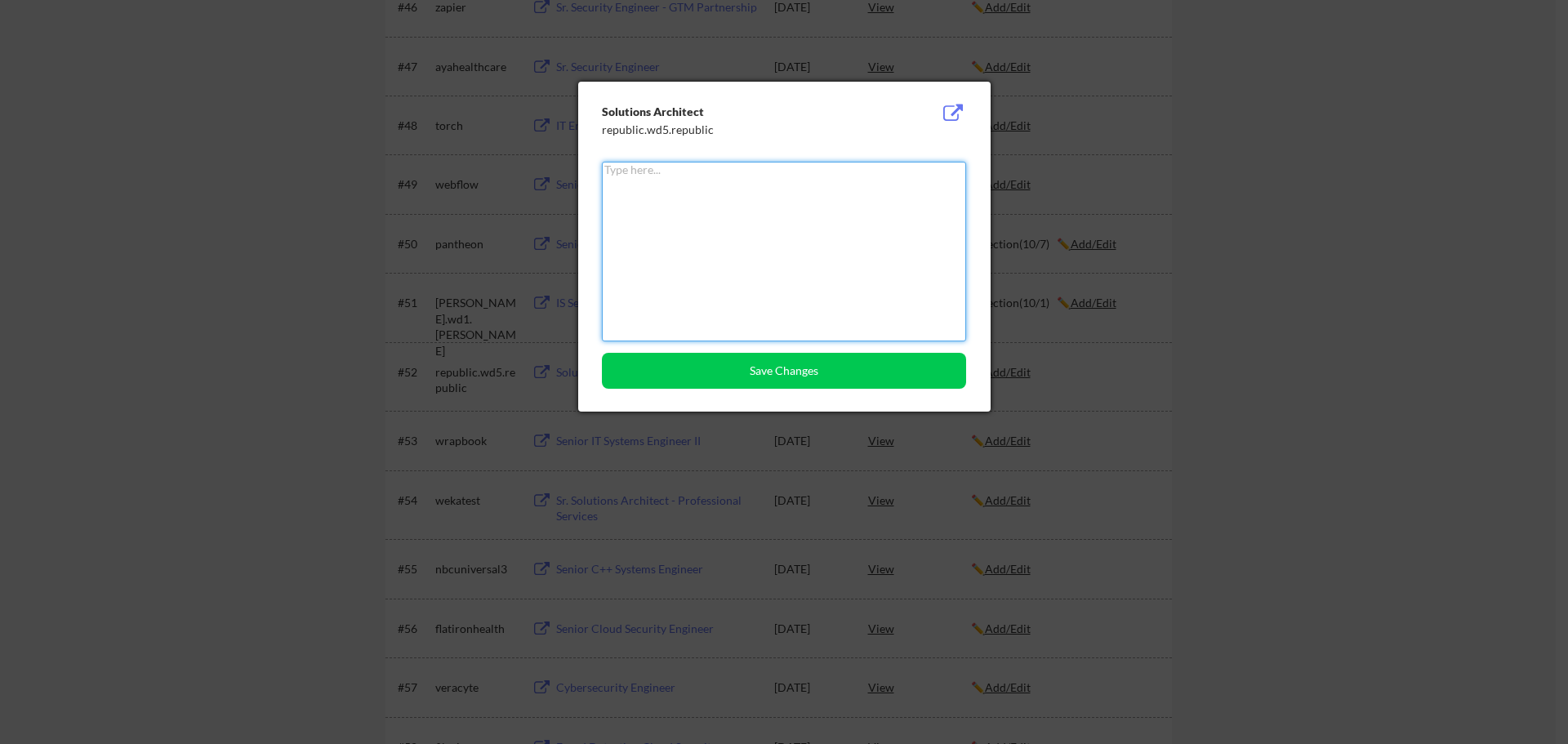
click at [728, 197] on textarea at bounding box center [784, 251] width 364 height 180
click at [805, 378] on button "Save Changes" at bounding box center [784, 371] width 364 height 36
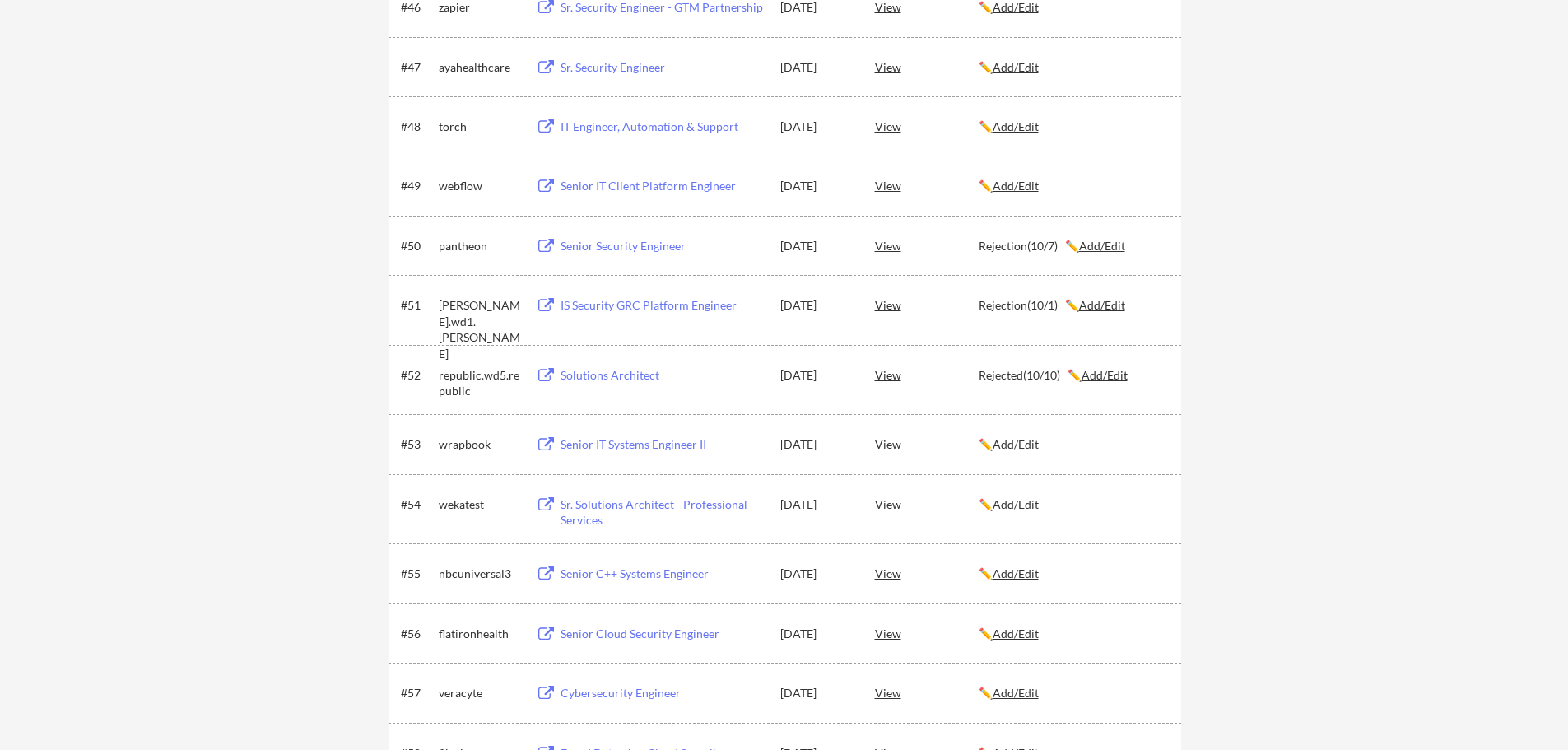
click at [1109, 380] on u "Add/Edit" at bounding box center [1104, 375] width 46 height 14
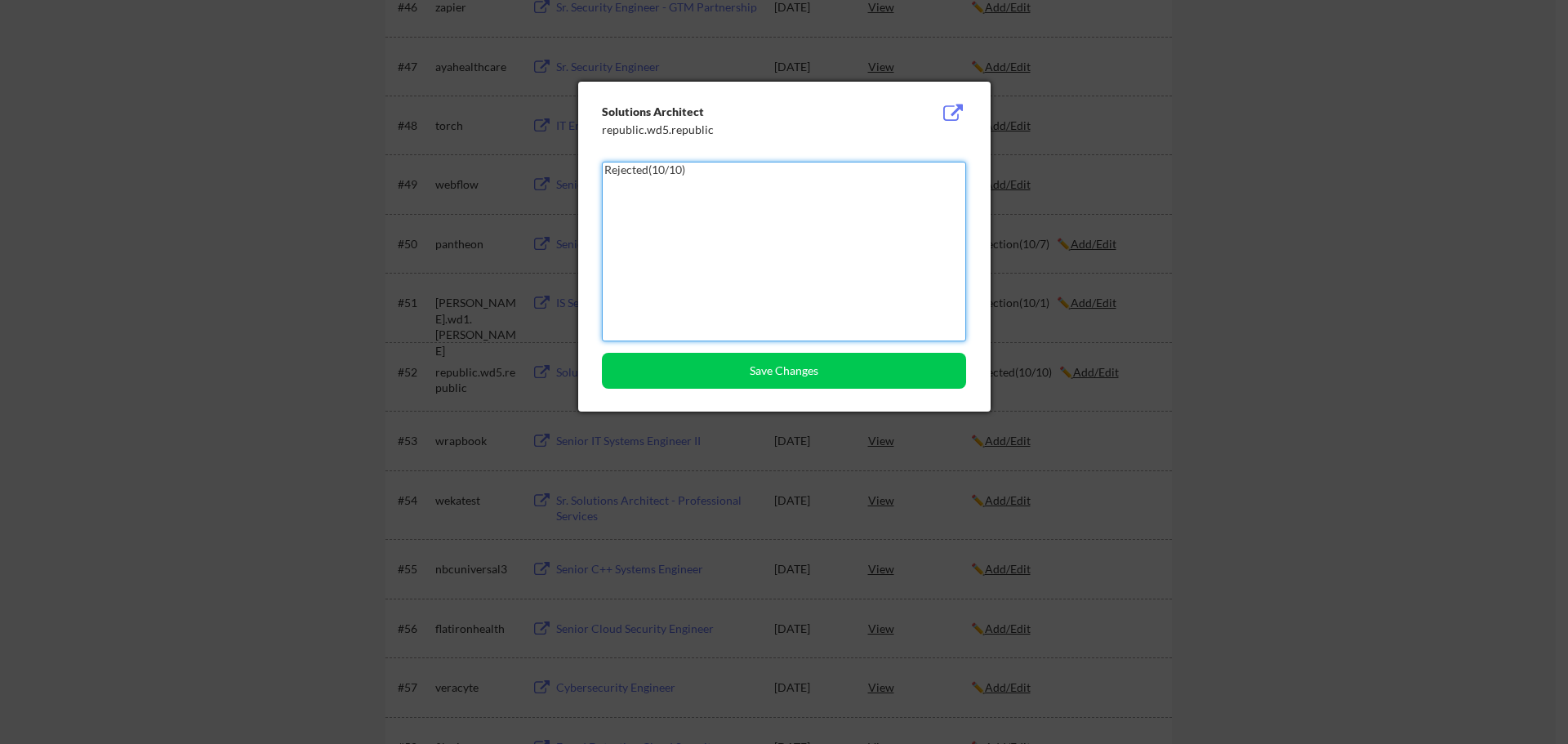
click at [682, 171] on textarea "Rejected(10/10)" at bounding box center [784, 251] width 364 height 180
type textarea "Rejected(10/11)"
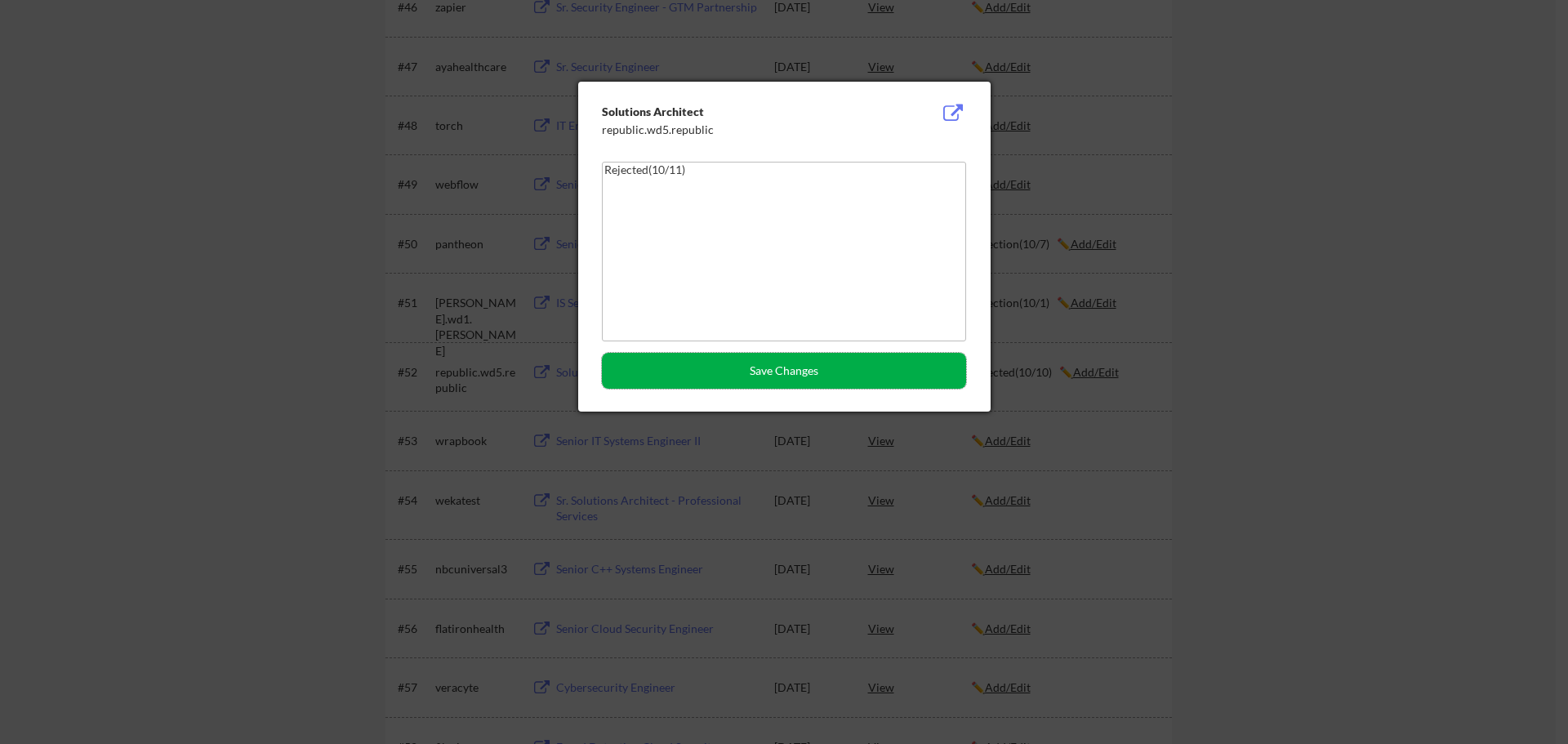
click at [818, 362] on button "Save Changes" at bounding box center [784, 371] width 364 height 36
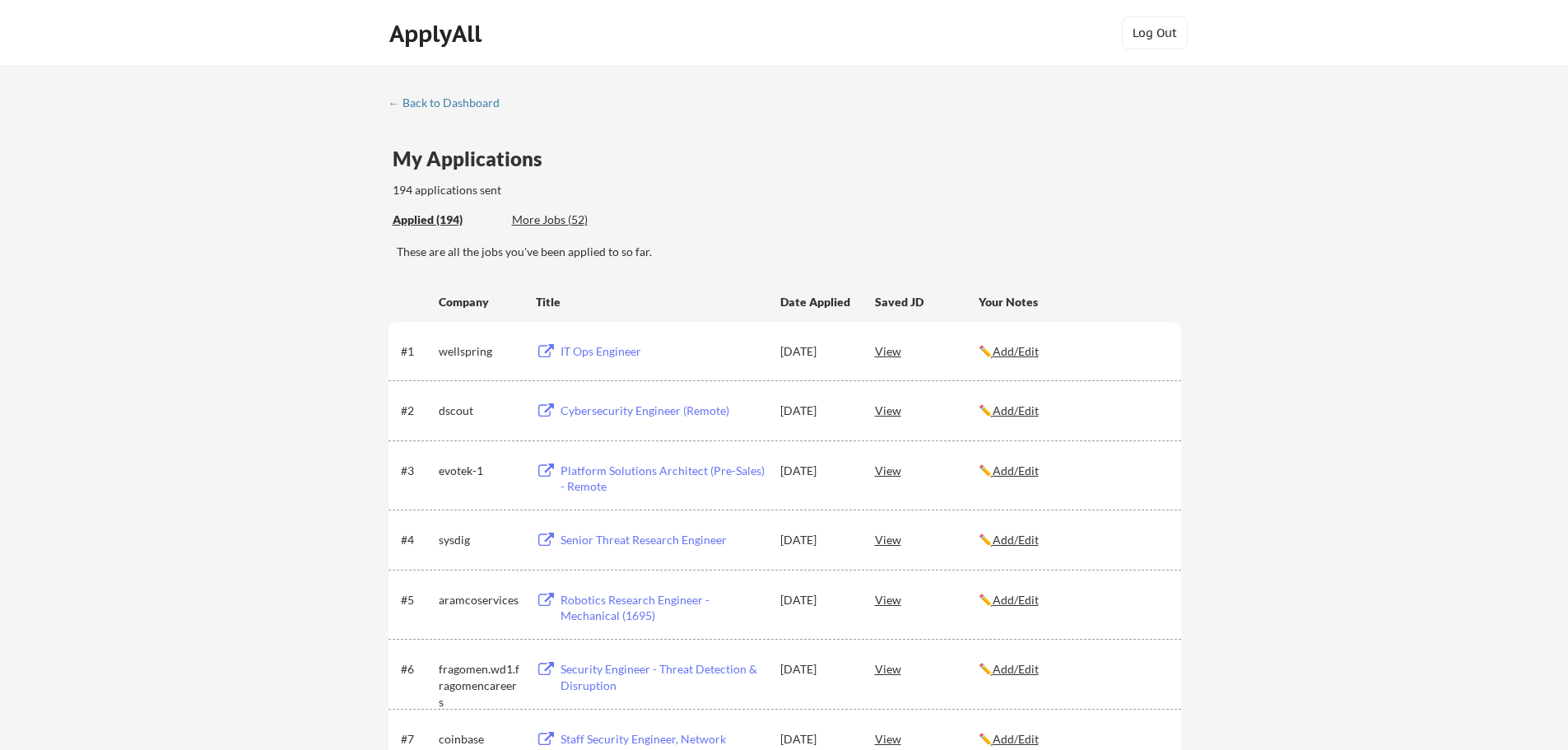
scroll to position [2883, 0]
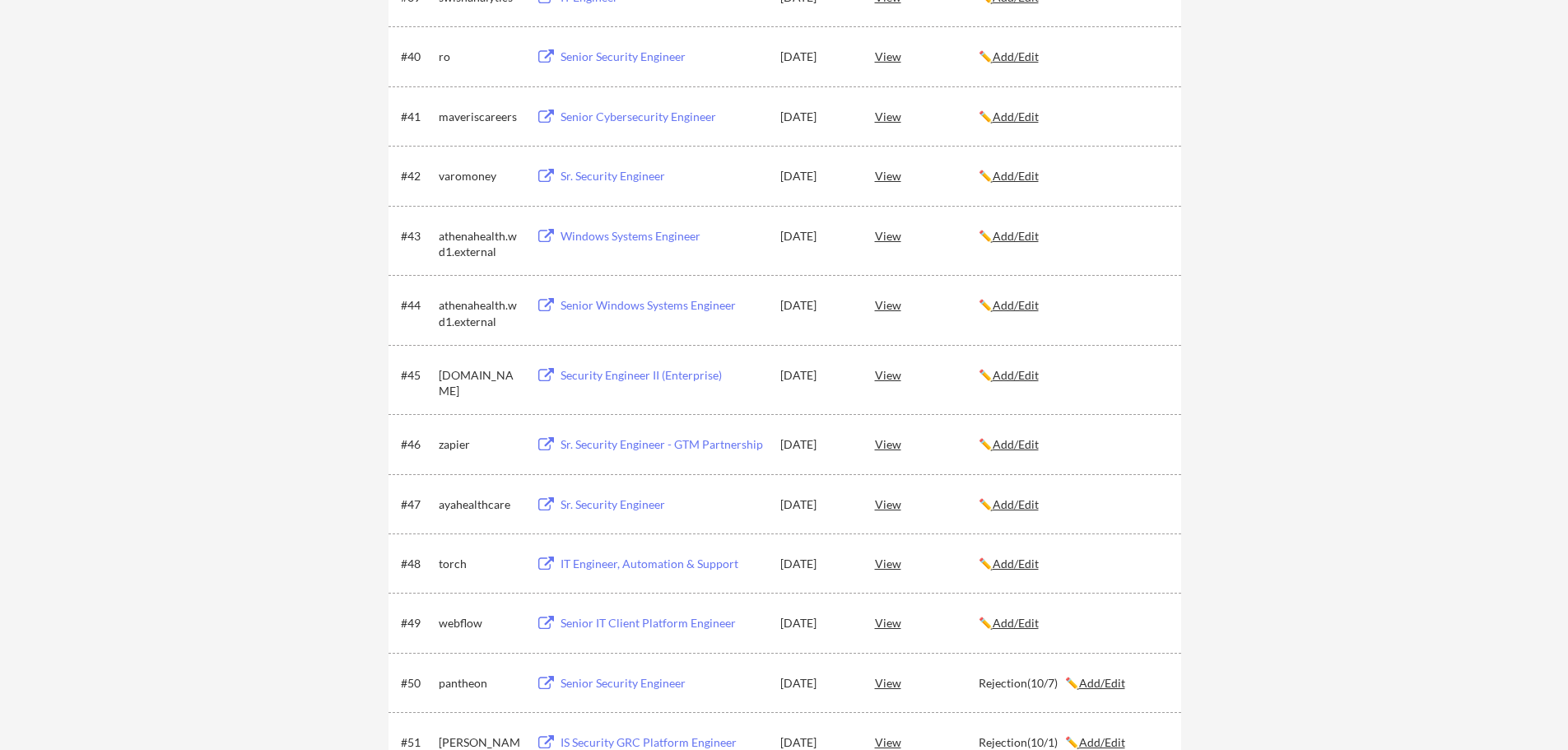
click at [1022, 374] on u "Add/Edit" at bounding box center [1015, 375] width 46 height 14
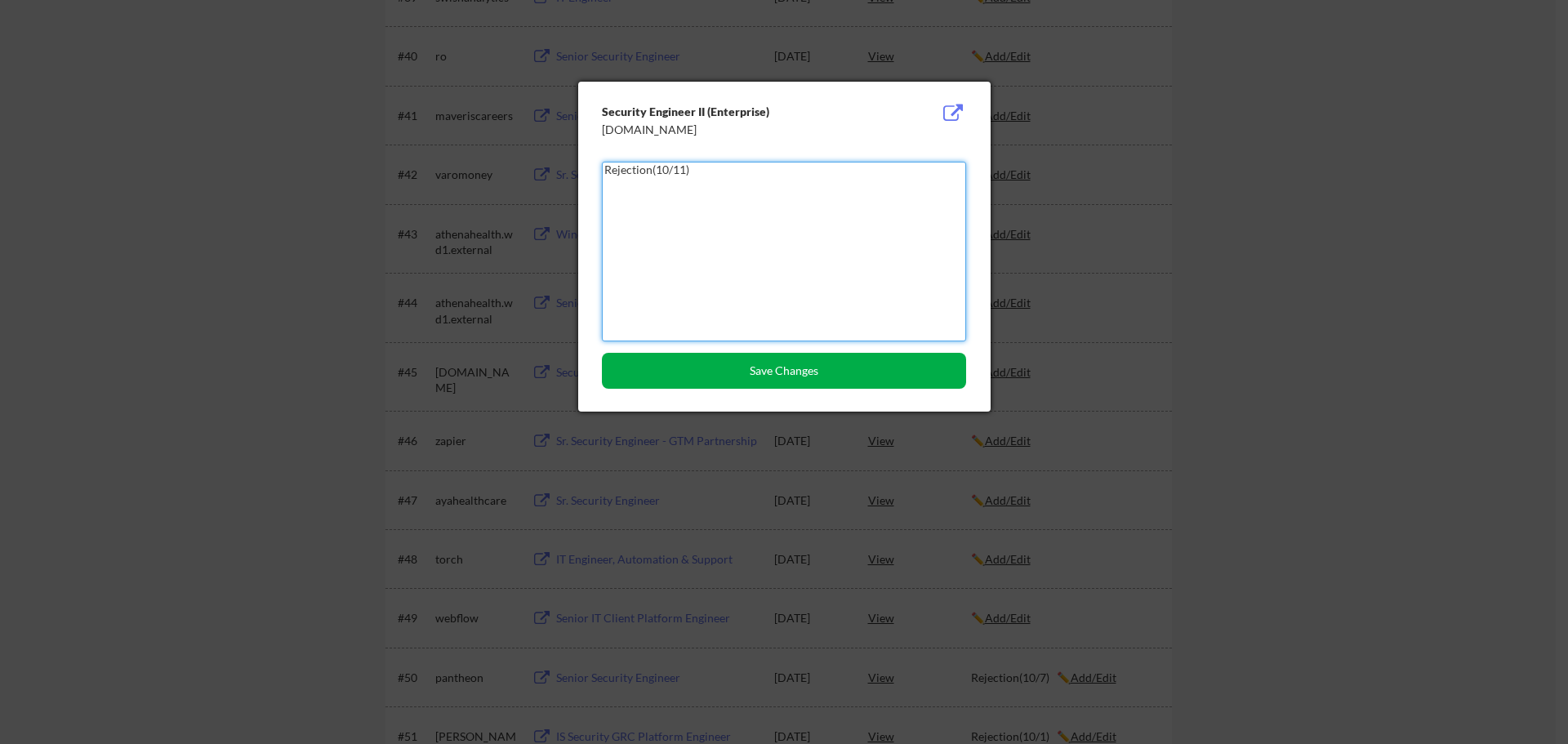
type textarea "Rejection(10/11)"
click at [716, 373] on button "Save Changes" at bounding box center [784, 371] width 364 height 36
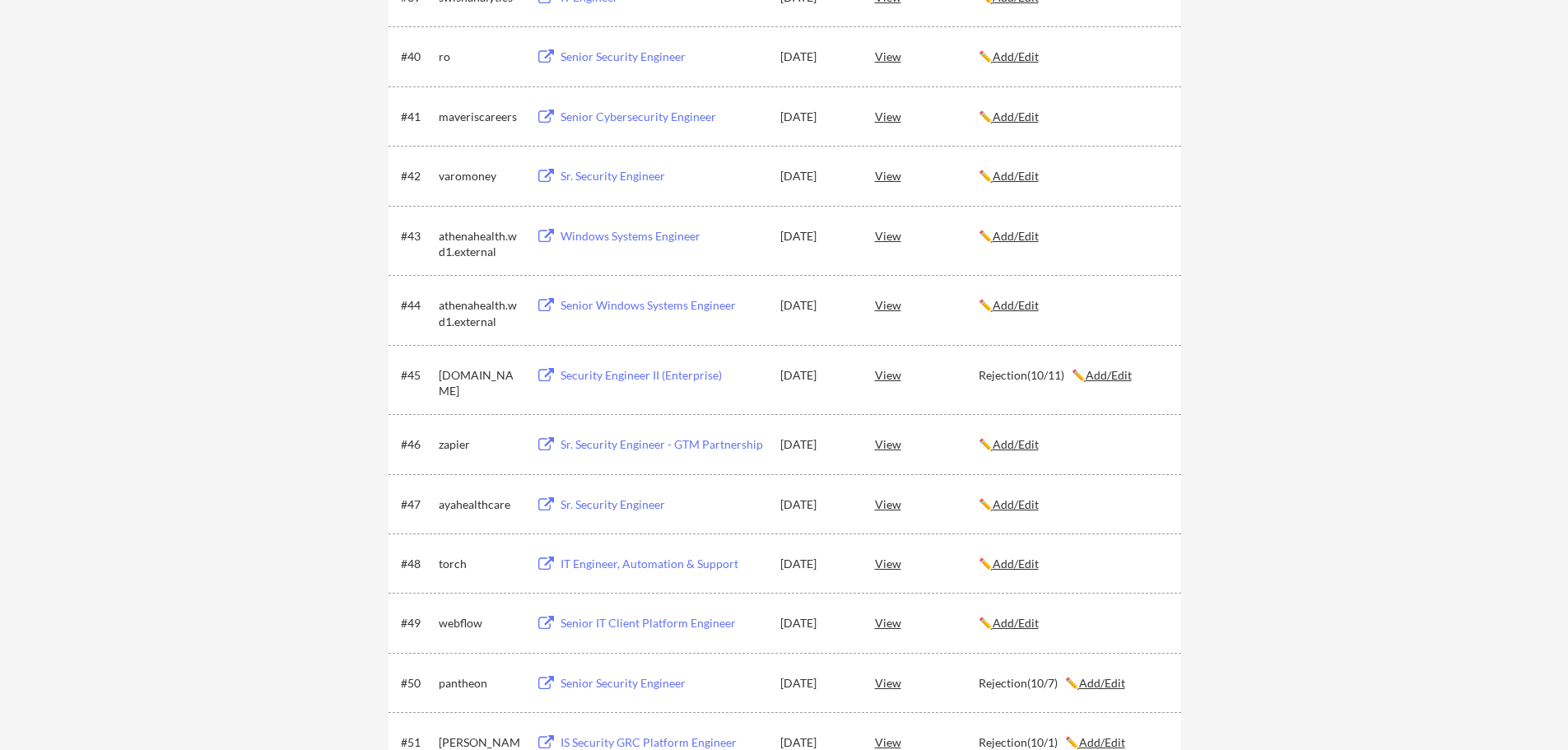
click at [1393, 212] on div "← Back to Dashboard My Applications 194 applications sent Applied (194) More Jo…" at bounding box center [784, 646] width 1568 height 6925
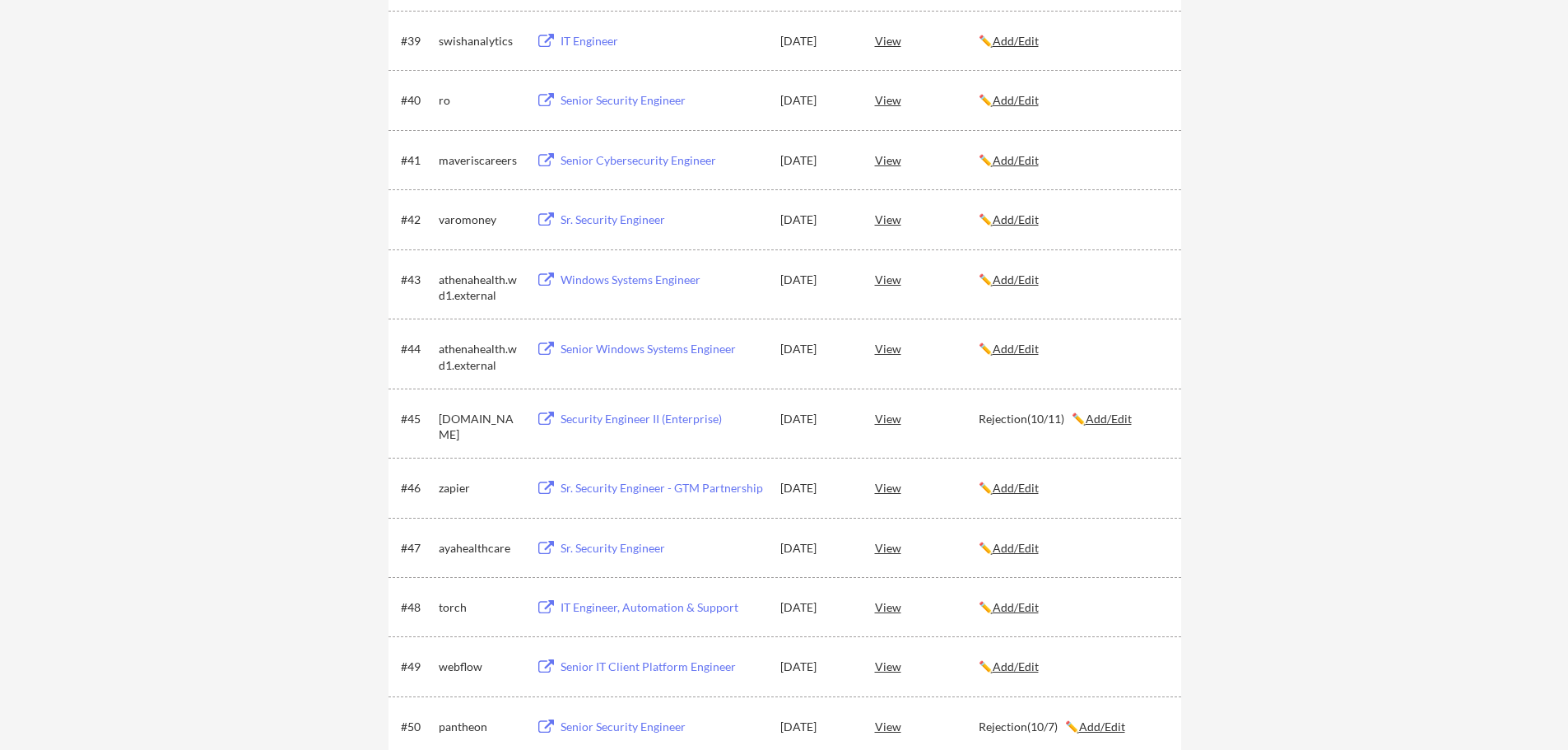
scroll to position [2598, 0]
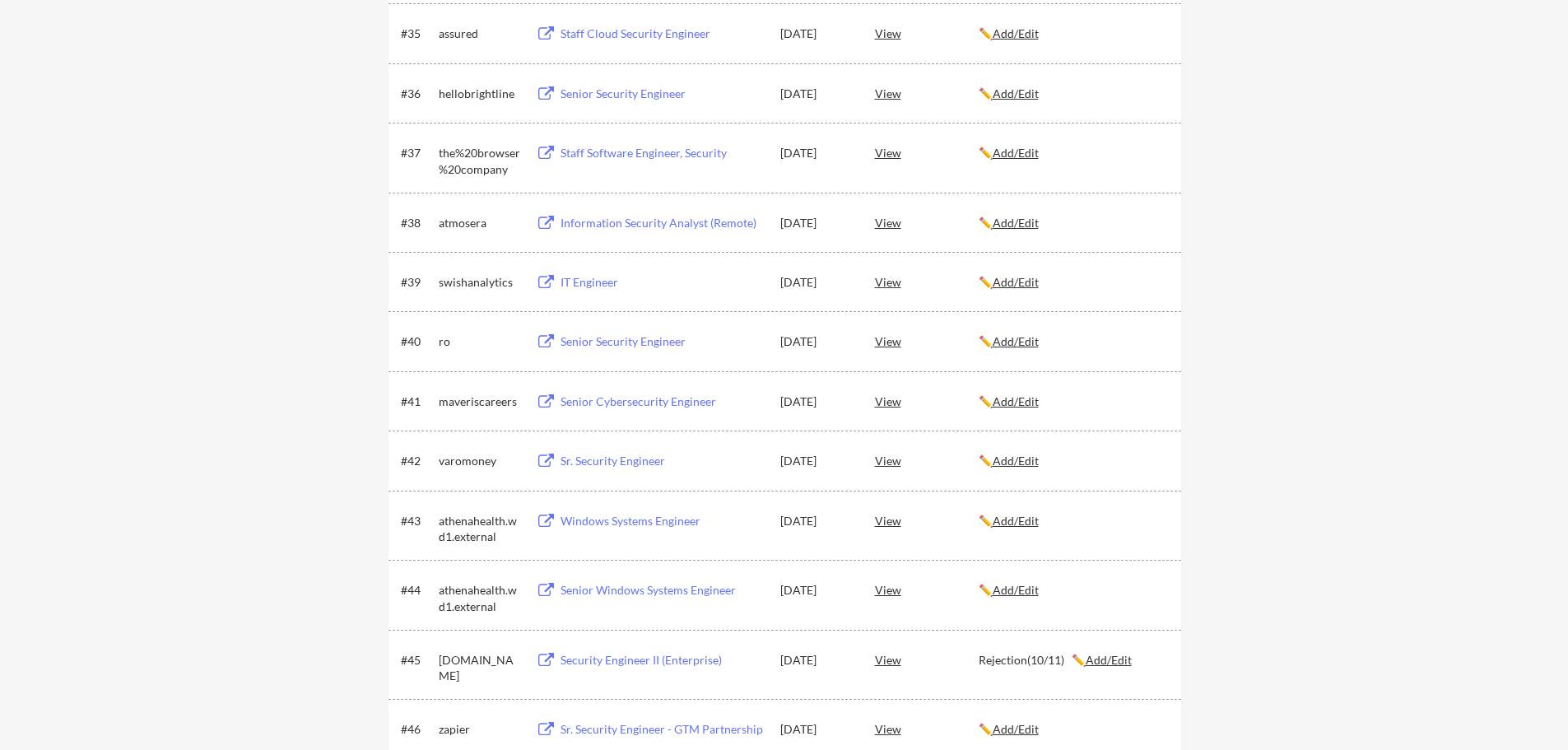
click at [1026, 284] on u "Add/Edit" at bounding box center [1015, 282] width 46 height 14
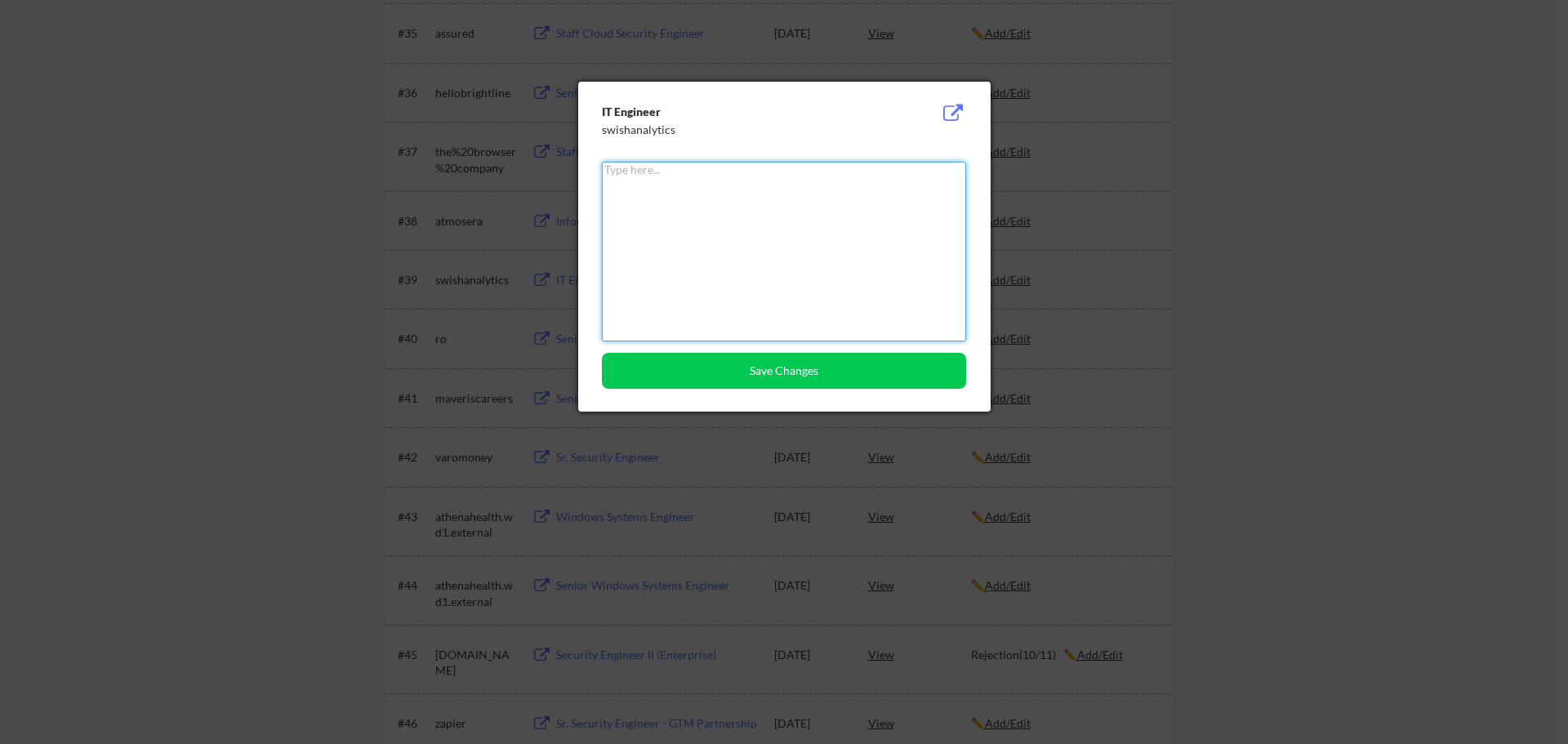
click at [703, 199] on textarea at bounding box center [784, 251] width 364 height 180
type textarea "Rejection(10/11)"
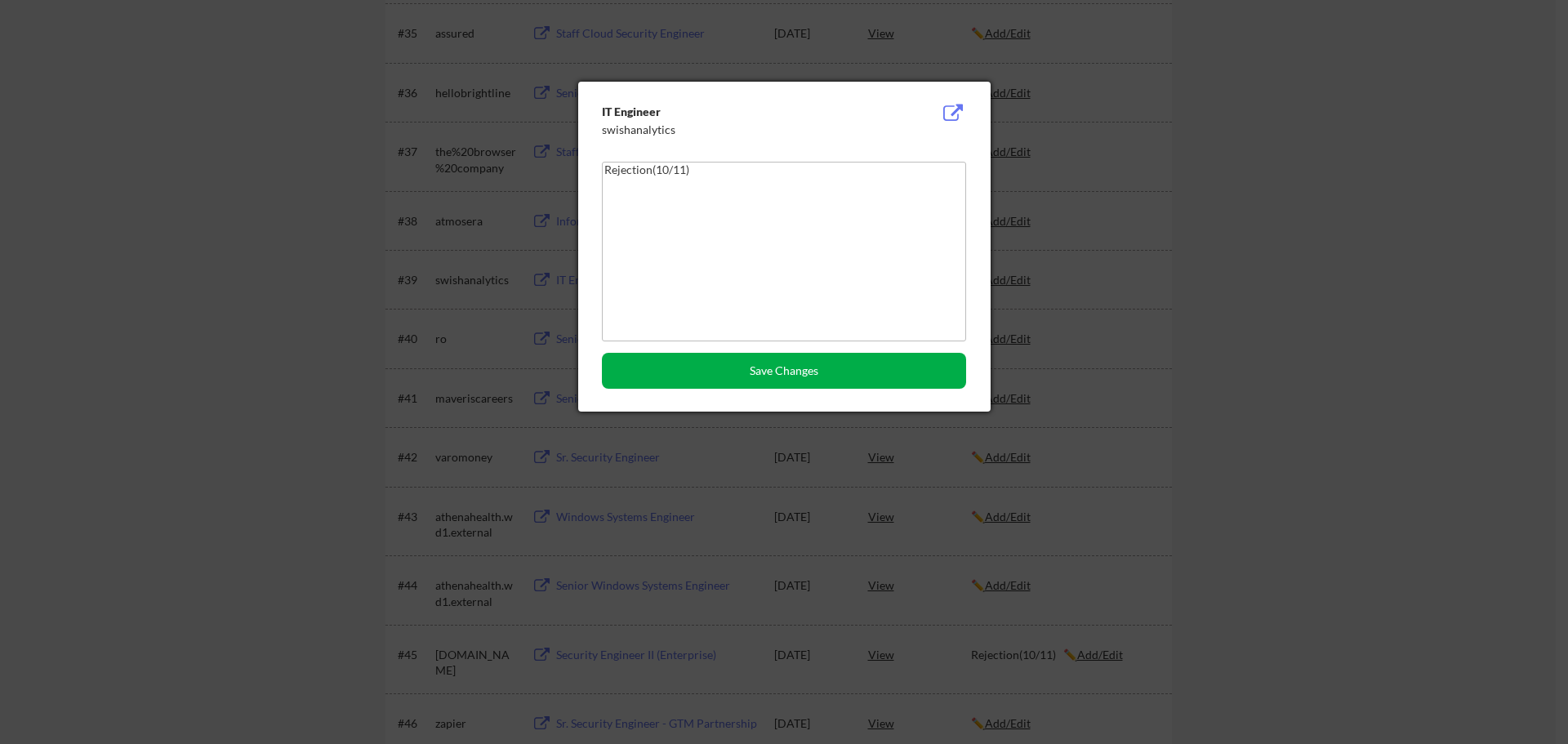
click at [710, 372] on button "Save Changes" at bounding box center [784, 371] width 364 height 36
